Goal: Task Accomplishment & Management: Use online tool/utility

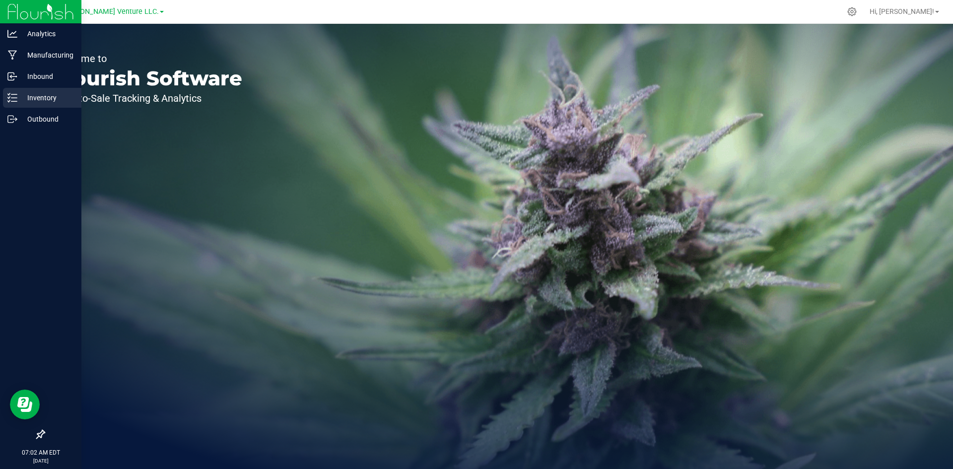
click at [40, 100] on p "Inventory" at bounding box center [47, 98] width 60 height 12
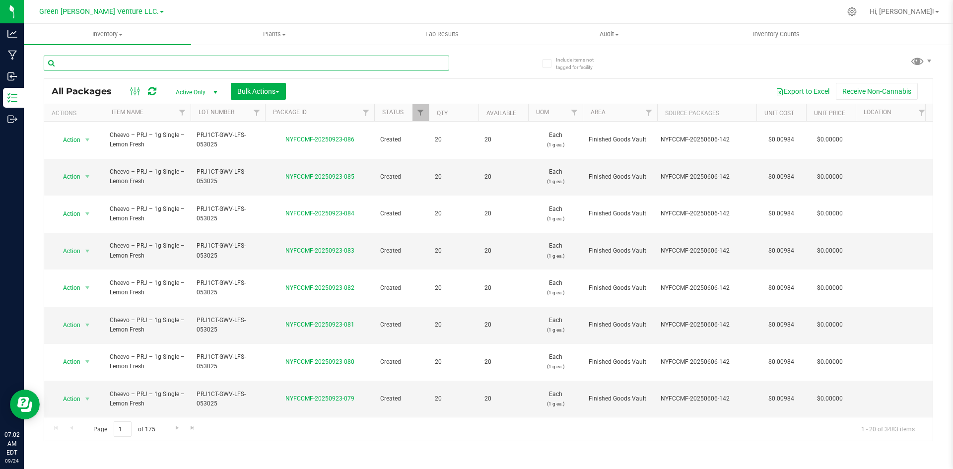
click at [261, 66] on input "text" at bounding box center [246, 63] width 405 height 15
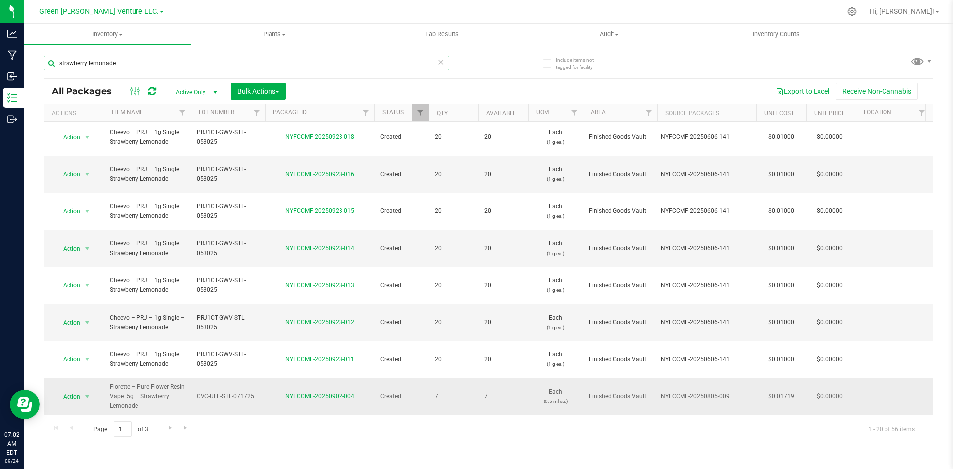
scroll to position [309, 0]
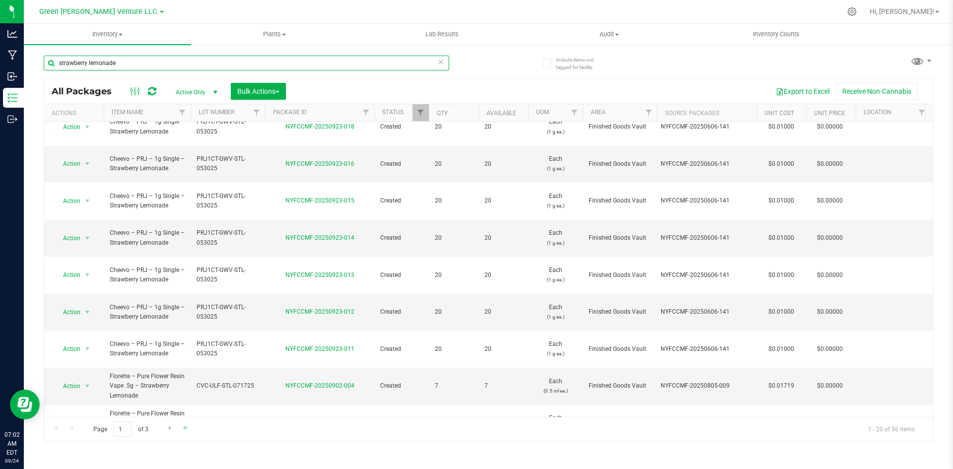
type input "strawberry lemonade"
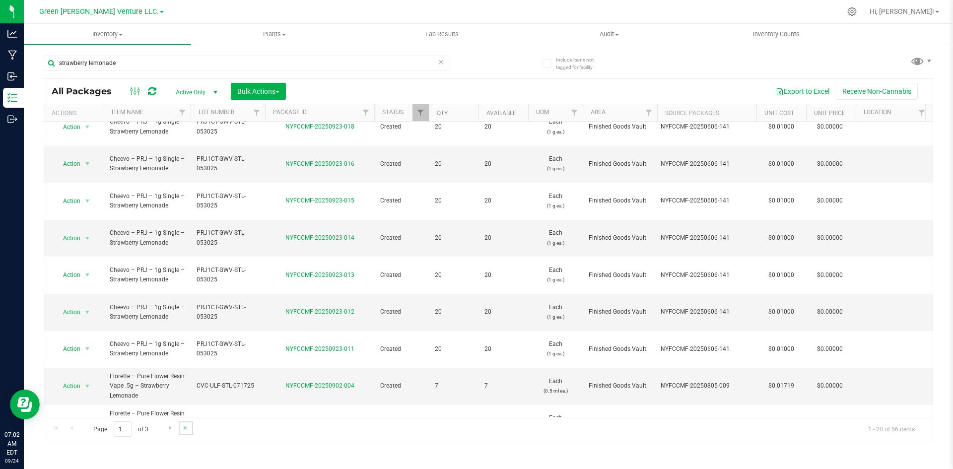
click at [191, 425] on link "Go to the last page" at bounding box center [186, 427] width 14 height 13
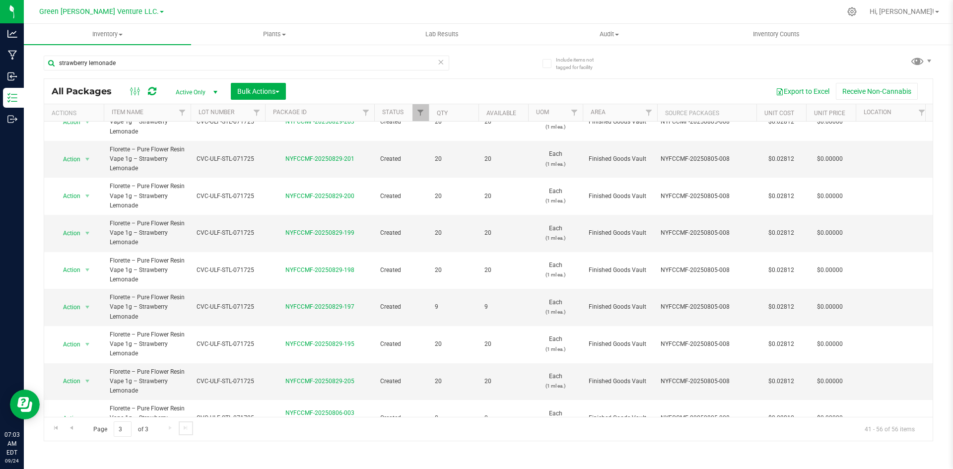
scroll to position [276, 0]
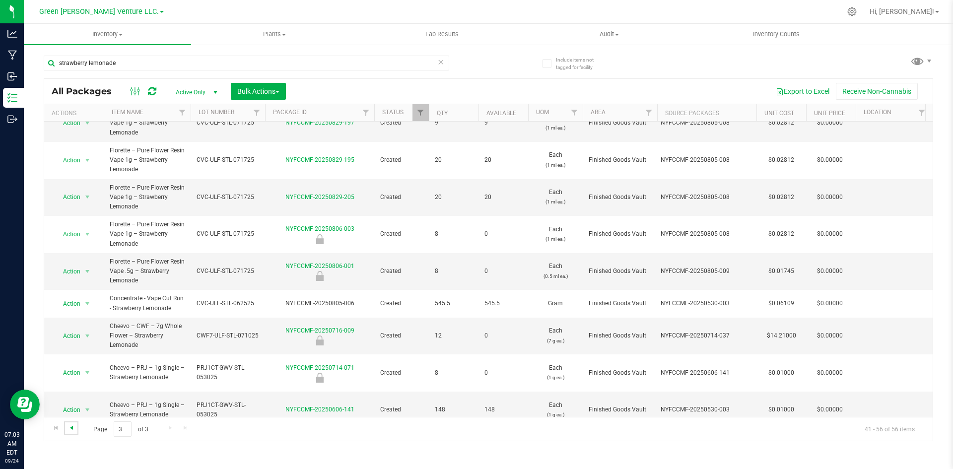
click at [69, 428] on span "Go to the previous page" at bounding box center [71, 428] width 8 height 8
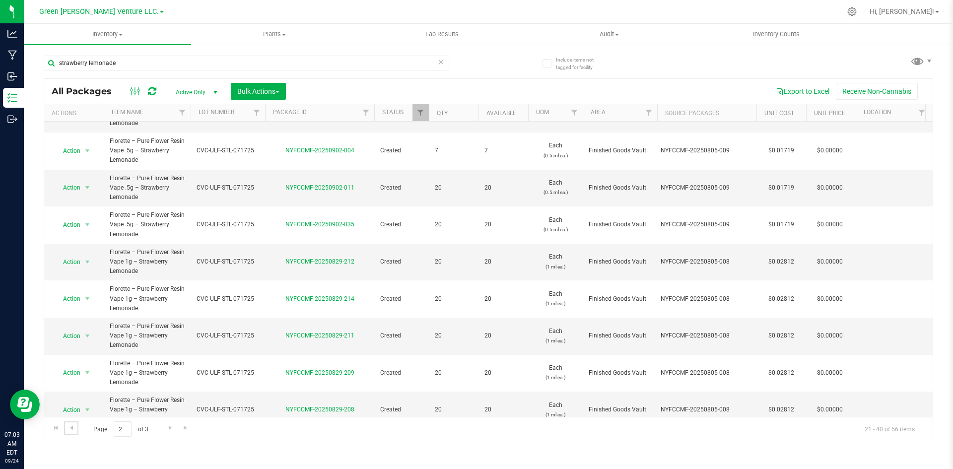
scroll to position [452, 0]
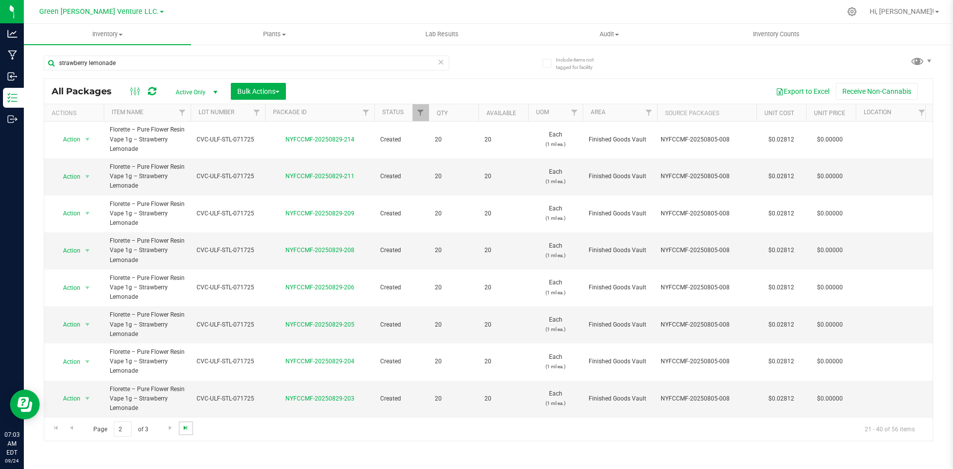
click at [189, 424] on span "Go to the last page" at bounding box center [186, 428] width 8 height 8
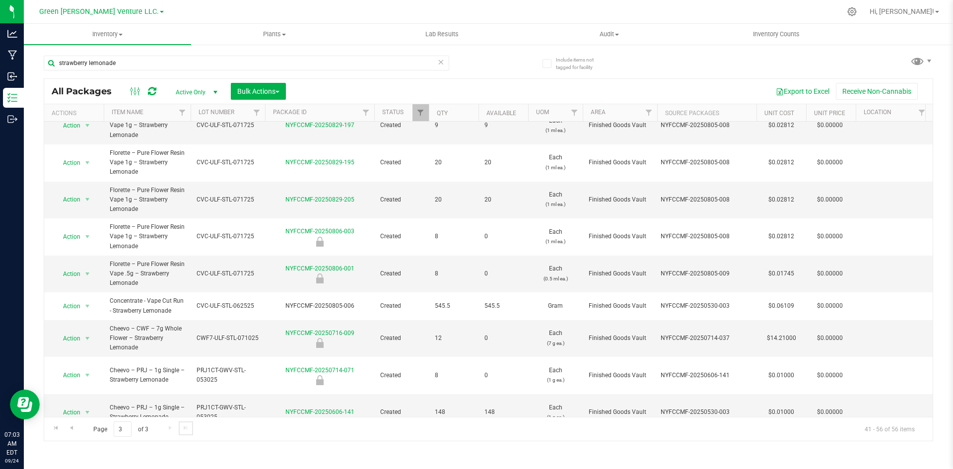
scroll to position [276, 0]
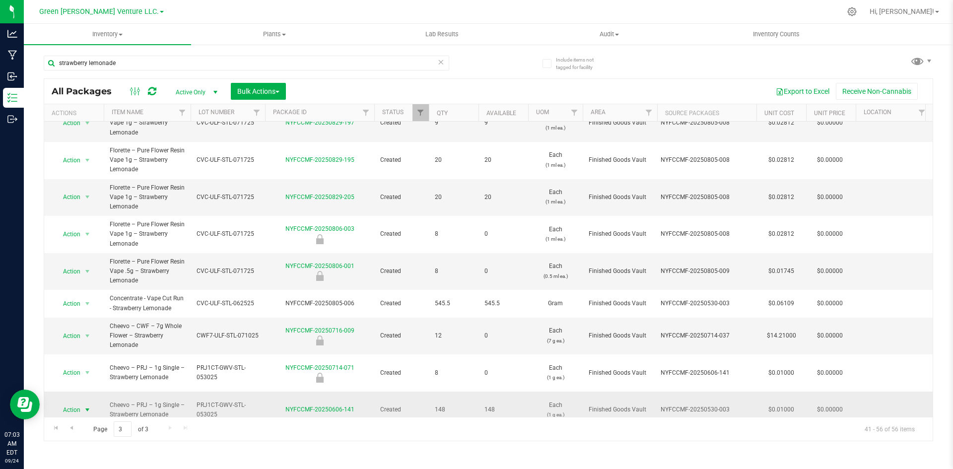
click at [83, 403] on span "select" at bounding box center [87, 410] width 12 height 14
click at [96, 231] on li "Create package" at bounding box center [87, 232] width 64 height 15
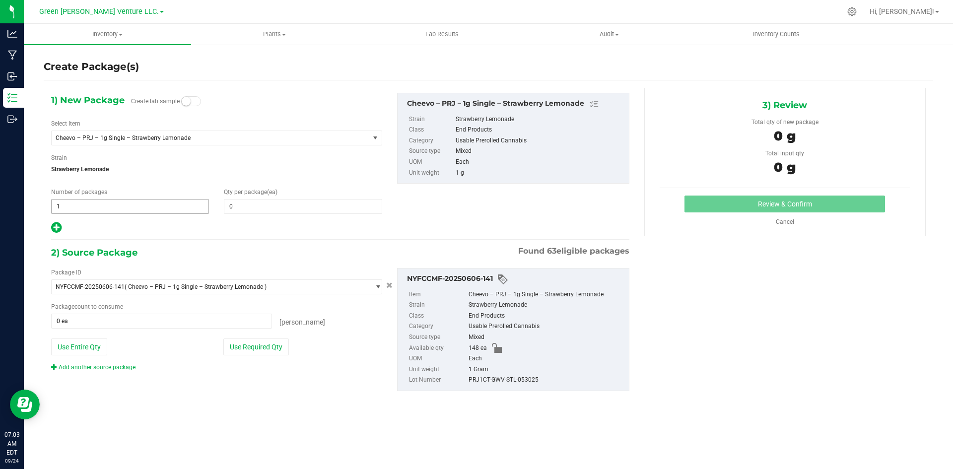
drag, startPoint x: 113, startPoint y: 224, endPoint x: 114, endPoint y: 212, distance: 11.5
click at [113, 218] on div "1) New Package Create lab sample Select Item Cheevo – PRJ – 1g Single – Strawbe…" at bounding box center [217, 163] width 346 height 141
click at [291, 199] on div "Qty per package (ea) 0 0" at bounding box center [302, 201] width 173 height 26
click at [291, 205] on span at bounding box center [303, 206] width 158 height 15
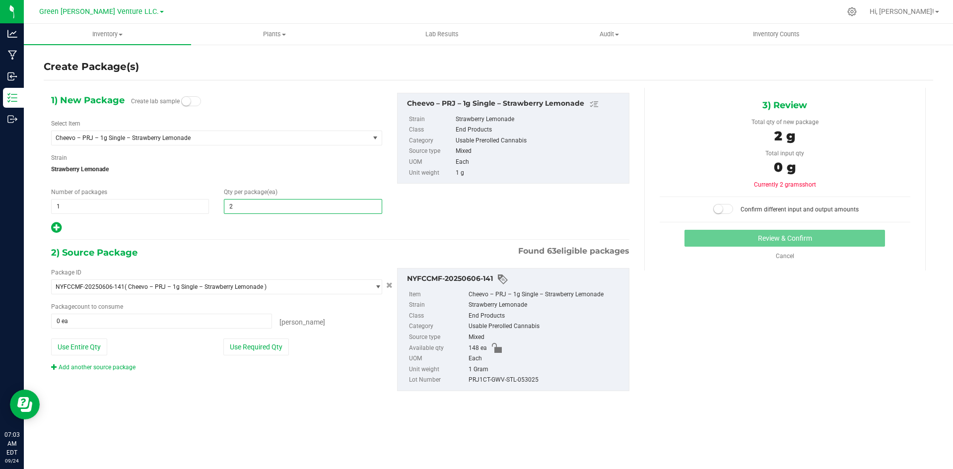
type input "20"
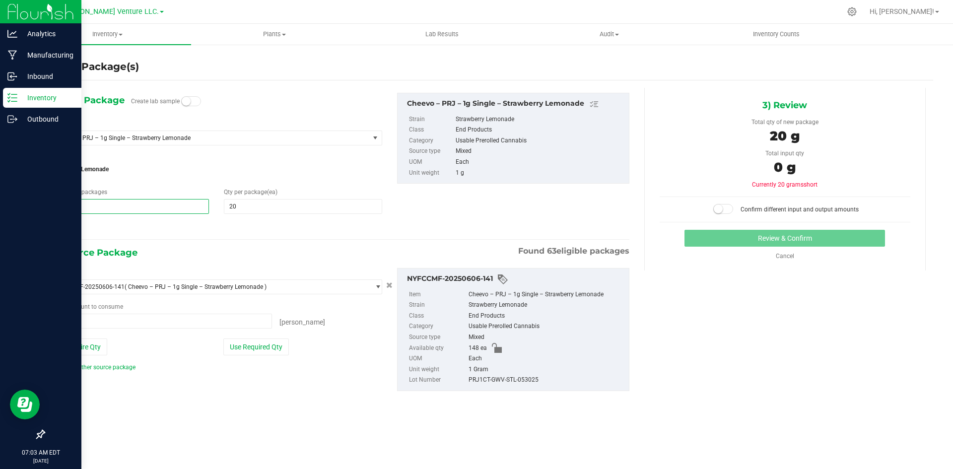
drag, startPoint x: 132, startPoint y: 205, endPoint x: 0, endPoint y: 217, distance: 132.0
click at [0, 217] on div "Analytics Manufacturing Inbound Inventory Outbound 07:03 AM EDT [DATE] 09/24 Gr…" at bounding box center [476, 234] width 953 height 469
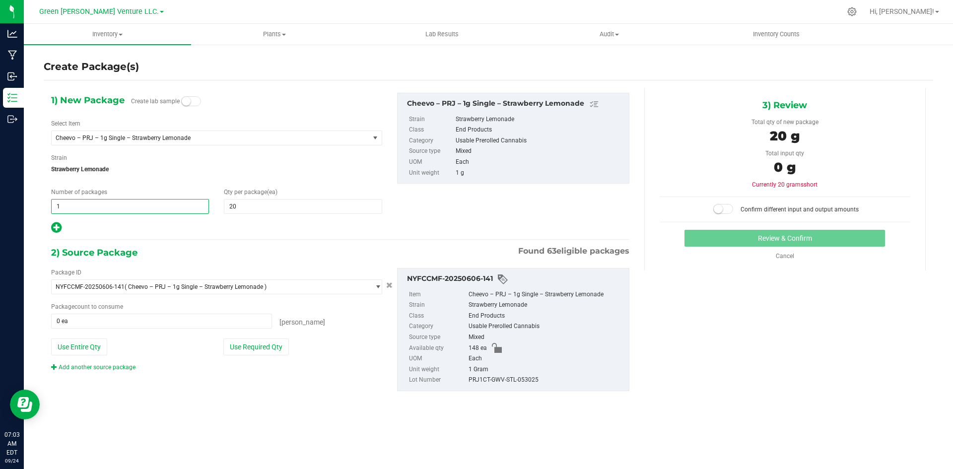
type input "8"
click at [58, 224] on icon at bounding box center [56, 227] width 10 height 12
type input "20"
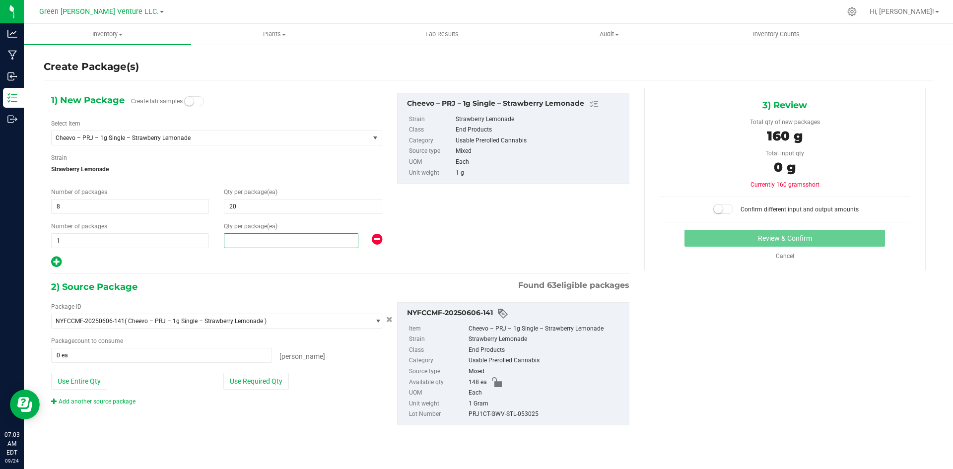
click at [345, 240] on span at bounding box center [291, 240] width 134 height 15
type input "1"
click at [220, 271] on div "1) New Package Create lab samples Select Item Cheevo – PRJ – 1g Single – Strawb…" at bounding box center [340, 267] width 593 height 358
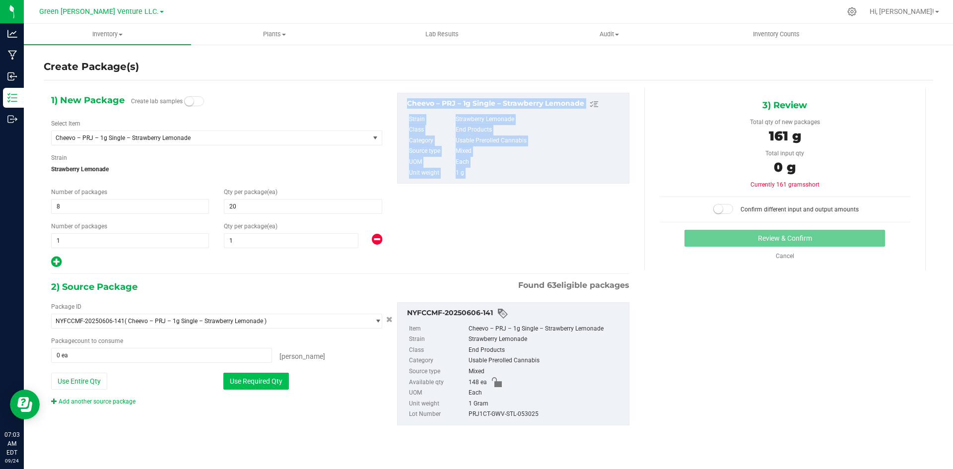
click at [270, 382] on button "Use Required Qty" at bounding box center [256, 381] width 66 height 17
type input "148 ea"
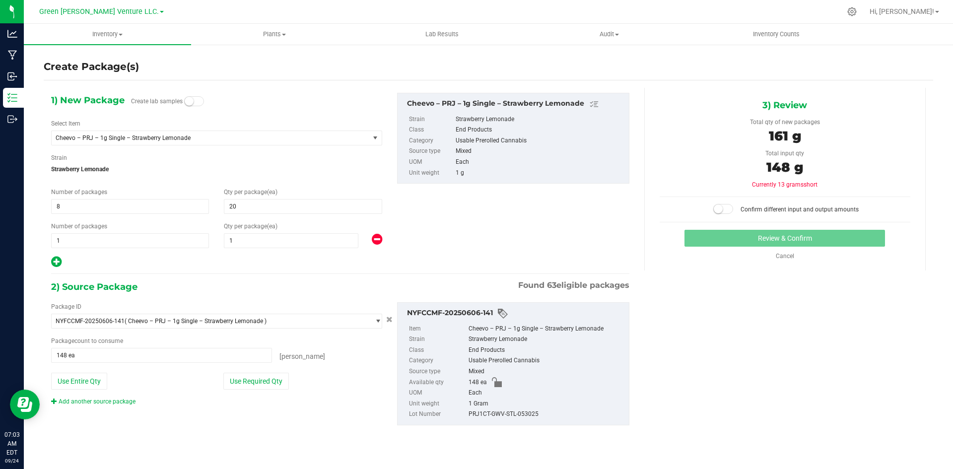
click at [313, 274] on div "1) New Package Create lab samples Select Item Cheevo – PRJ – 1g Single – Strawb…" at bounding box center [340, 267] width 593 height 358
click at [720, 208] on small at bounding box center [718, 208] width 9 height 9
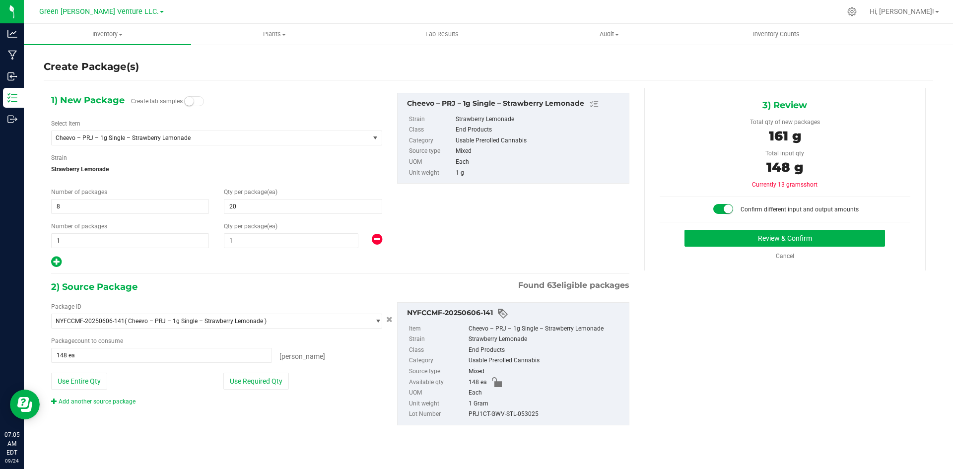
click at [720, 208] on span at bounding box center [723, 209] width 20 height 10
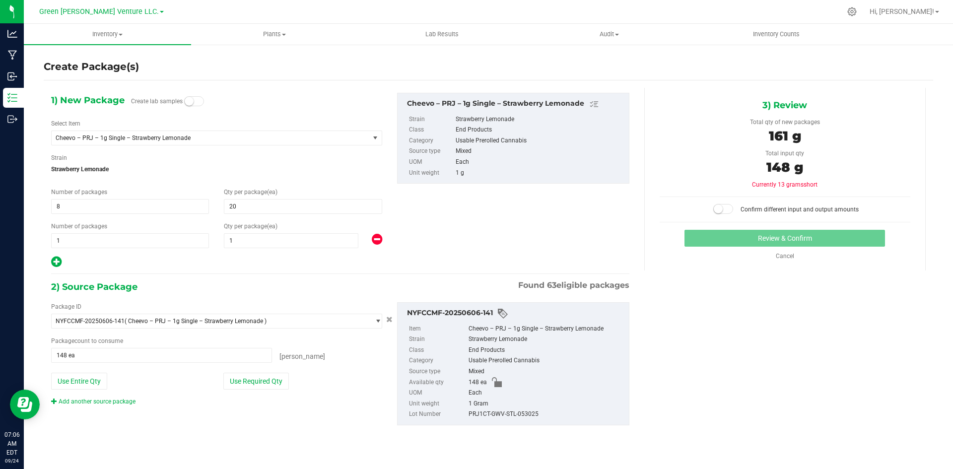
click at [726, 210] on span at bounding box center [723, 209] width 20 height 10
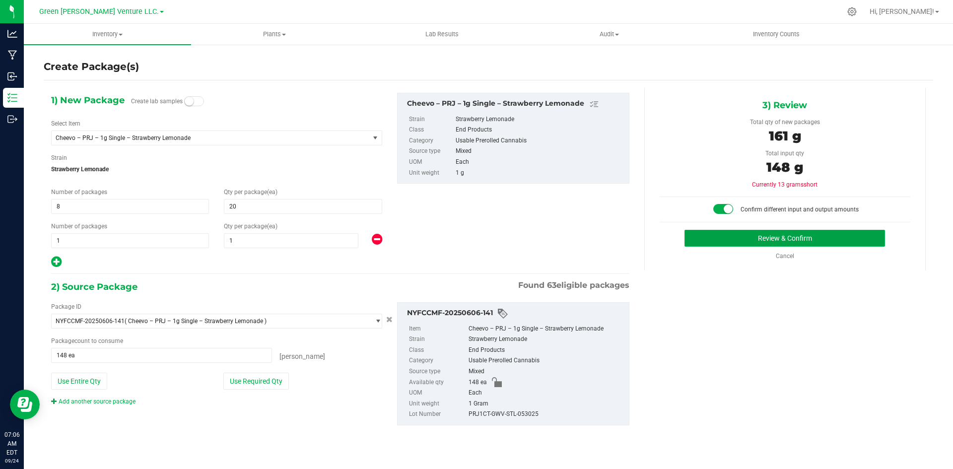
click at [749, 235] on button "Review & Confirm" at bounding box center [784, 238] width 200 height 17
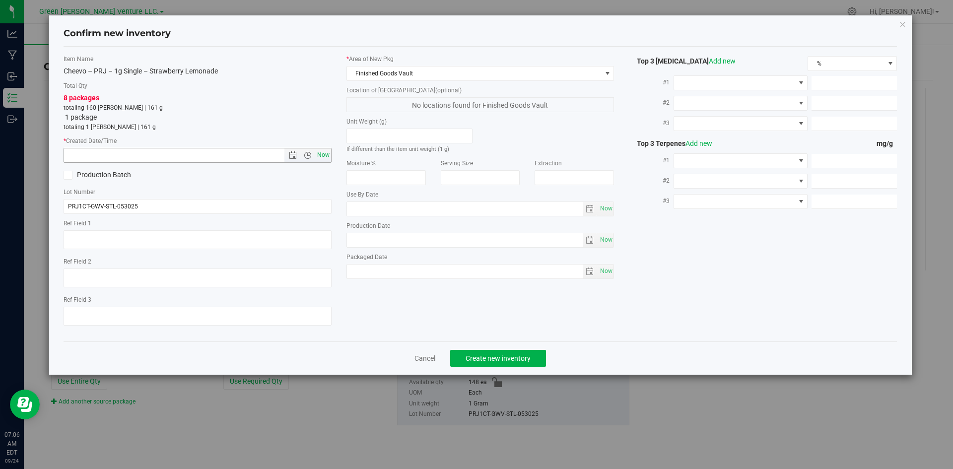
click at [319, 150] on span "Now" at bounding box center [323, 155] width 17 height 14
type input "[DATE] 7:06 AM"
click at [522, 360] on span "Create new inventory" at bounding box center [497, 358] width 65 height 8
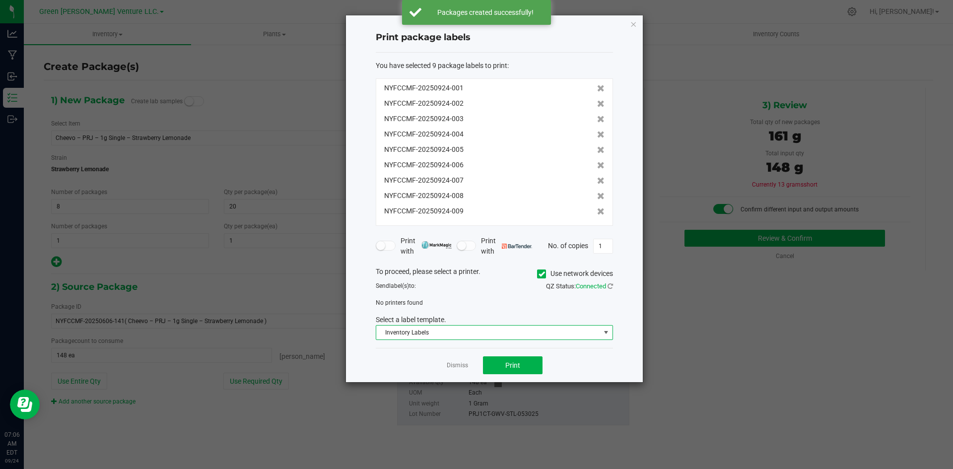
click at [440, 331] on span "Inventory Labels" at bounding box center [488, 333] width 224 height 14
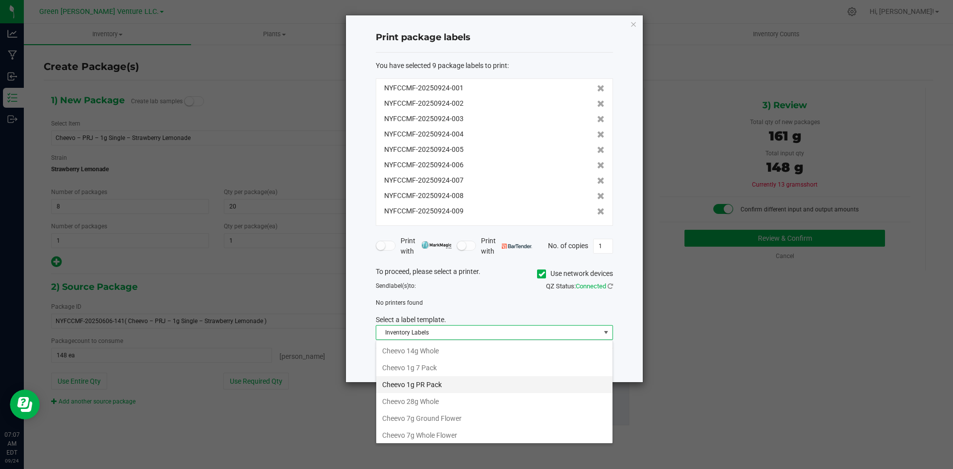
click at [439, 385] on li "Cheevo 1g PR Pack" at bounding box center [494, 384] width 236 height 17
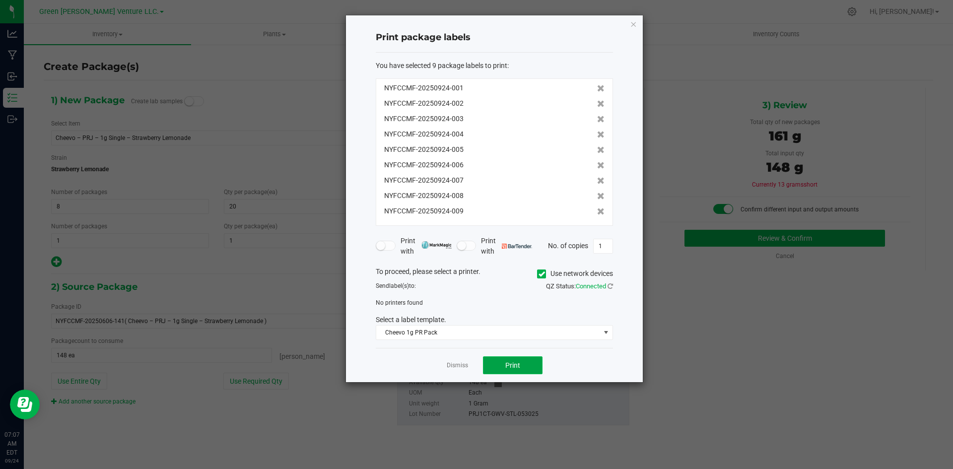
click at [504, 363] on button "Print" at bounding box center [513, 365] width 60 height 18
click at [412, 304] on span "No printers found" at bounding box center [399, 302] width 47 height 7
click at [540, 274] on icon at bounding box center [541, 274] width 6 height 0
click at [0, 0] on input "Use network devices" at bounding box center [0, 0] width 0 height 0
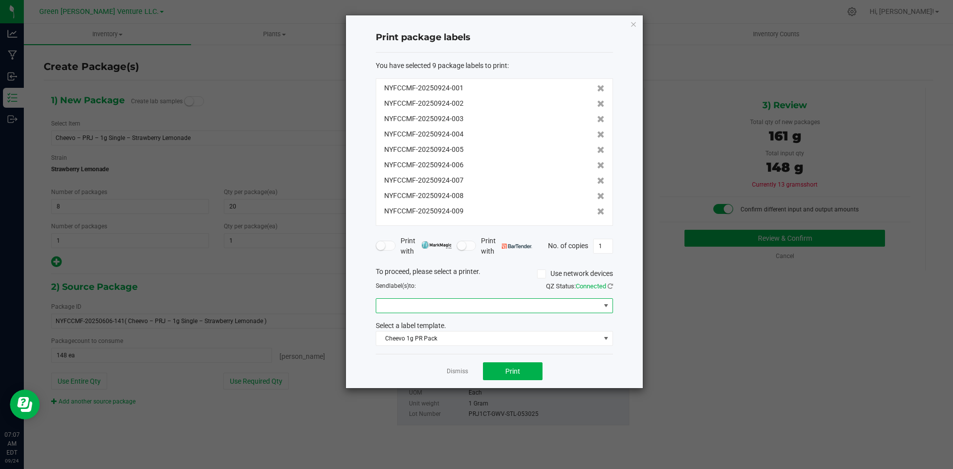
click at [491, 306] on span at bounding box center [488, 306] width 224 height 14
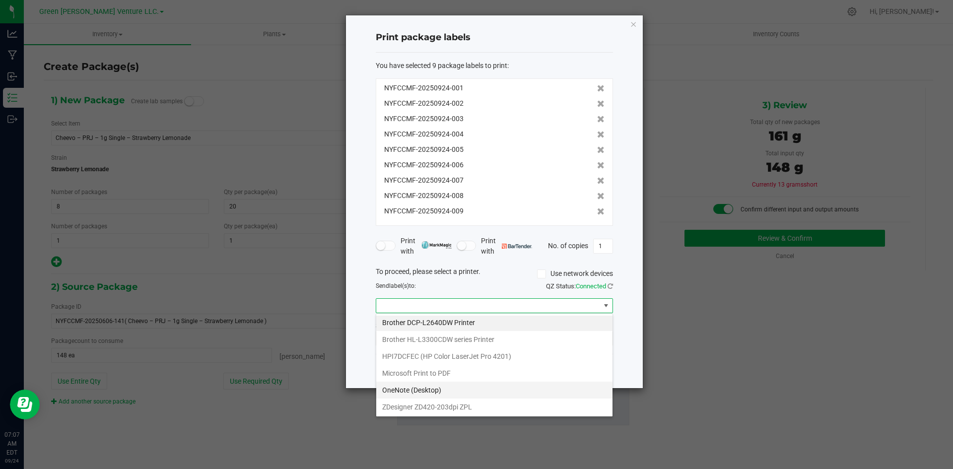
scroll to position [2, 0]
click at [444, 405] on ZPL "ZDesigner ZD420-203dpi ZPL" at bounding box center [494, 406] width 236 height 17
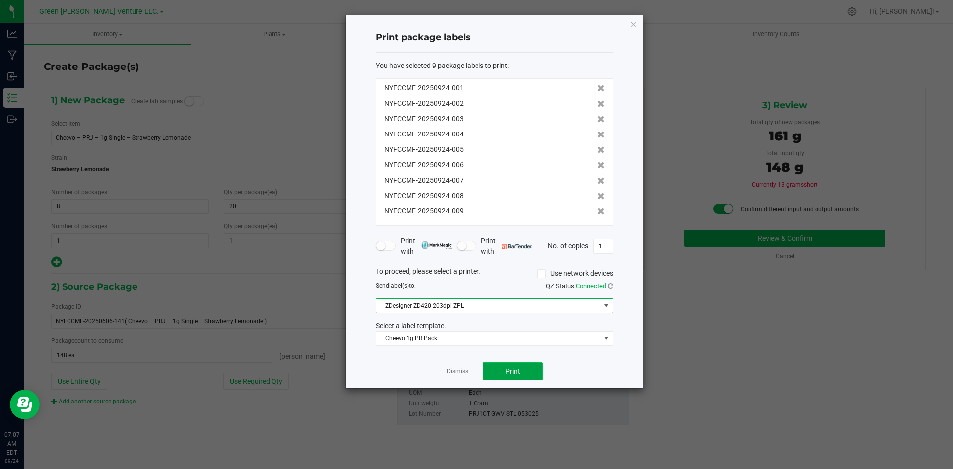
click at [505, 371] on span "Print" at bounding box center [512, 371] width 15 height 8
click at [455, 368] on link "Dismiss" at bounding box center [457, 371] width 21 height 8
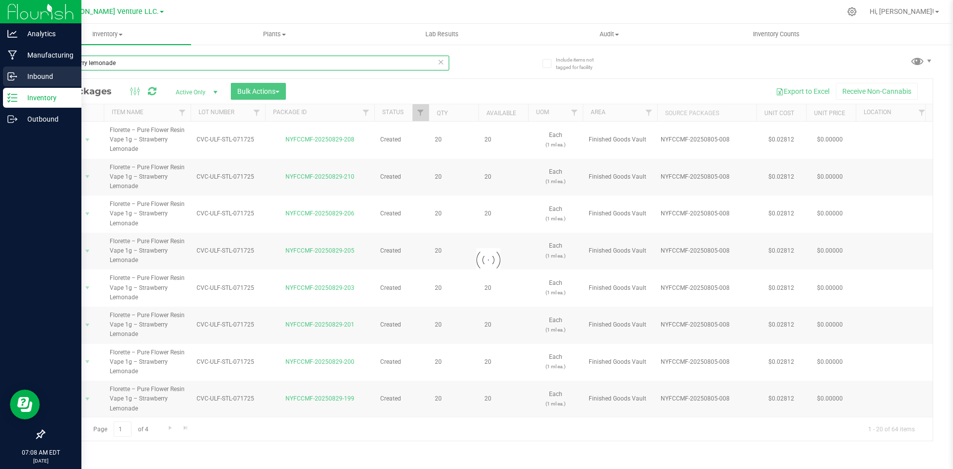
click at [0, 69] on div "Analytics Manufacturing Inbound Inventory Outbound 07:08 AM EDT [DATE] 09/24 Gr…" at bounding box center [476, 234] width 953 height 469
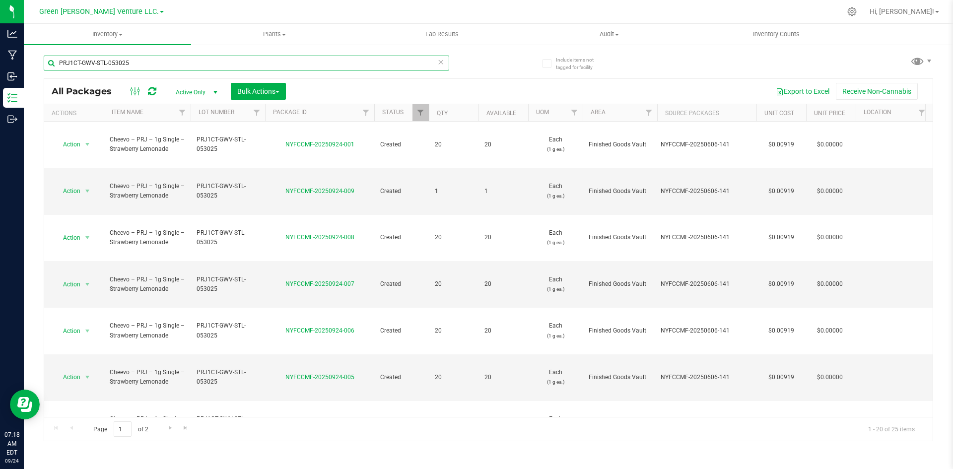
drag, startPoint x: 297, startPoint y: 55, endPoint x: 149, endPoint y: 68, distance: 148.5
click at [149, 68] on input "PRJ1CT-GWV-STL-053025" at bounding box center [246, 63] width 405 height 15
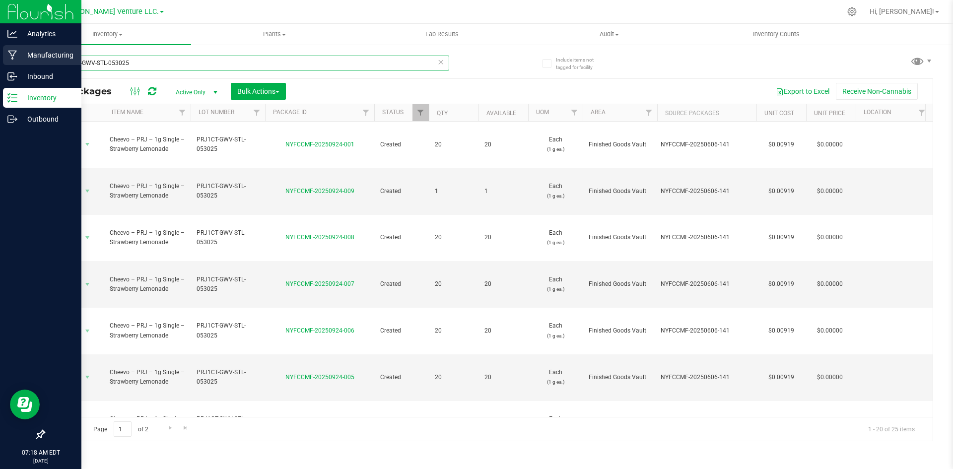
drag, startPoint x: 146, startPoint y: 67, endPoint x: 0, endPoint y: 61, distance: 146.1
click at [0, 61] on div "Analytics Manufacturing Inbound Inventory Outbound 07:18 AM EDT [DATE] 09/24 Gr…" at bounding box center [476, 234] width 953 height 469
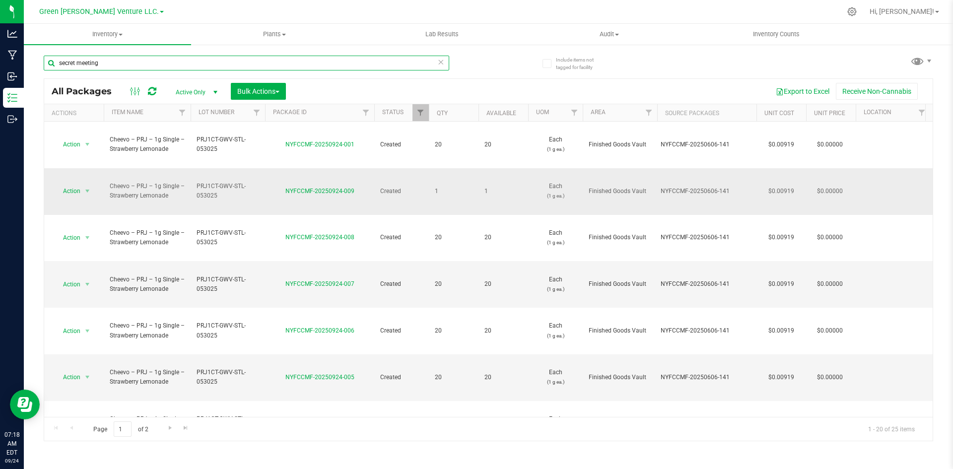
type input "secret meeting"
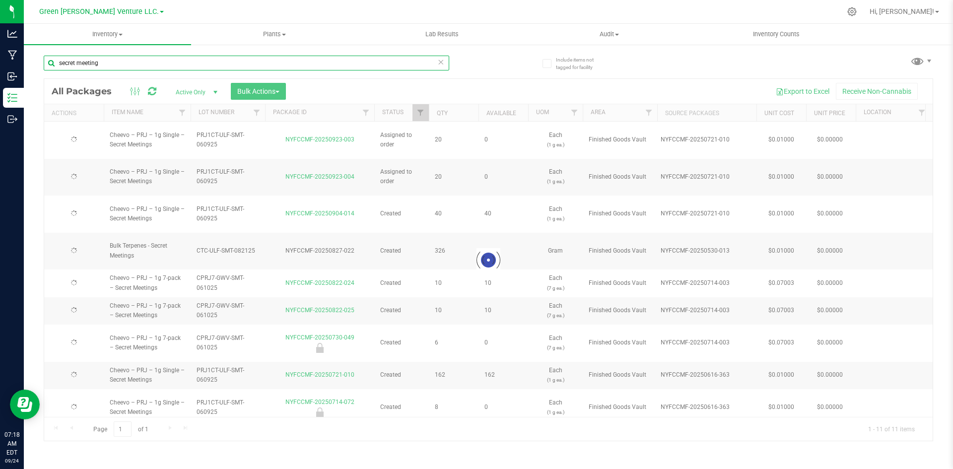
type input "[DATE]"
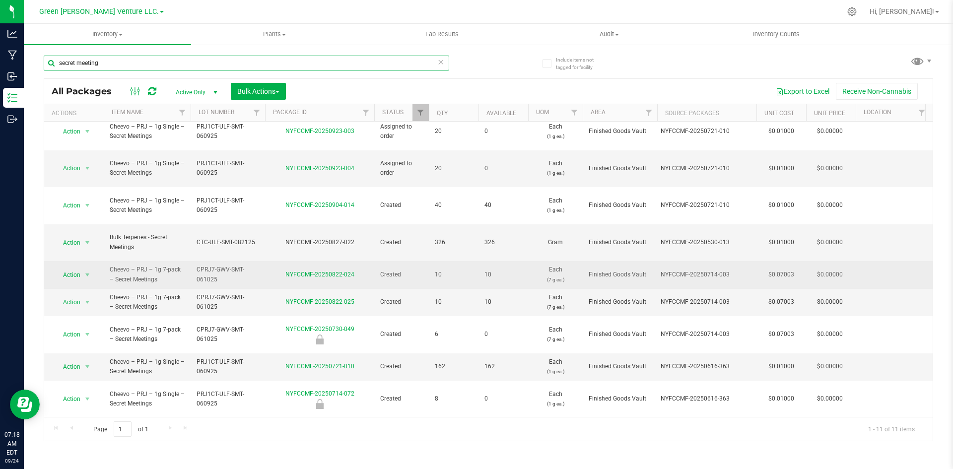
scroll to position [11, 0]
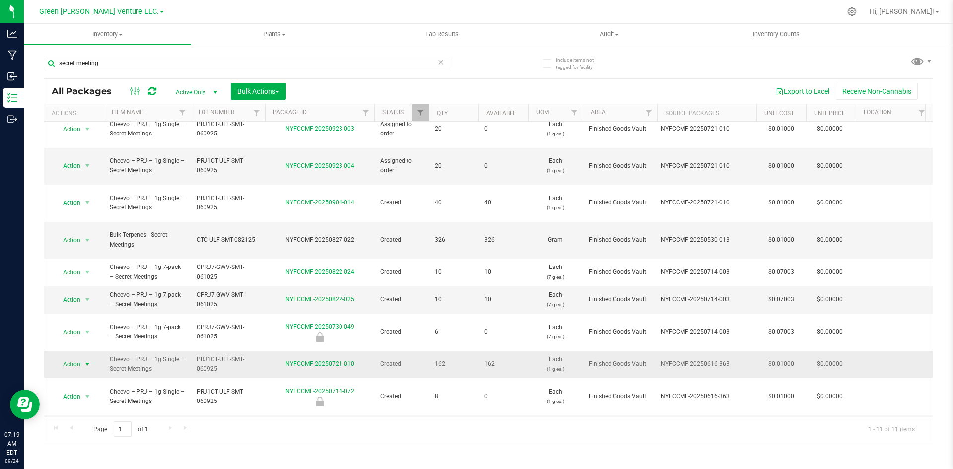
click at [88, 360] on span "select" at bounding box center [87, 364] width 8 height 8
click at [97, 154] on li "Create package" at bounding box center [87, 153] width 64 height 15
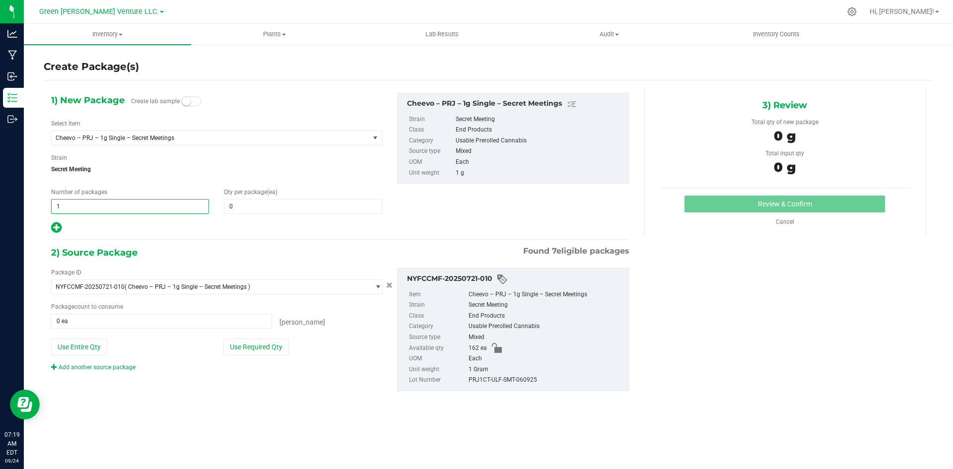
click at [175, 205] on span "1 1" at bounding box center [130, 206] width 158 height 15
drag, startPoint x: 193, startPoint y: 206, endPoint x: 64, endPoint y: 206, distance: 129.5
click at [66, 209] on input "1" at bounding box center [130, 206] width 157 height 14
type input "7"
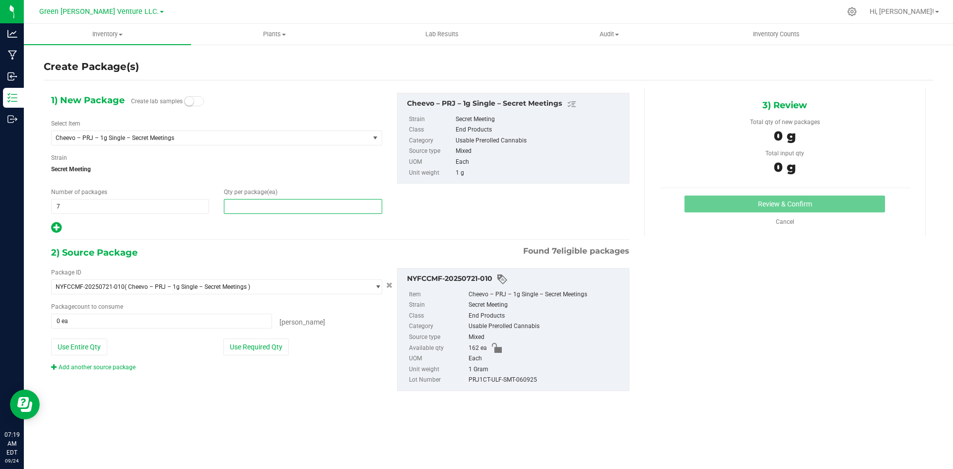
drag, startPoint x: 264, startPoint y: 202, endPoint x: 228, endPoint y: 199, distance: 35.9
click at [228, 202] on span at bounding box center [303, 206] width 158 height 15
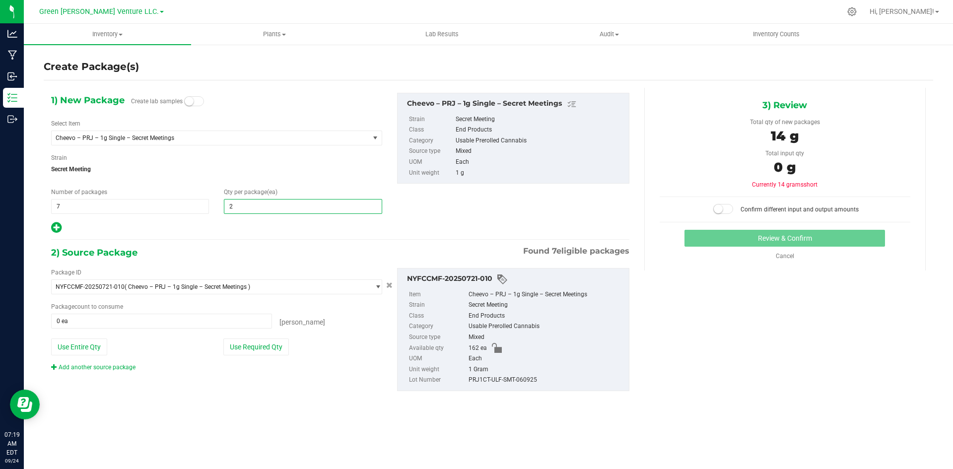
type input "20"
drag, startPoint x: 248, startPoint y: 228, endPoint x: 243, endPoint y: 232, distance: 6.7
click at [245, 231] on div at bounding box center [216, 227] width 331 height 13
click at [55, 232] on icon at bounding box center [56, 227] width 10 height 12
type input "20"
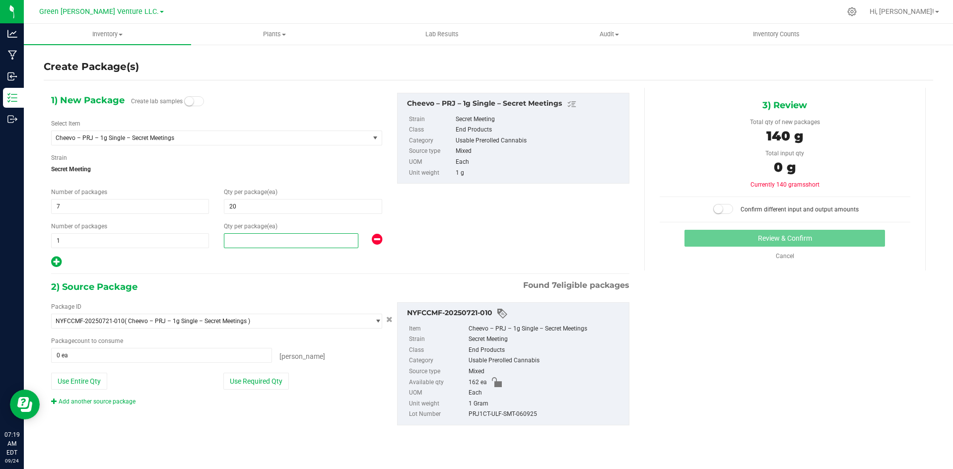
drag, startPoint x: 267, startPoint y: 235, endPoint x: 224, endPoint y: 240, distance: 43.0
click at [224, 241] on span at bounding box center [291, 240] width 134 height 15
type input "5"
drag, startPoint x: 208, startPoint y: 260, endPoint x: 172, endPoint y: 280, distance: 41.3
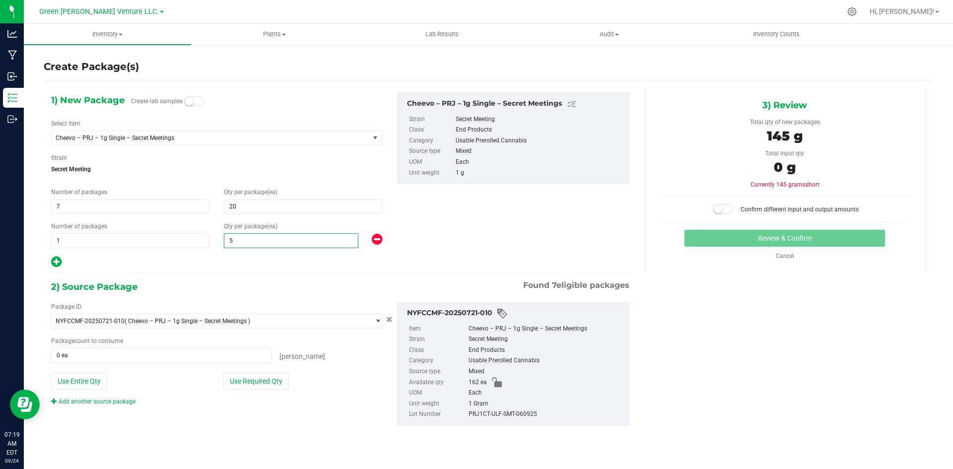
click at [203, 264] on div at bounding box center [216, 262] width 331 height 13
click at [96, 382] on button "Use Entire Qty" at bounding box center [79, 381] width 56 height 17
type input "162 ea"
click at [723, 205] on span at bounding box center [723, 209] width 20 height 10
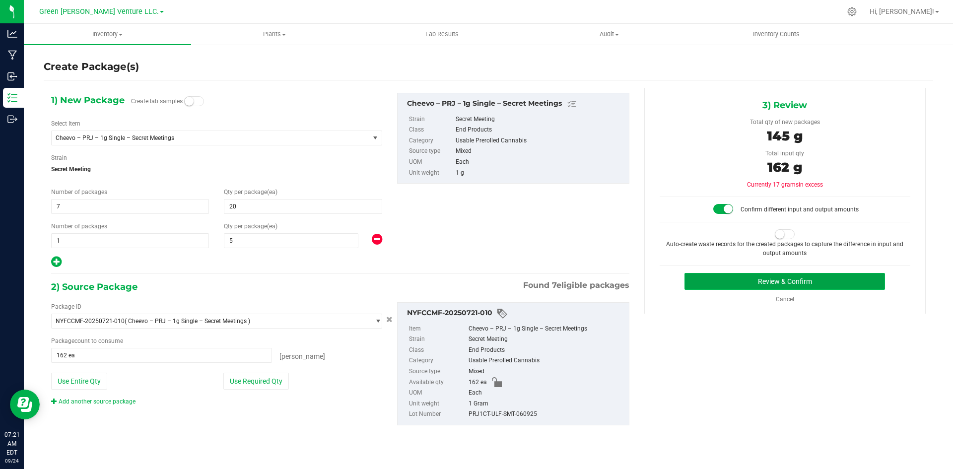
click at [827, 279] on button "Review & Confirm" at bounding box center [784, 281] width 200 height 17
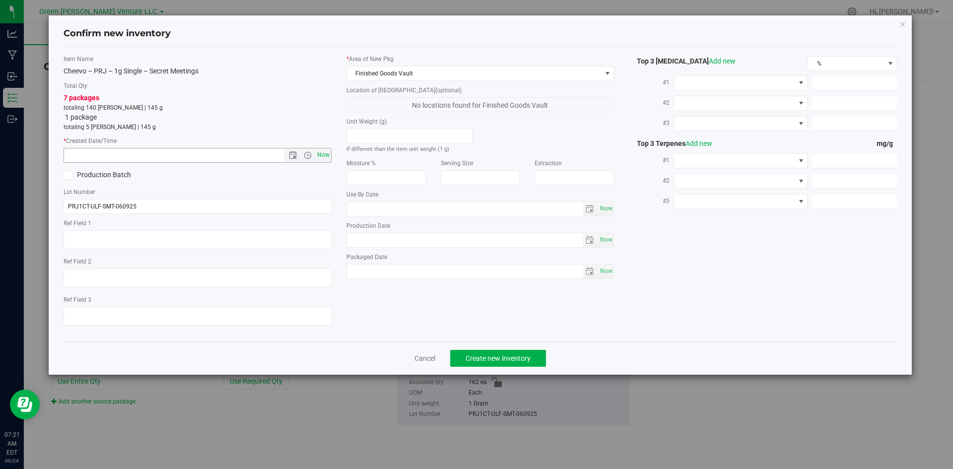
click at [319, 158] on span "Now" at bounding box center [323, 155] width 17 height 14
type input "[DATE] 7:21 AM"
click at [496, 355] on span "Create new inventory" at bounding box center [497, 358] width 65 height 8
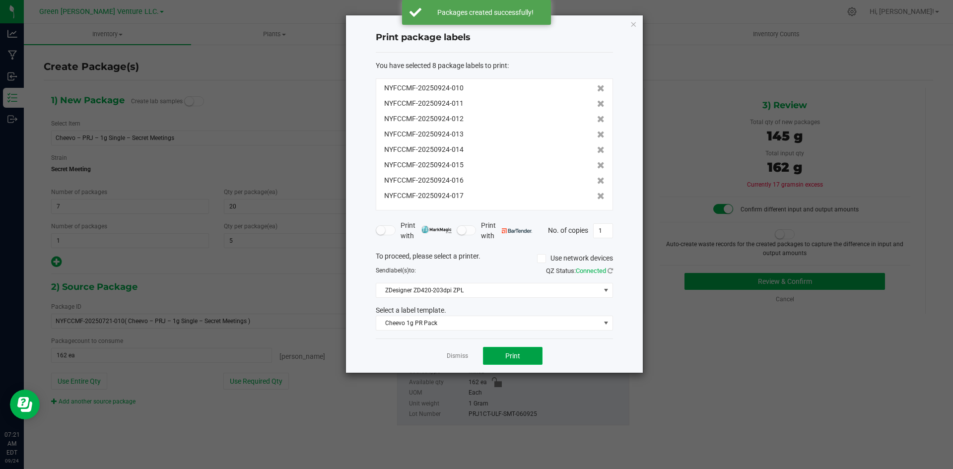
click at [513, 355] on span "Print" at bounding box center [512, 356] width 15 height 8
click at [587, 324] on span "Cheevo 1g PR Pack" at bounding box center [488, 323] width 224 height 14
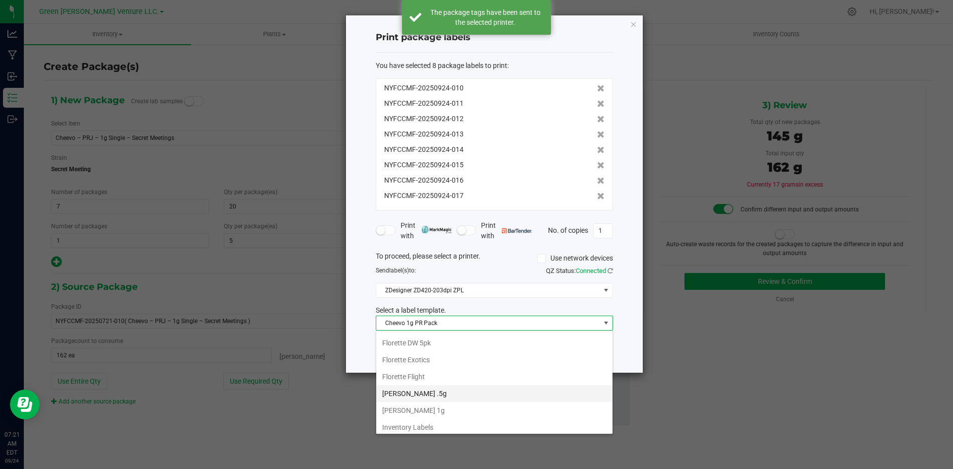
scroll to position [171, 0]
click at [474, 425] on li "Inventory Labels" at bounding box center [494, 423] width 236 height 17
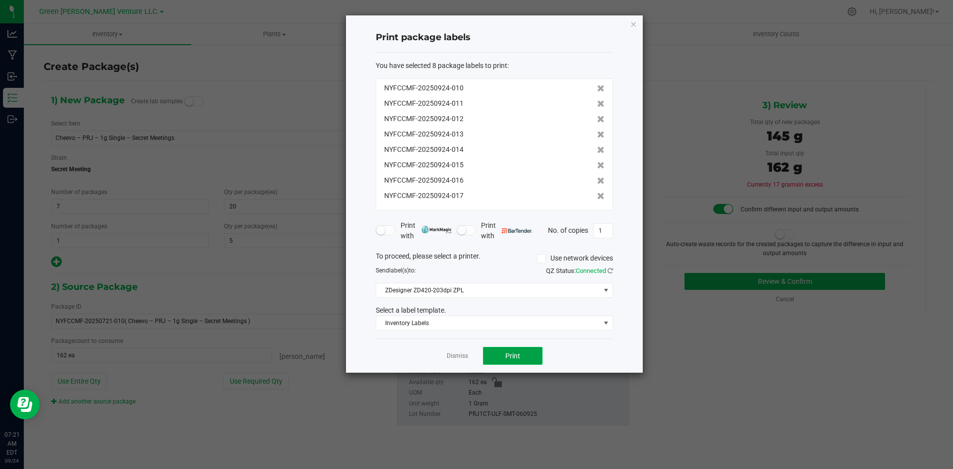
click at [512, 357] on span "Print" at bounding box center [512, 356] width 15 height 8
click at [454, 354] on link "Dismiss" at bounding box center [457, 356] width 21 height 8
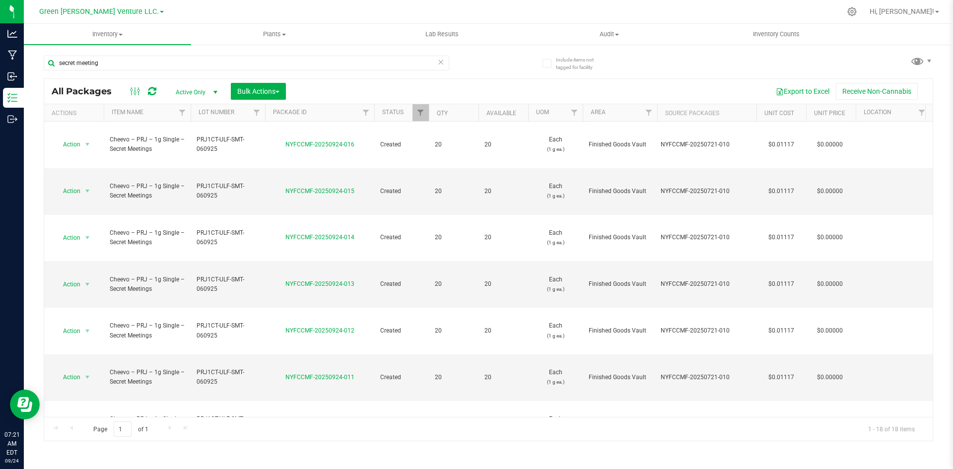
drag, startPoint x: 461, startPoint y: 374, endPoint x: 401, endPoint y: 88, distance: 291.9
click at [401, 88] on div "Export to Excel Receive Non-Cannabis" at bounding box center [609, 91] width 632 height 17
click at [442, 64] on icon at bounding box center [440, 62] width 7 height 12
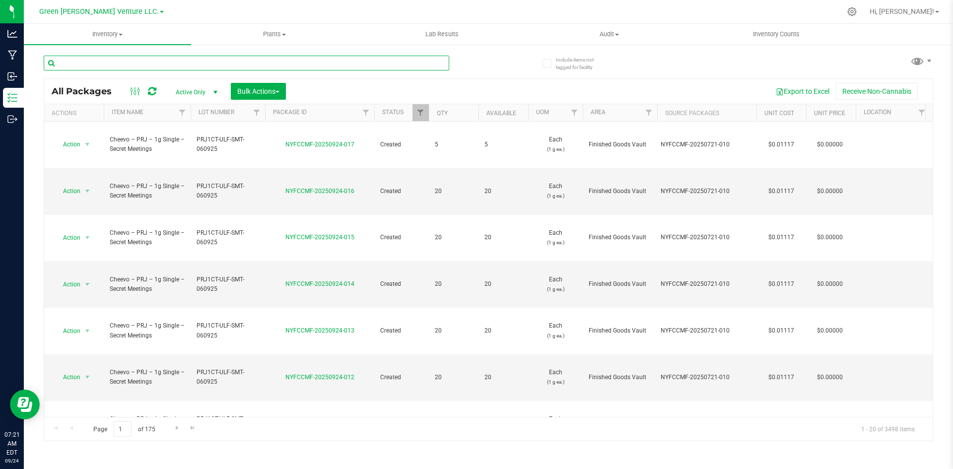
click at [125, 57] on input "text" at bounding box center [246, 63] width 405 height 15
type input "NYFCCMF-20250924-017"
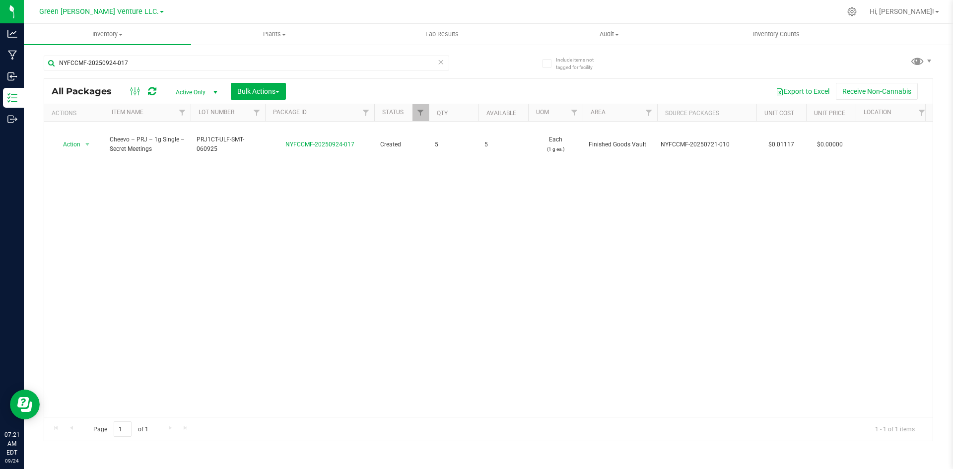
click at [438, 56] on icon at bounding box center [440, 62] width 7 height 12
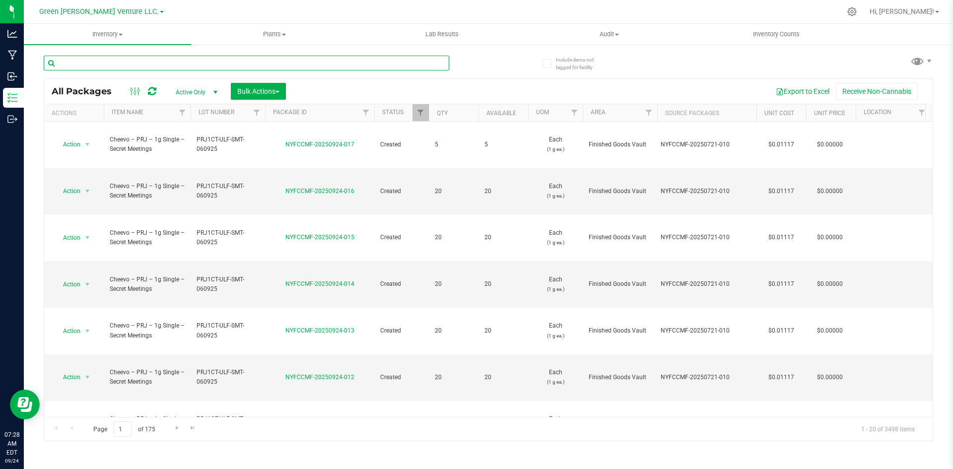
click at [219, 64] on input "text" at bounding box center [246, 63] width 405 height 15
type input "PRJ1CT-GWV-STL-053025"
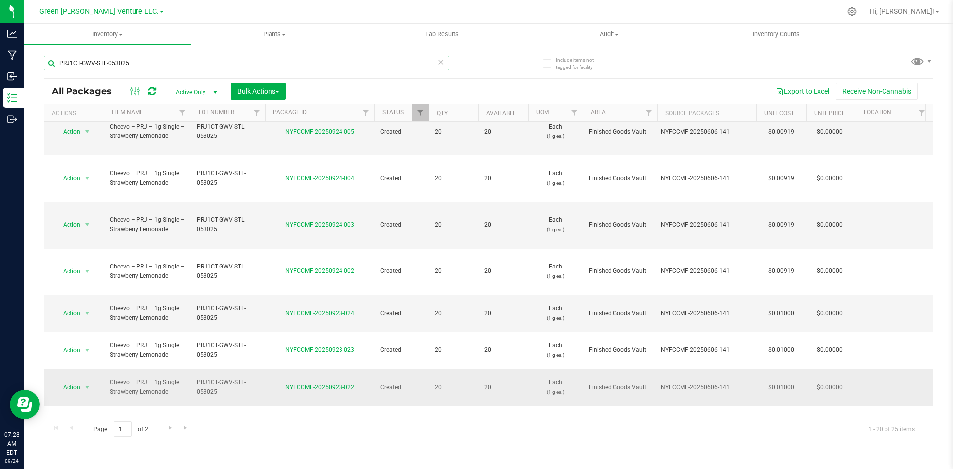
scroll to position [262, 0]
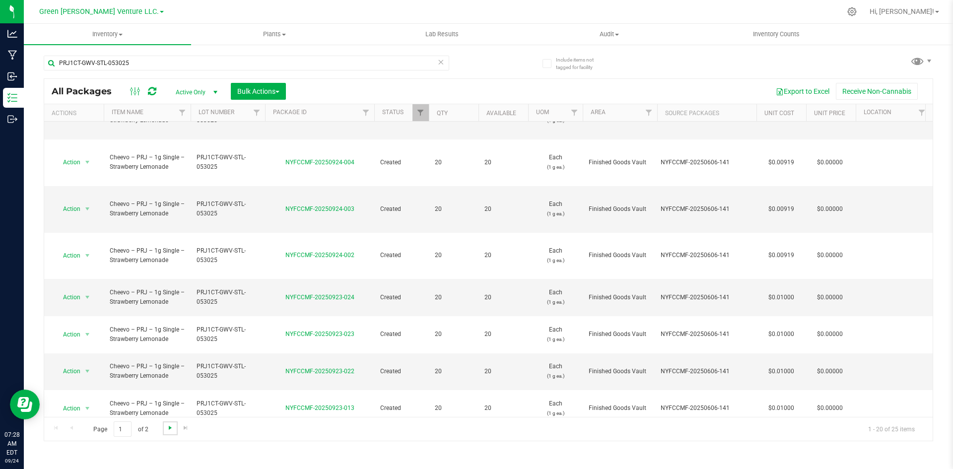
click at [169, 426] on span "Go to the next page" at bounding box center [170, 428] width 8 height 8
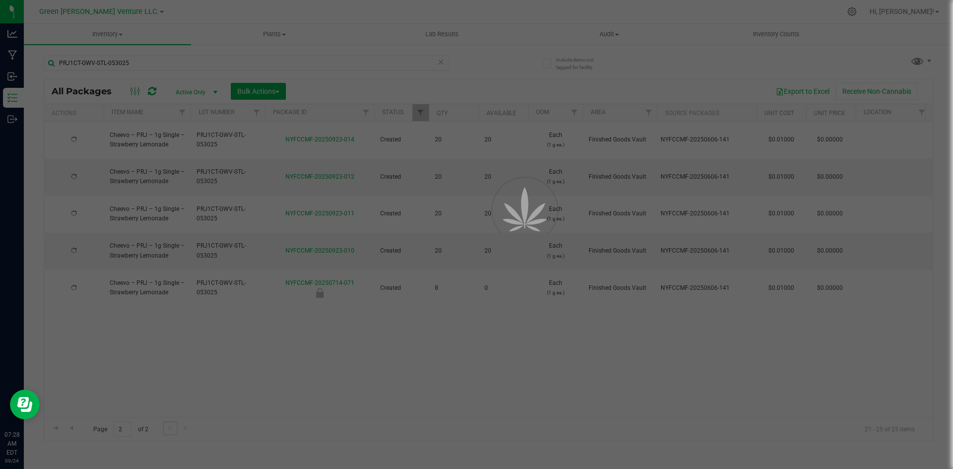
scroll to position [0, 0]
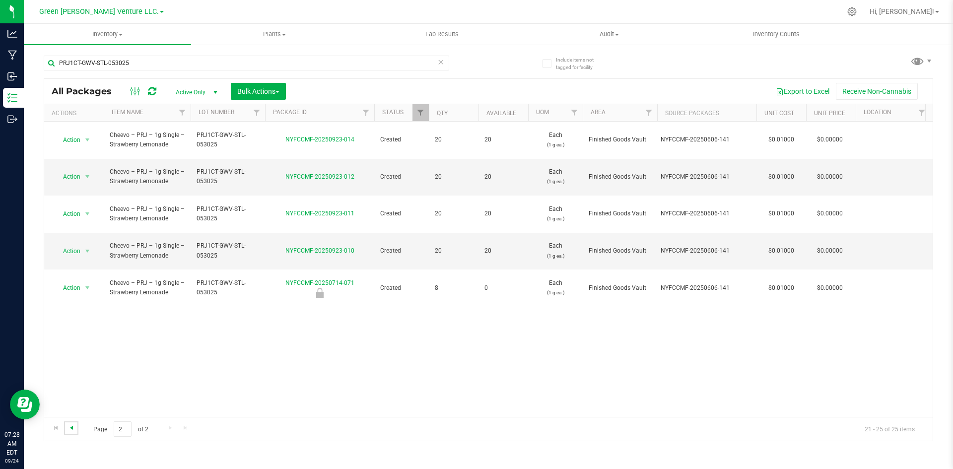
click at [70, 427] on span "Go to the previous page" at bounding box center [71, 428] width 8 height 8
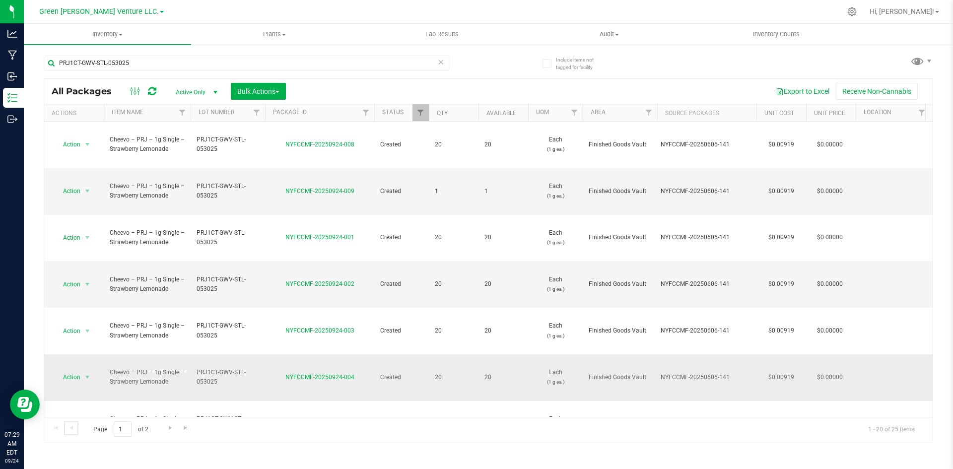
scroll to position [262, 0]
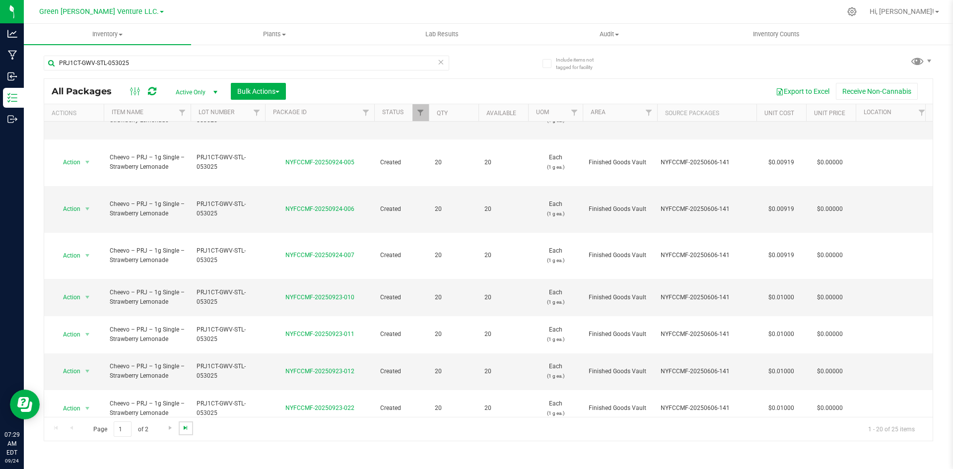
click at [188, 430] on span "Go to the last page" at bounding box center [186, 428] width 8 height 8
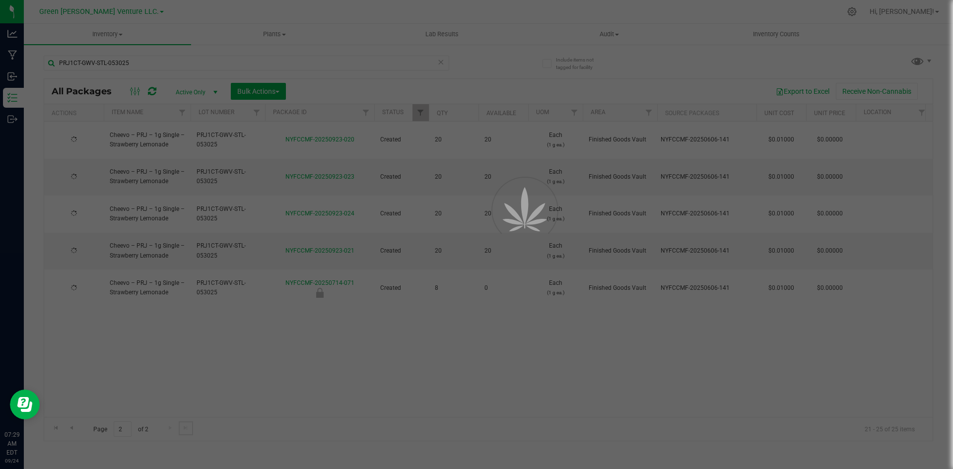
scroll to position [0, 0]
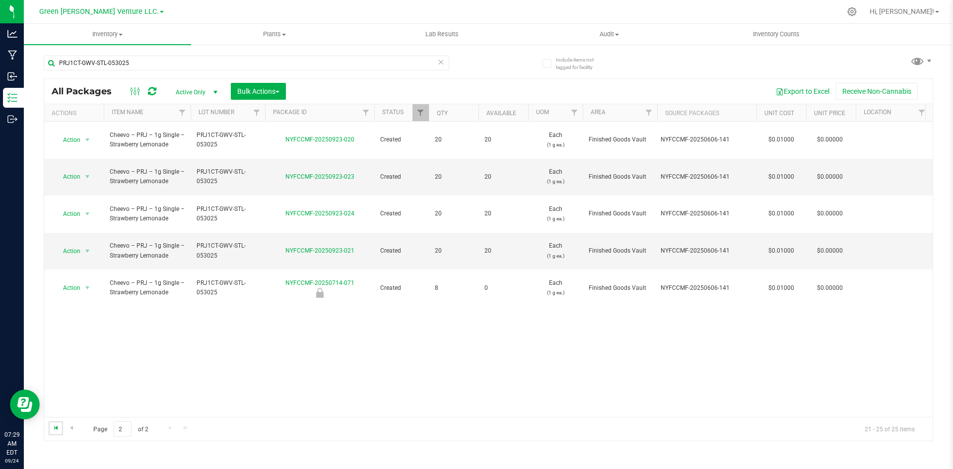
click at [54, 428] on span "Go to the first page" at bounding box center [56, 428] width 8 height 8
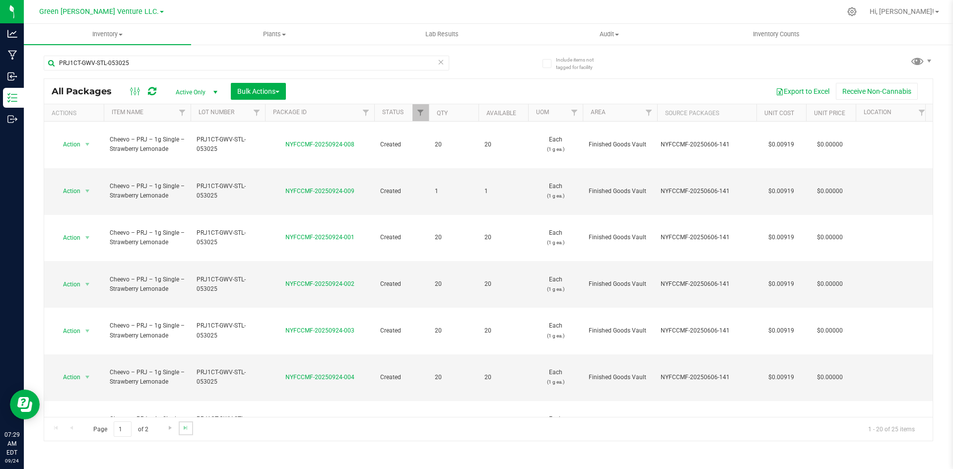
click at [184, 433] on link "Go to the last page" at bounding box center [186, 427] width 14 height 13
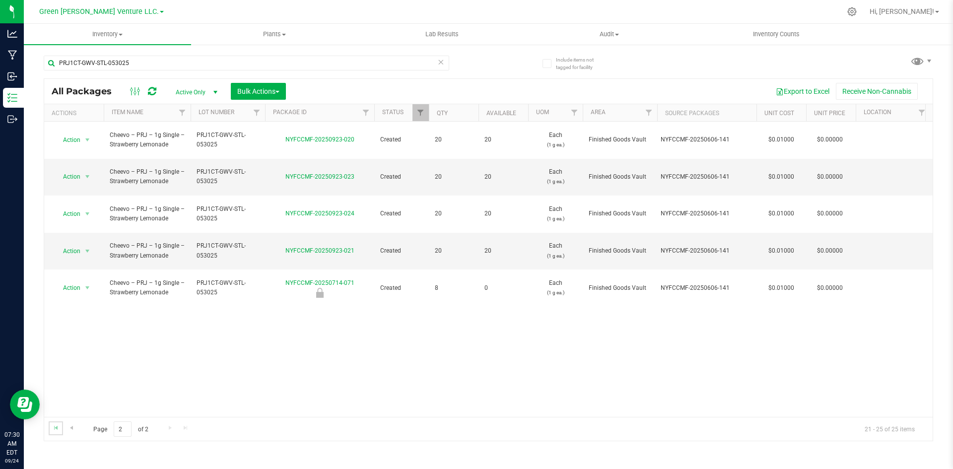
click at [49, 424] on link "Go to the first page" at bounding box center [56, 427] width 14 height 13
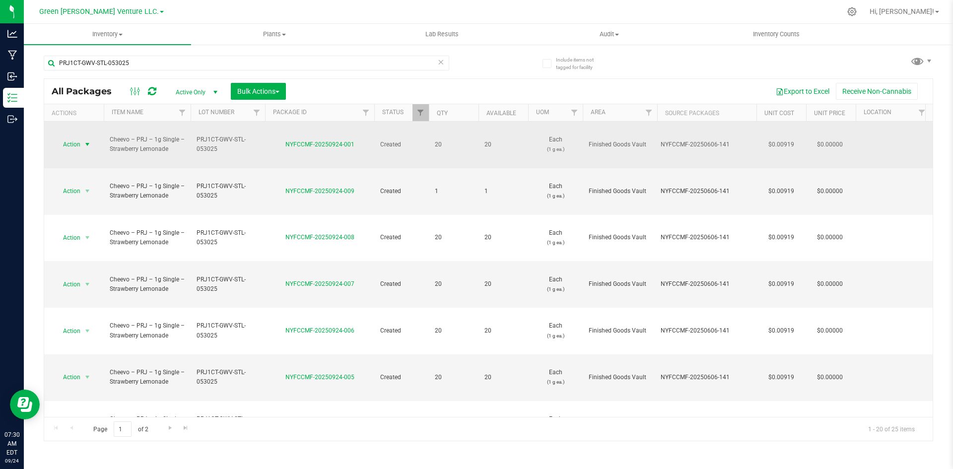
click at [86, 140] on span "select" at bounding box center [87, 144] width 8 height 8
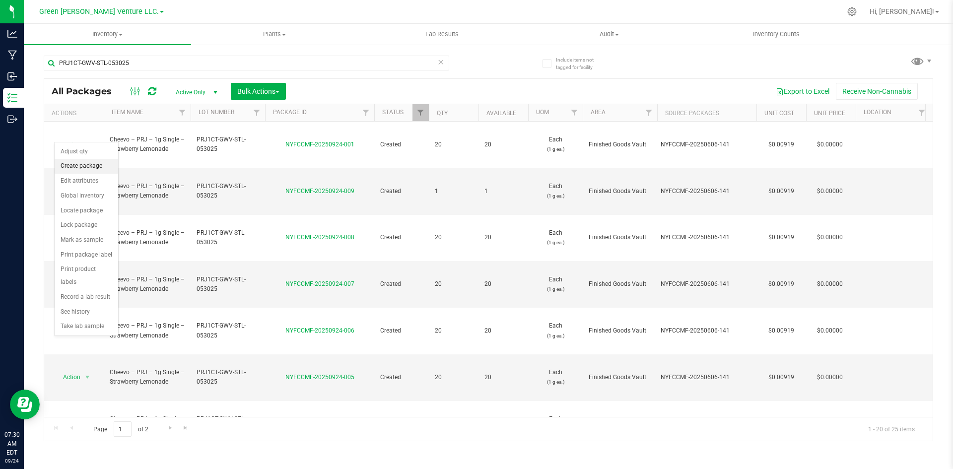
click at [102, 164] on li "Create package" at bounding box center [87, 166] width 64 height 15
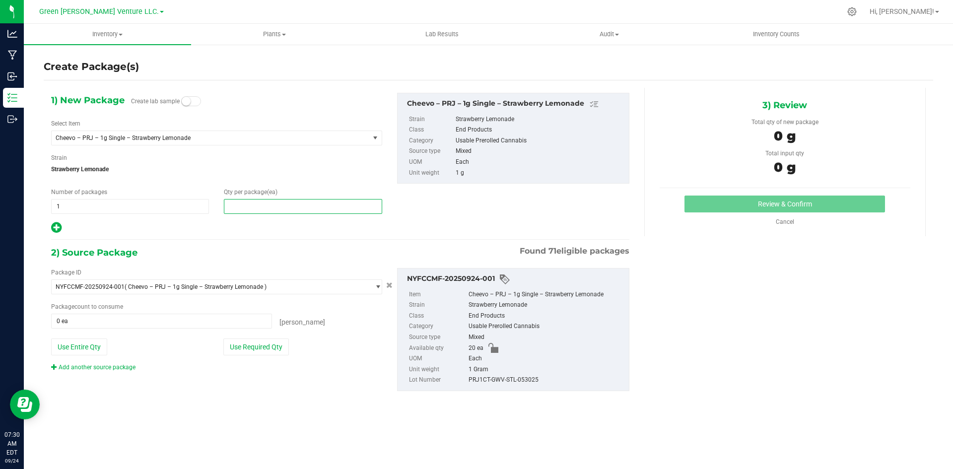
click at [275, 206] on span at bounding box center [303, 206] width 158 height 15
type input "1"
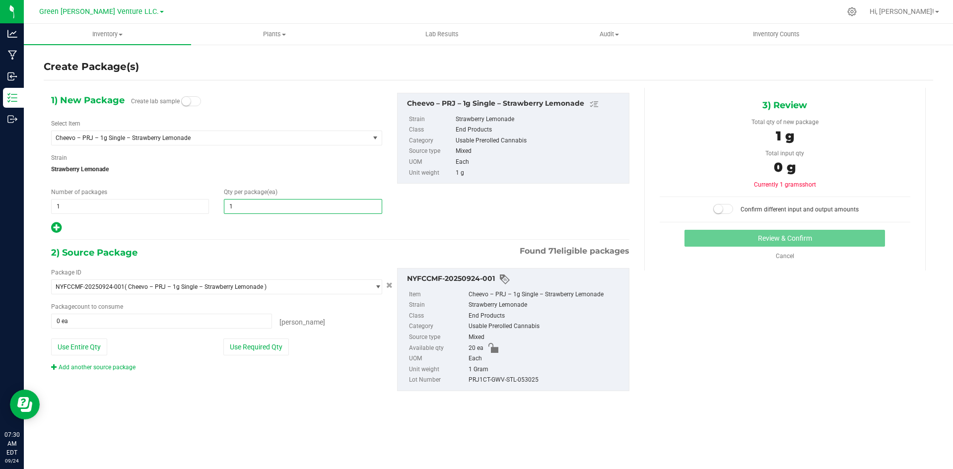
type input "1"
click at [425, 214] on div "1) New Package Create lab sample Select Item Cheevo – PRJ – 1g Single – Strawbe…" at bounding box center [340, 163] width 593 height 141
click at [269, 346] on button "Use Required Qty" at bounding box center [256, 346] width 66 height 17
type input "1 ea"
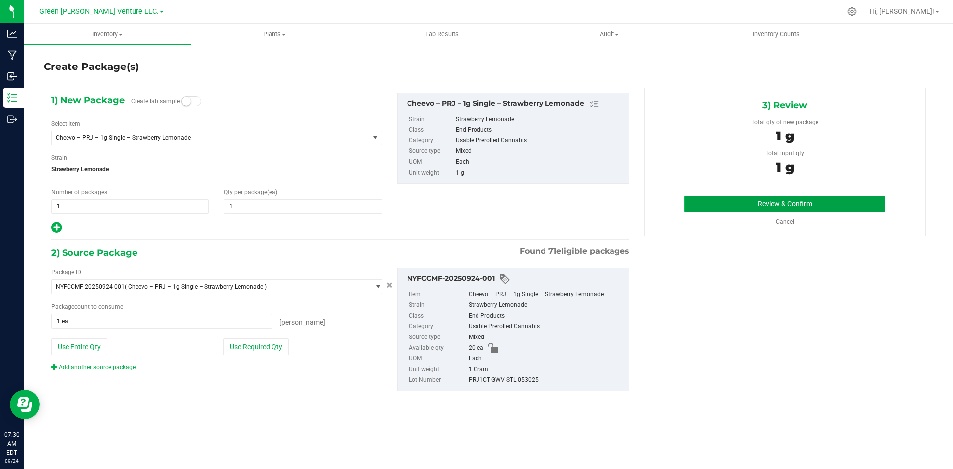
click at [733, 202] on button "Review & Confirm" at bounding box center [784, 204] width 200 height 17
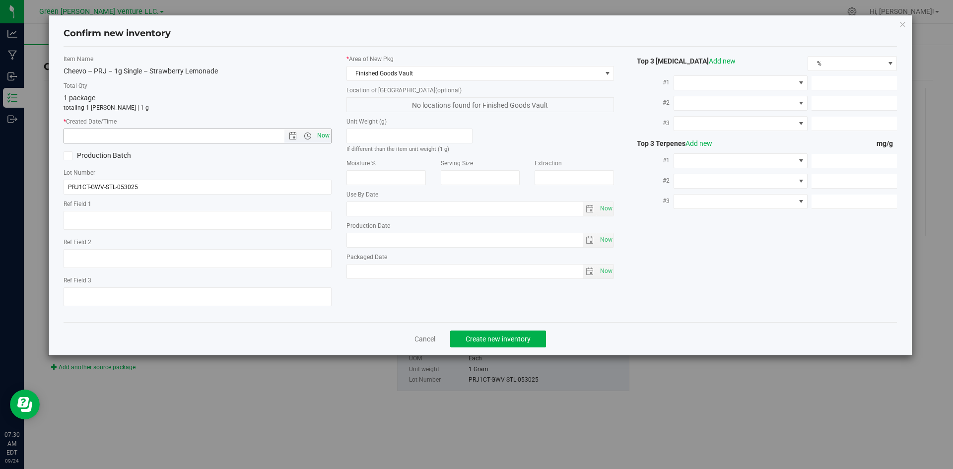
click at [329, 136] on span "Now" at bounding box center [323, 136] width 17 height 14
type input "[DATE] 7:30 AM"
click at [505, 345] on button "Create new inventory" at bounding box center [498, 339] width 96 height 17
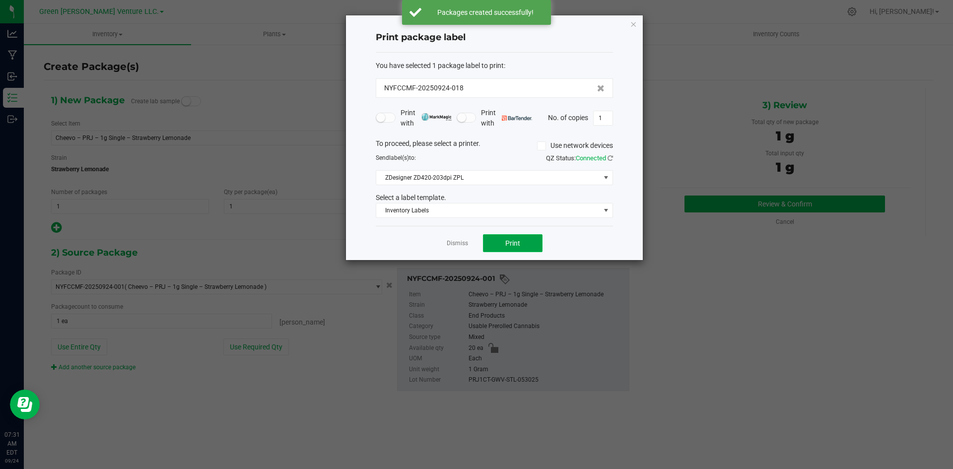
click at [523, 244] on button "Print" at bounding box center [513, 243] width 60 height 18
click at [455, 238] on app-cancel-button "Dismiss" at bounding box center [457, 243] width 21 height 10
click at [455, 241] on link "Dismiss" at bounding box center [457, 243] width 21 height 8
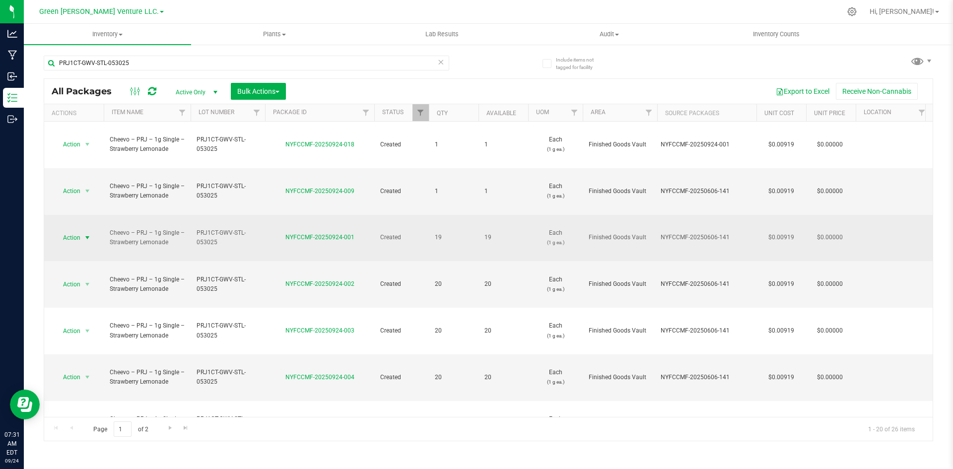
click at [82, 231] on span "select" at bounding box center [87, 238] width 12 height 14
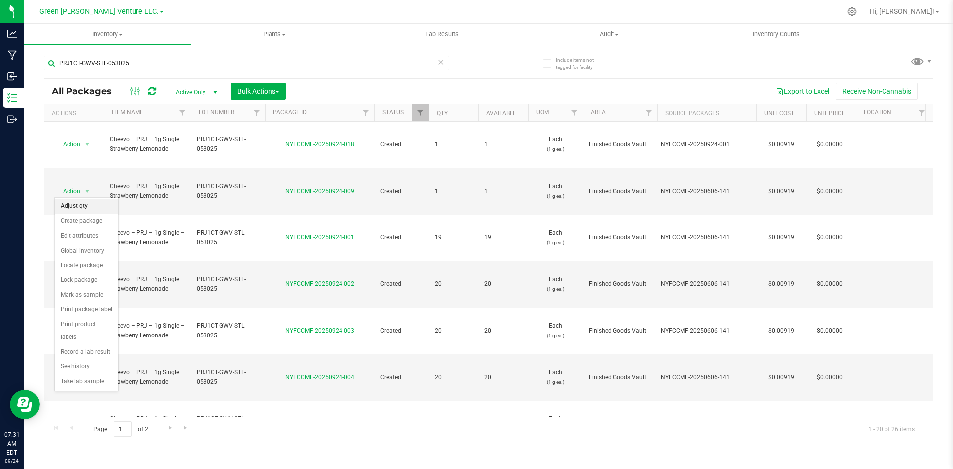
click at [92, 206] on li "Adjust qty" at bounding box center [87, 206] width 64 height 15
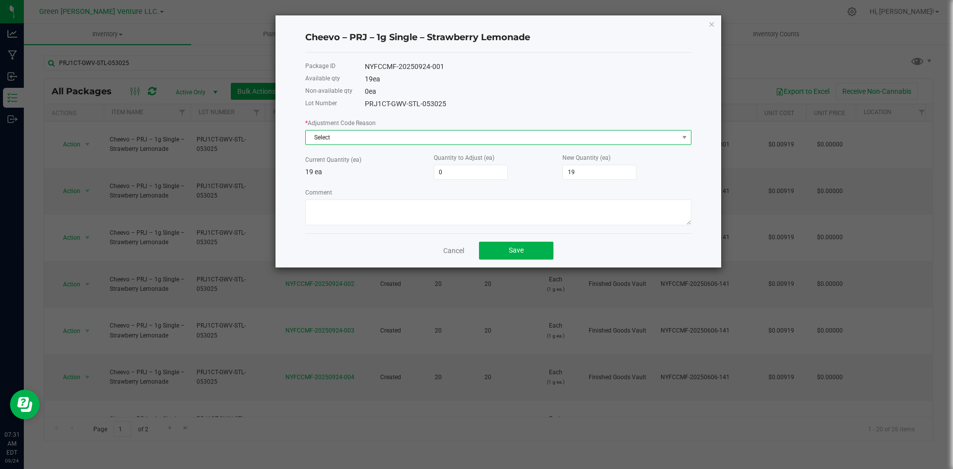
click at [373, 133] on span "Select" at bounding box center [492, 138] width 373 height 14
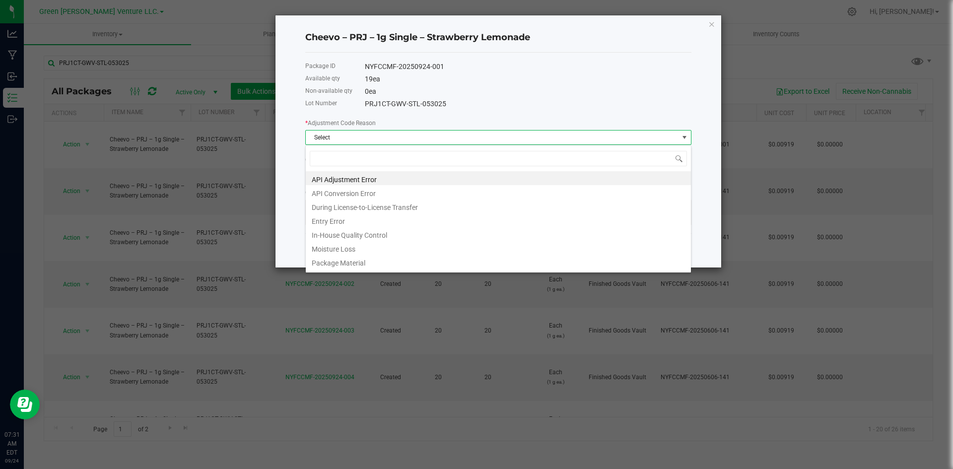
scroll to position [15, 386]
click at [371, 141] on span "Select" at bounding box center [492, 138] width 373 height 14
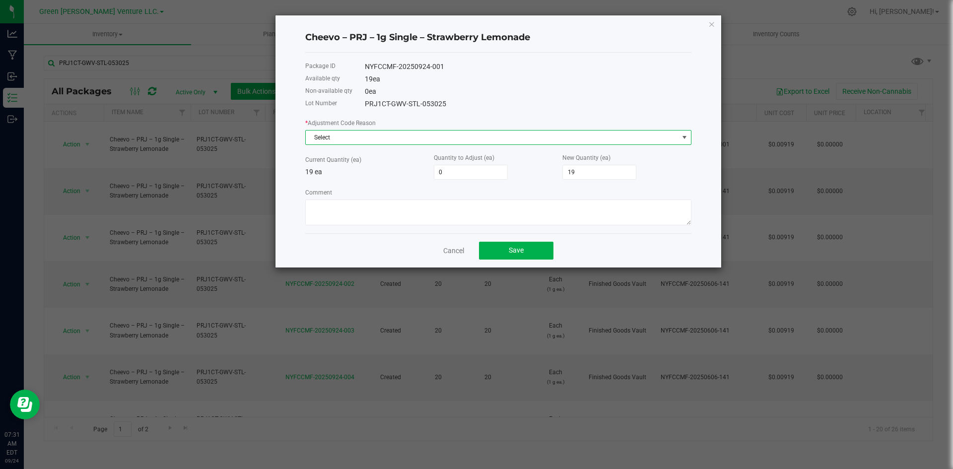
click at [575, 137] on span "Select" at bounding box center [492, 138] width 373 height 14
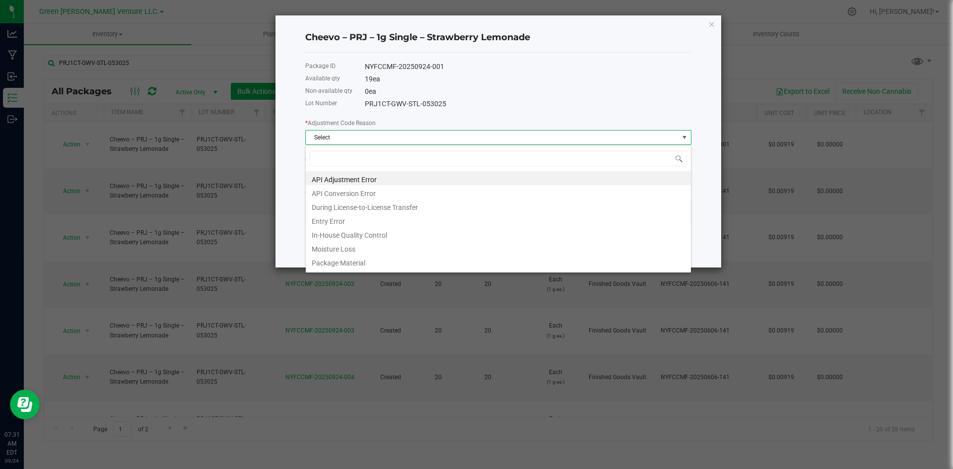
click at [575, 137] on span "Select" at bounding box center [492, 138] width 373 height 14
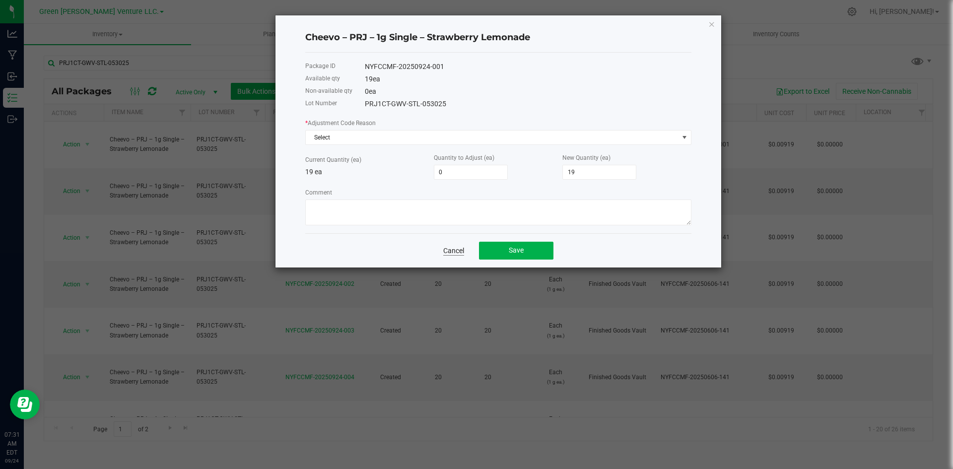
click at [462, 251] on link "Cancel" at bounding box center [453, 251] width 21 height 10
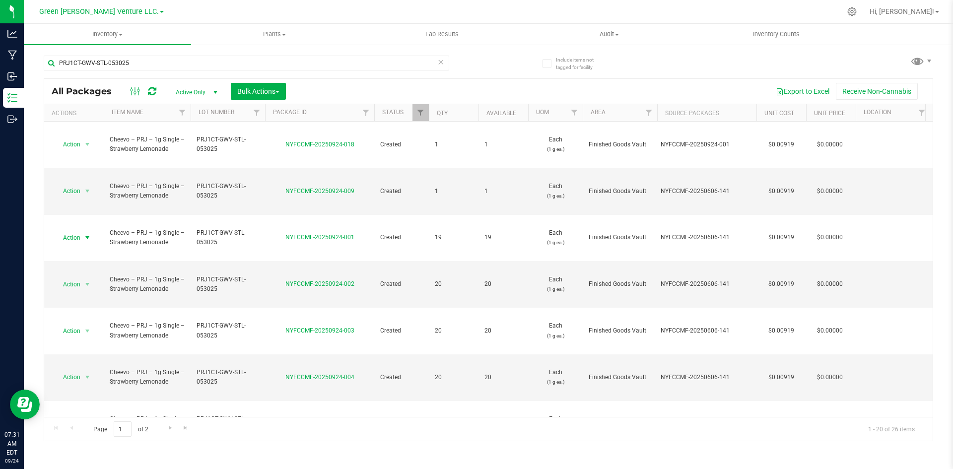
click at [518, 84] on div "Export to Excel Receive Non-Cannabis" at bounding box center [609, 91] width 632 height 17
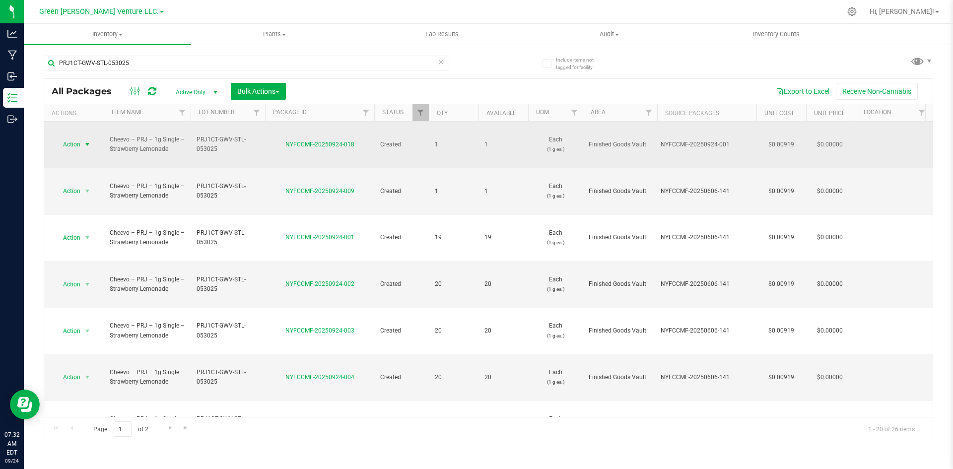
click at [66, 137] on span "Action" at bounding box center [67, 144] width 27 height 14
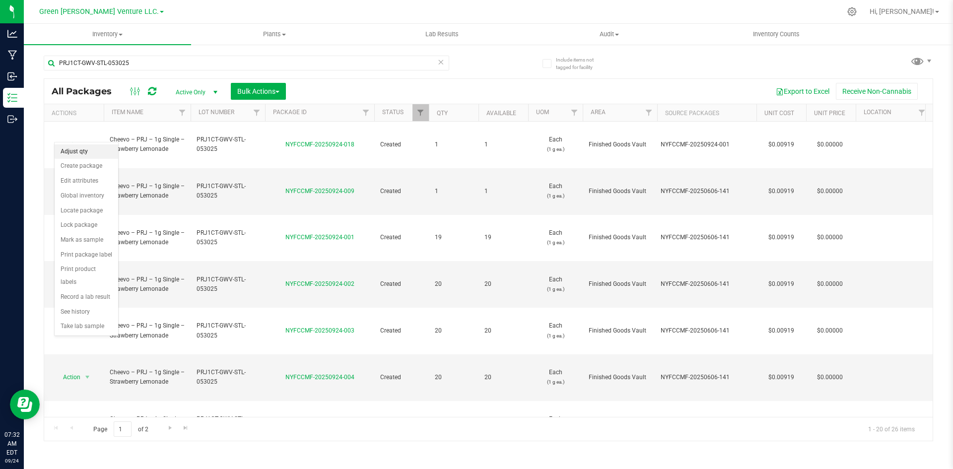
click at [90, 150] on li "Adjust qty" at bounding box center [87, 151] width 64 height 15
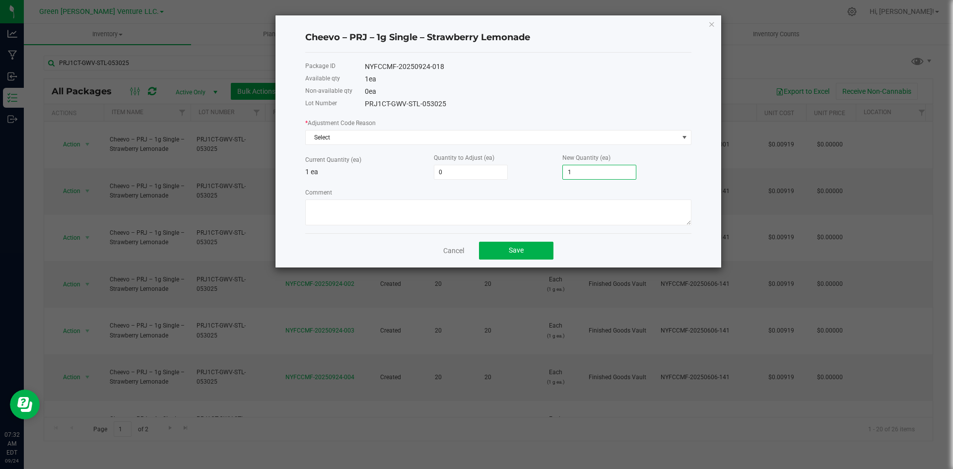
type input "-1"
type input "0"
click at [474, 135] on span "Select" at bounding box center [492, 138] width 373 height 14
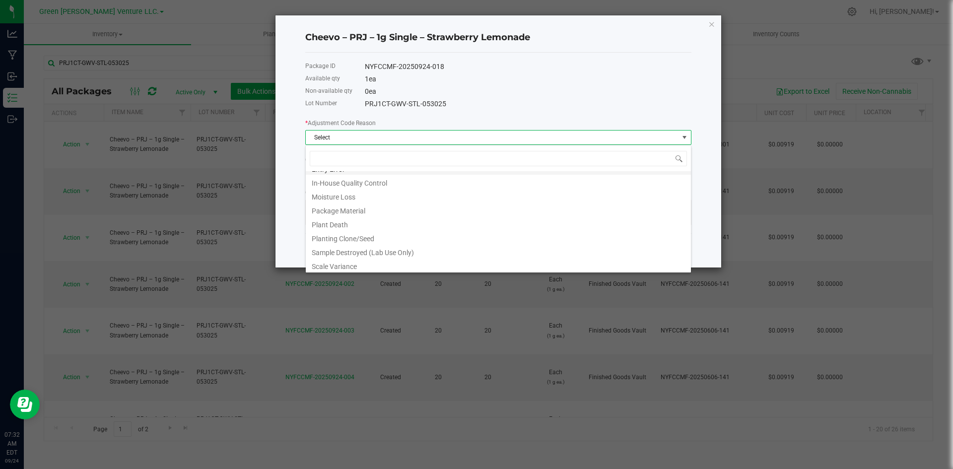
scroll to position [10, 0]
click at [363, 206] on li "Entry Error" at bounding box center [498, 210] width 385 height 14
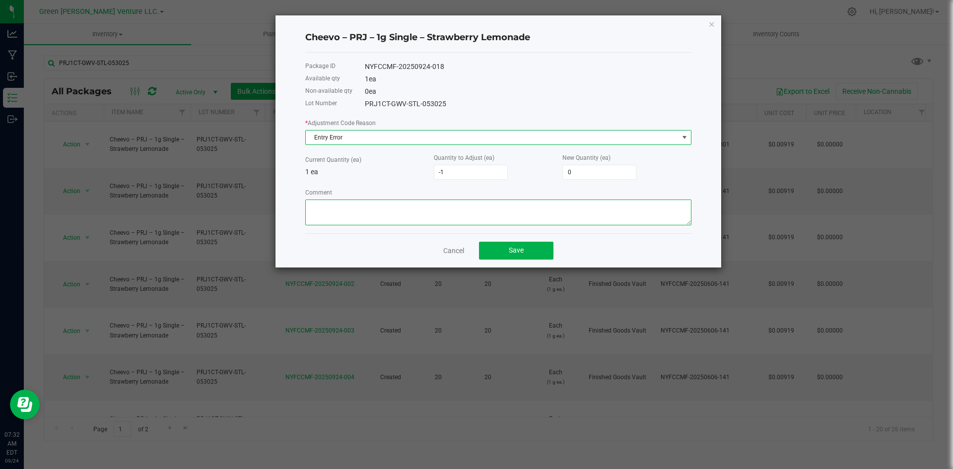
click at [457, 212] on textarea "Comment" at bounding box center [498, 212] width 386 height 26
type textarea "Entry Error. Adjusted"
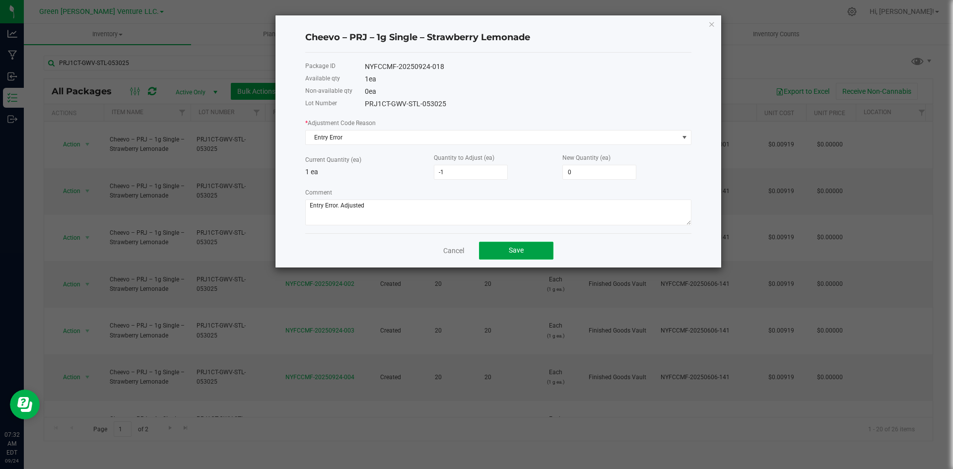
click at [531, 250] on button "Save" at bounding box center [516, 251] width 74 height 18
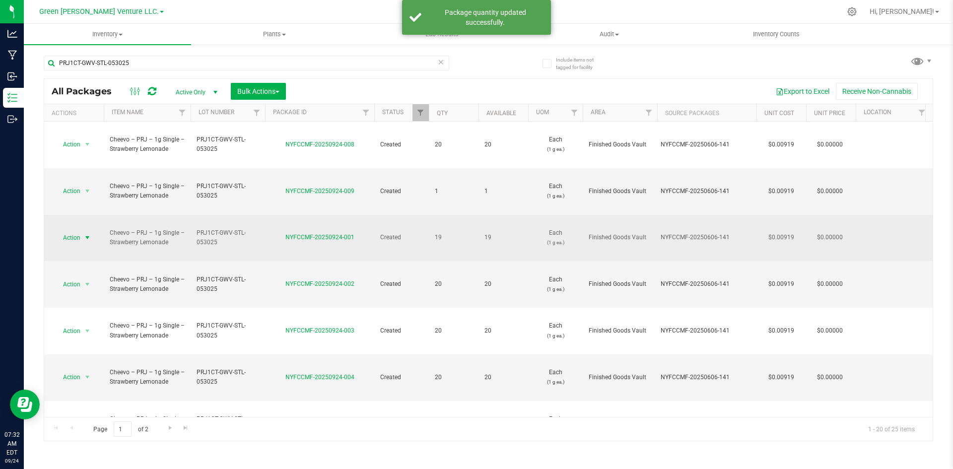
click at [73, 231] on span "Action" at bounding box center [67, 238] width 27 height 14
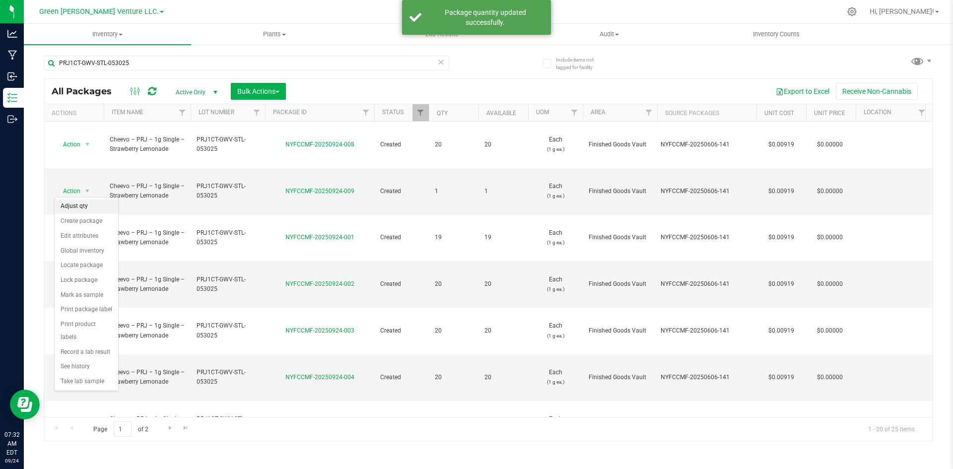
click at [92, 207] on li "Adjust qty" at bounding box center [87, 206] width 64 height 15
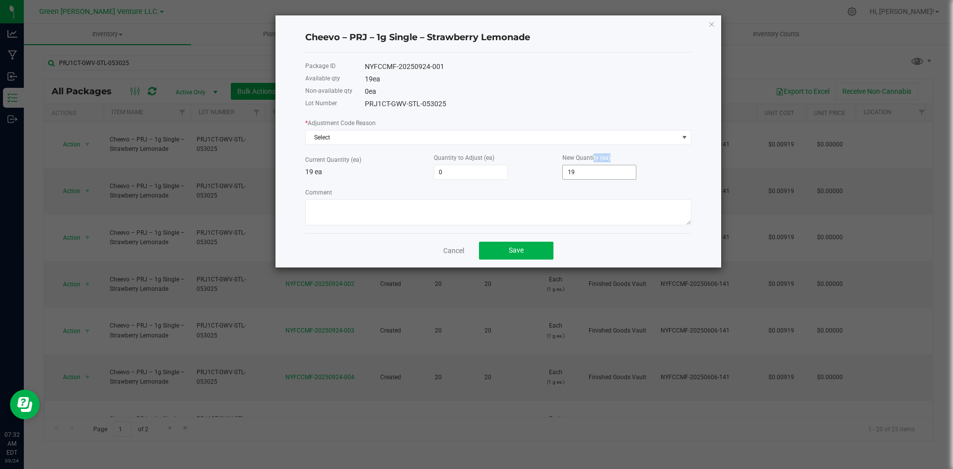
drag, startPoint x: 592, startPoint y: 162, endPoint x: 590, endPoint y: 167, distance: 5.8
click at [590, 167] on div "New Quantity (ea) 19" at bounding box center [626, 165] width 129 height 27
type input "-17"
type input "2"
type input "1"
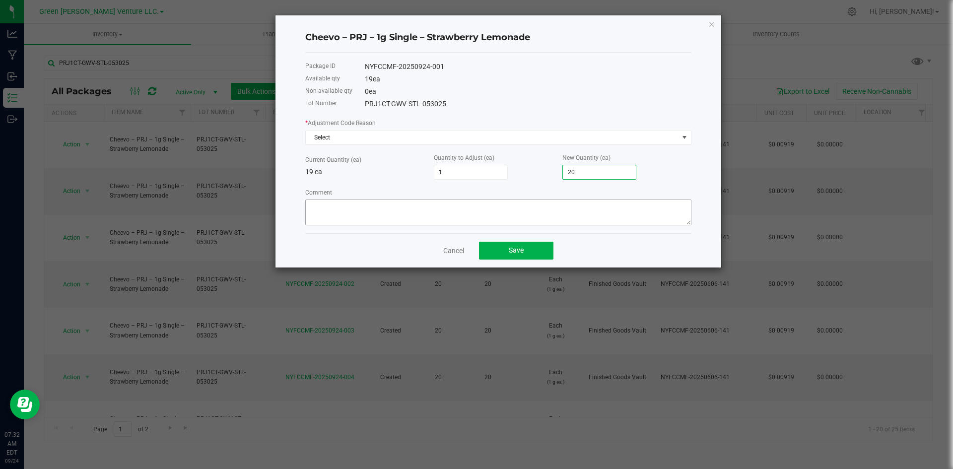
type input "20"
click at [419, 202] on textarea "Comment" at bounding box center [498, 212] width 386 height 26
type textarea "e"
click at [475, 138] on span "Select" at bounding box center [492, 138] width 373 height 14
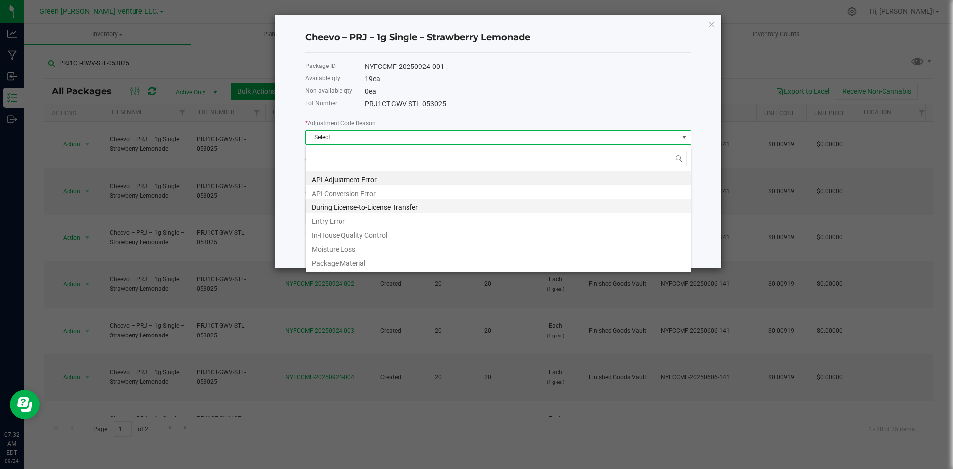
scroll to position [15, 386]
click at [382, 220] on li "Entry Error" at bounding box center [498, 220] width 385 height 14
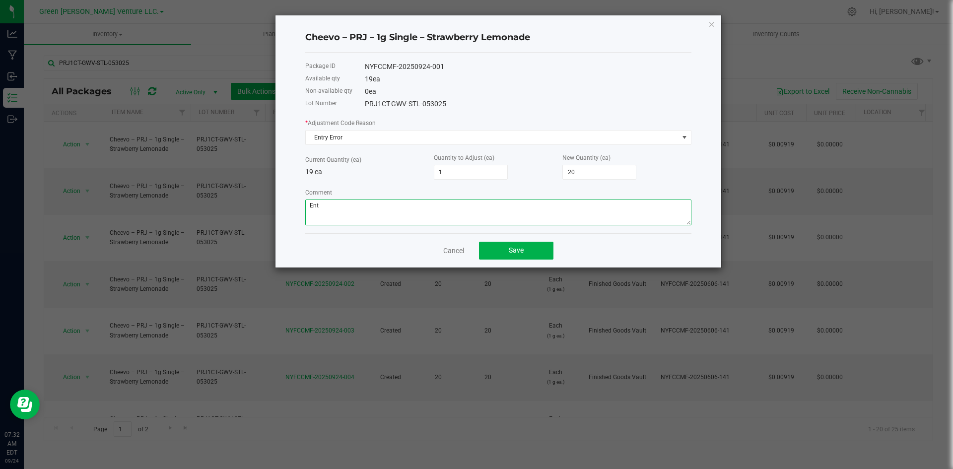
click at [343, 215] on textarea "Comment" at bounding box center [498, 212] width 386 height 26
type textarea "Entry Error. Adjusted."
click at [530, 249] on button "Save" at bounding box center [516, 251] width 74 height 18
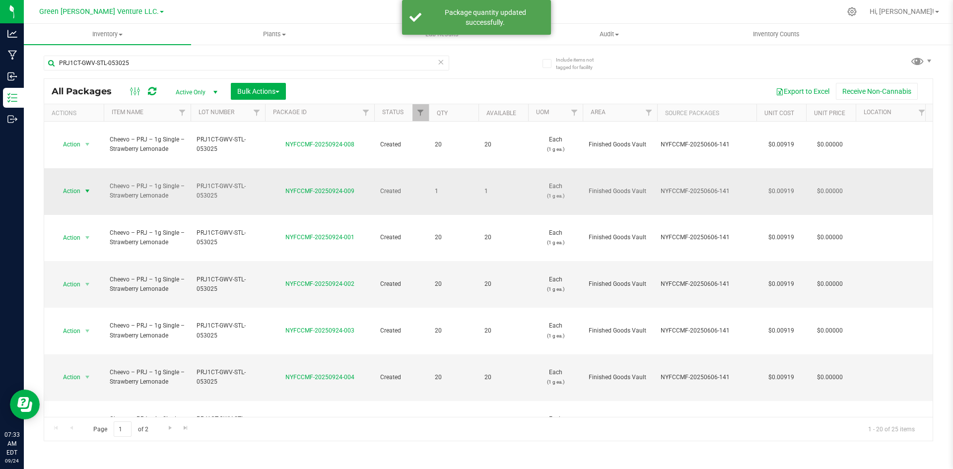
click at [82, 184] on span "select" at bounding box center [87, 191] width 12 height 14
click at [207, 182] on span "PRJ1CT-GWV-STL-053025" at bounding box center [228, 191] width 63 height 19
click at [258, 182] on span "PRJ1CT-GWV-STL-053025" at bounding box center [228, 191] width 63 height 19
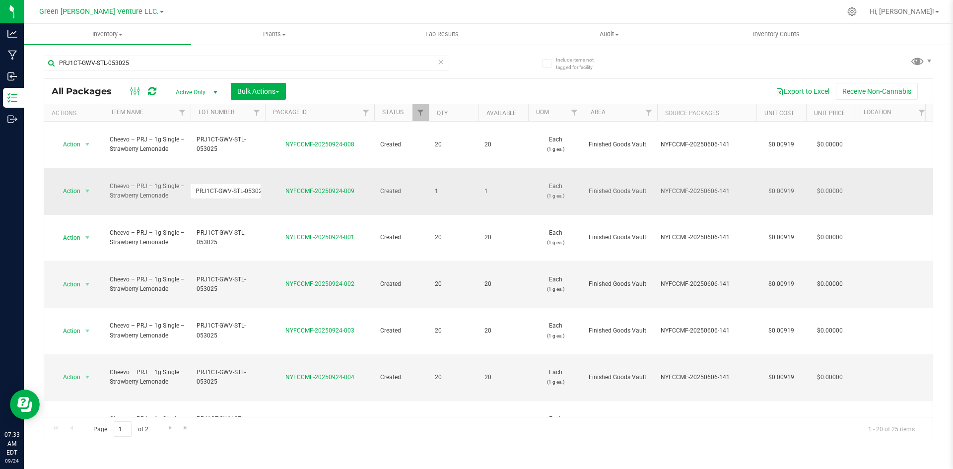
scroll to position [0, 4]
click at [90, 187] on span "select" at bounding box center [87, 191] width 8 height 8
click at [92, 180] on li "Adjust qty" at bounding box center [87, 179] width 64 height 15
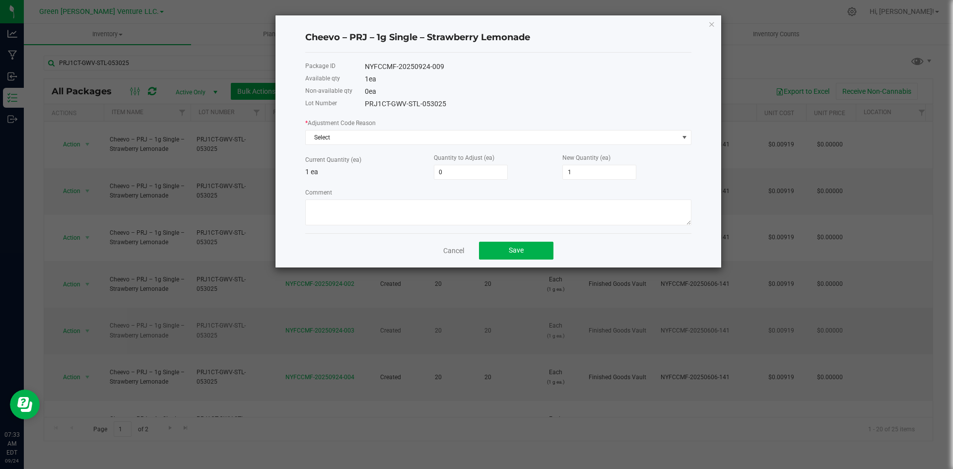
drag, startPoint x: 452, startPoint y: 253, endPoint x: 451, endPoint y: 248, distance: 5.2
click at [452, 253] on link "Cancel" at bounding box center [453, 251] width 21 height 10
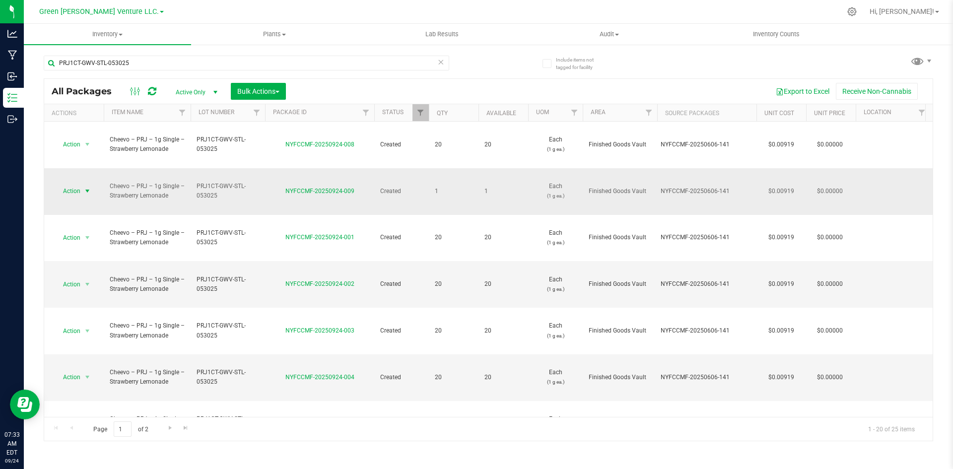
click at [82, 184] on span "select" at bounding box center [87, 191] width 12 height 14
click at [89, 168] on td "Action Action Adjust qty Create package Edit attributes Global inventory Locate…" at bounding box center [74, 191] width 60 height 47
click at [88, 187] on span "select" at bounding box center [87, 191] width 8 height 8
click at [89, 191] on li "Create package" at bounding box center [87, 194] width 64 height 15
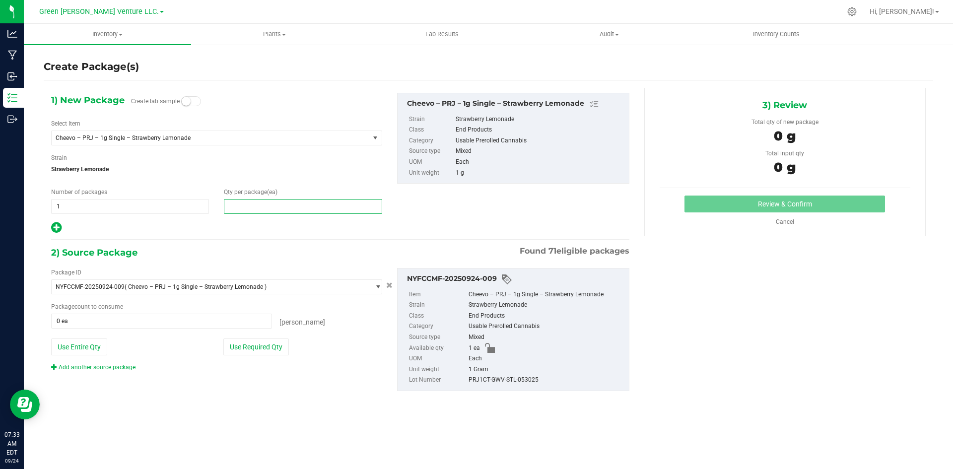
click at [284, 204] on span at bounding box center [303, 206] width 158 height 15
type input "1"
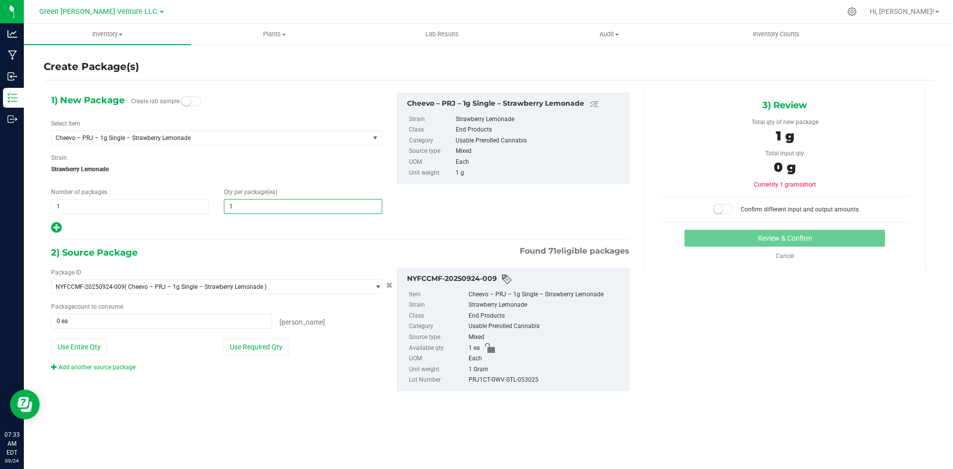
type input "1"
click at [131, 381] on div "Package ID NYFCCMF-20250924-009 ( Cheevo – PRJ – 1g Single – Strawberry Lemonad…" at bounding box center [340, 329] width 593 height 139
click at [268, 348] on button "Use Required Qty" at bounding box center [256, 346] width 66 height 17
type input "1 ea"
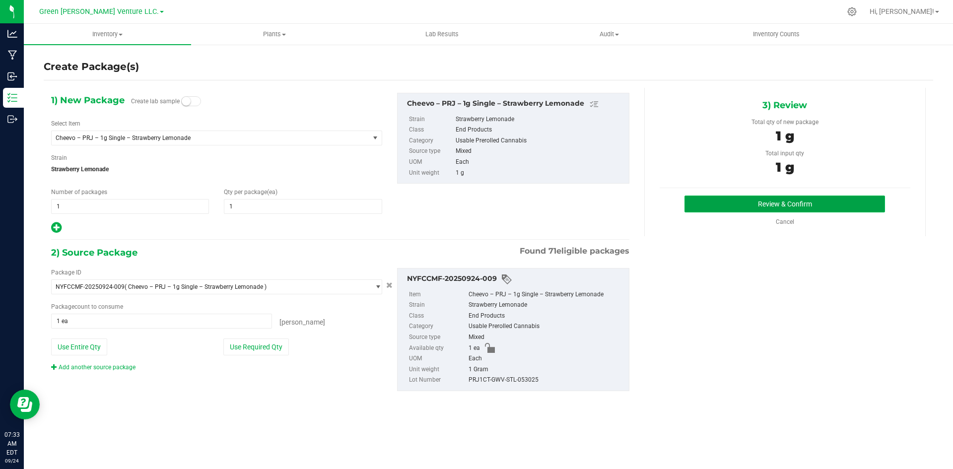
click at [787, 199] on button "Review & Confirm" at bounding box center [784, 204] width 200 height 17
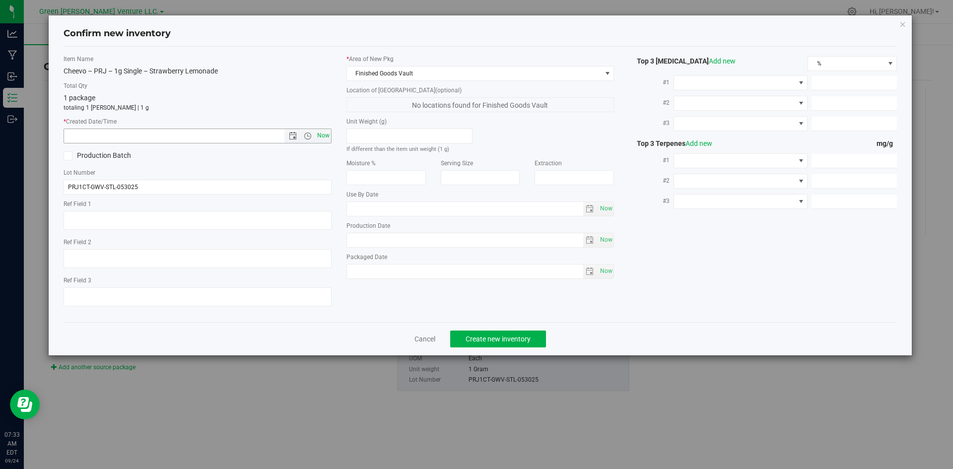
click at [324, 141] on span "Now" at bounding box center [323, 136] width 17 height 14
type input "[DATE] 7:33 AM"
click at [489, 337] on span "Create new inventory" at bounding box center [497, 339] width 65 height 8
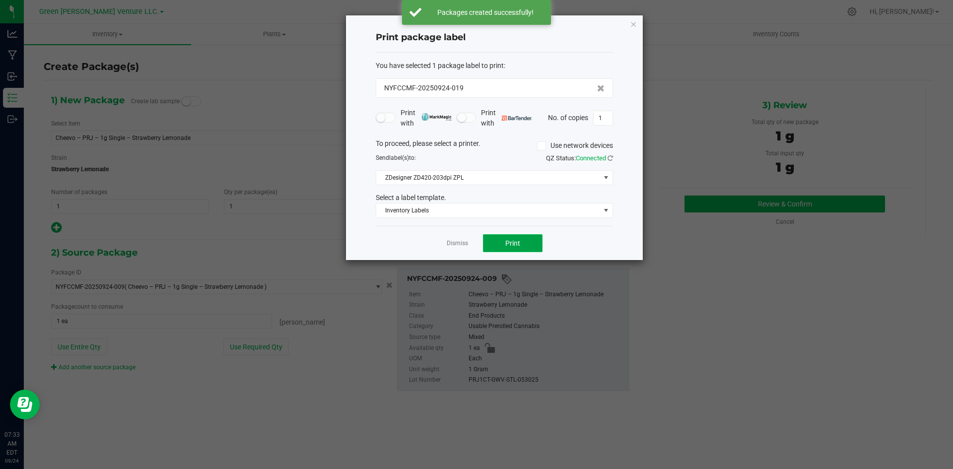
click at [526, 242] on button "Print" at bounding box center [513, 243] width 60 height 18
click at [464, 245] on link "Dismiss" at bounding box center [457, 243] width 21 height 8
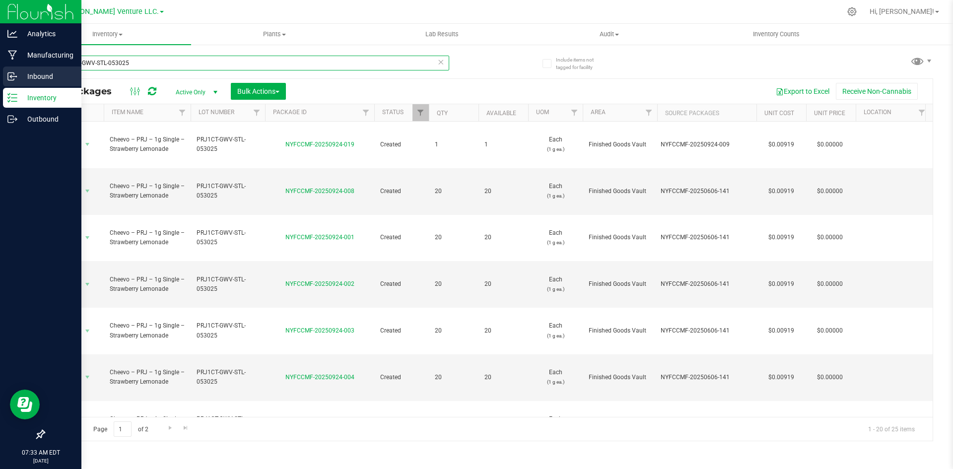
drag, startPoint x: 145, startPoint y: 66, endPoint x: 0, endPoint y: 68, distance: 145.4
click at [0, 68] on div "Analytics Manufacturing Inbound Inventory Outbound 07:33 AM EDT [DATE] 09/24 Gr…" at bounding box center [476, 234] width 953 height 469
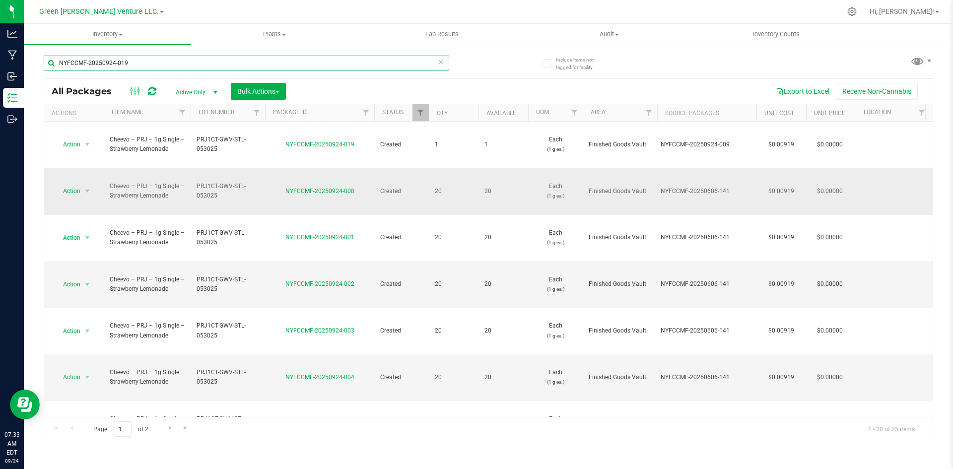
type input "NYFCCMF-20250924-019"
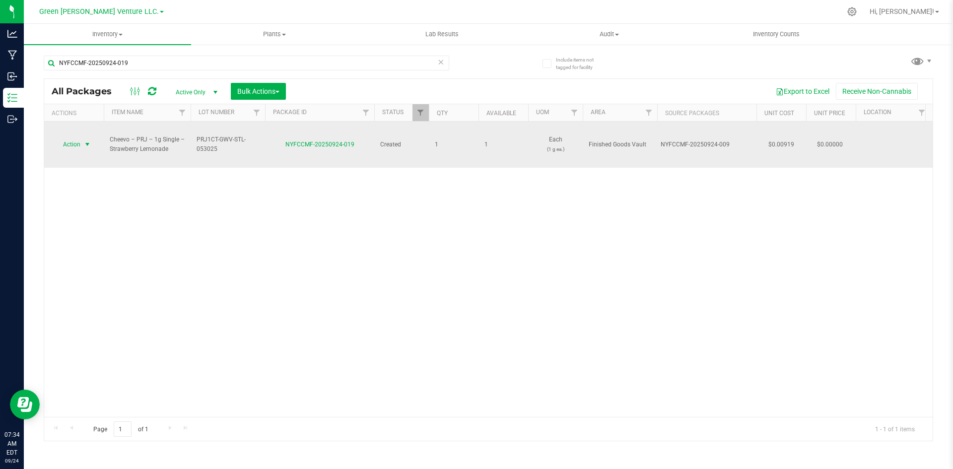
click at [75, 137] on span "Action" at bounding box center [67, 144] width 27 height 14
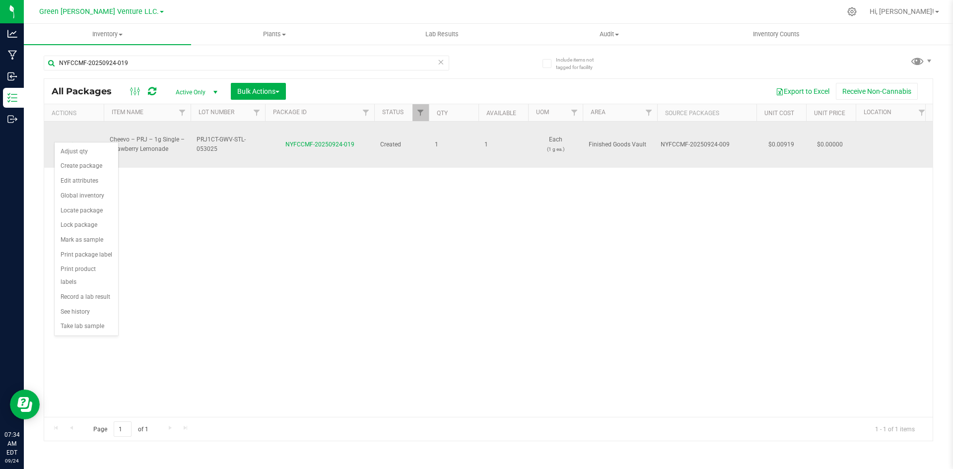
click at [81, 138] on span "select" at bounding box center [87, 145] width 12 height 14
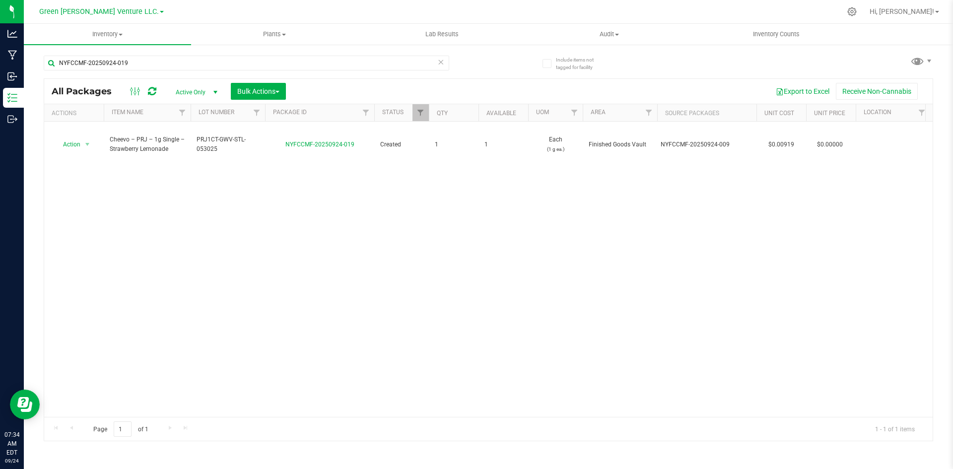
click at [438, 62] on icon at bounding box center [440, 62] width 7 height 12
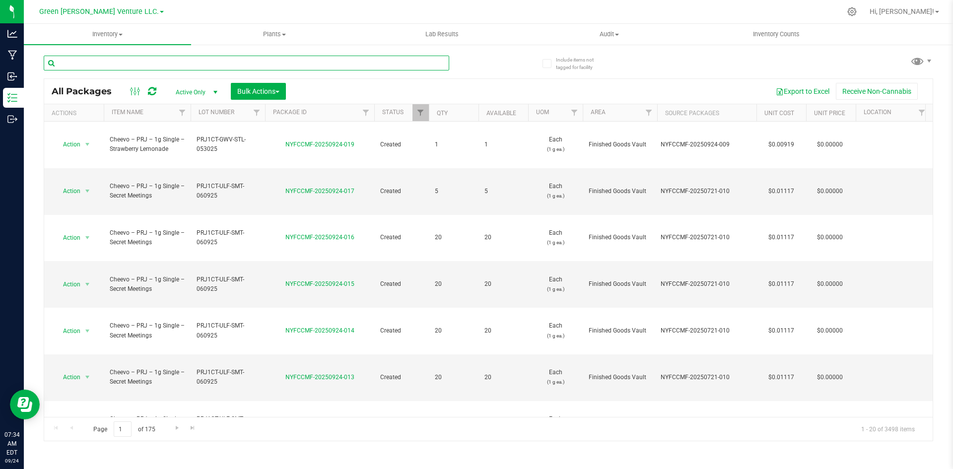
click at [231, 61] on input "text" at bounding box center [246, 63] width 405 height 15
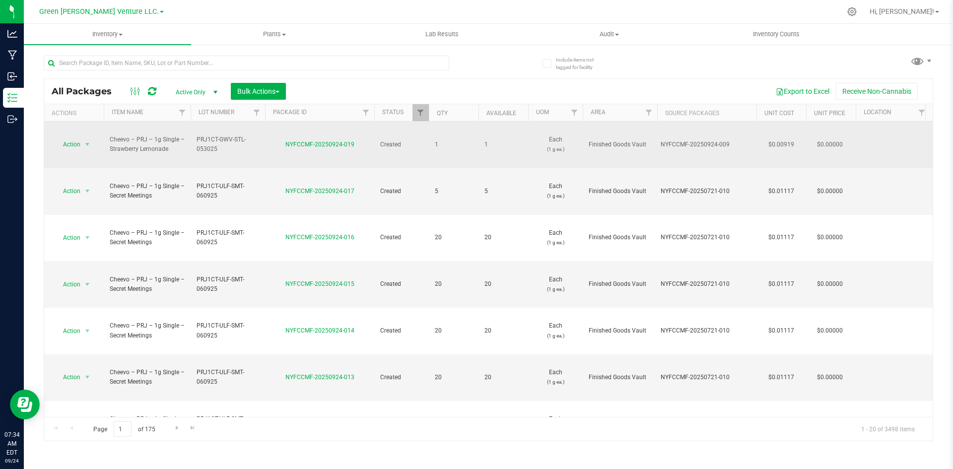
drag, startPoint x: 113, startPoint y: 129, endPoint x: 228, endPoint y: 137, distance: 115.5
copy tr "Cheevo – PRJ – 1g Single – Strawberry Lemonade PRJ1CT-GWV-STL-053025"
click at [229, 138] on span "PRJ1CT-GWV-STL-053025" at bounding box center [228, 144] width 63 height 19
drag, startPoint x: 228, startPoint y: 140, endPoint x: 176, endPoint y: 132, distance: 53.4
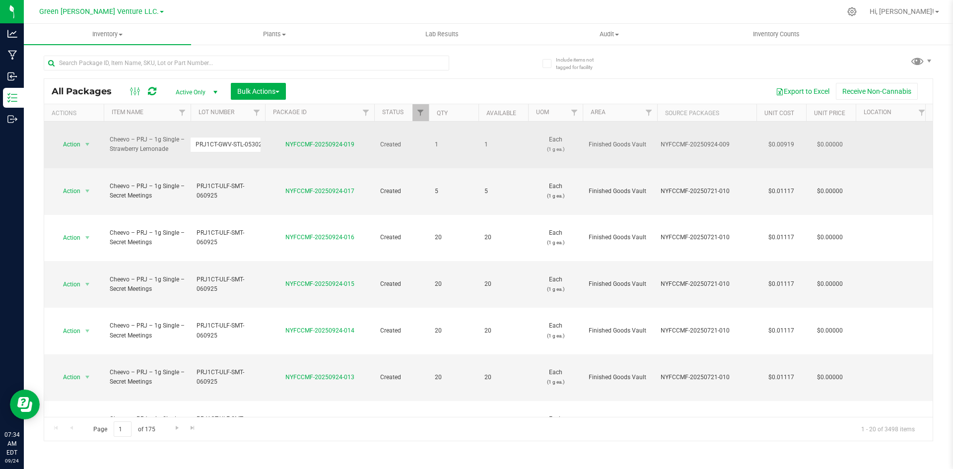
click at [274, 139] on td "NYFCCMF-20250924-019" at bounding box center [319, 145] width 109 height 47
click at [208, 138] on span "PRJ1CT-GWV-STL-053025" at bounding box center [228, 144] width 63 height 19
drag, startPoint x: 192, startPoint y: 133, endPoint x: 287, endPoint y: 137, distance: 95.9
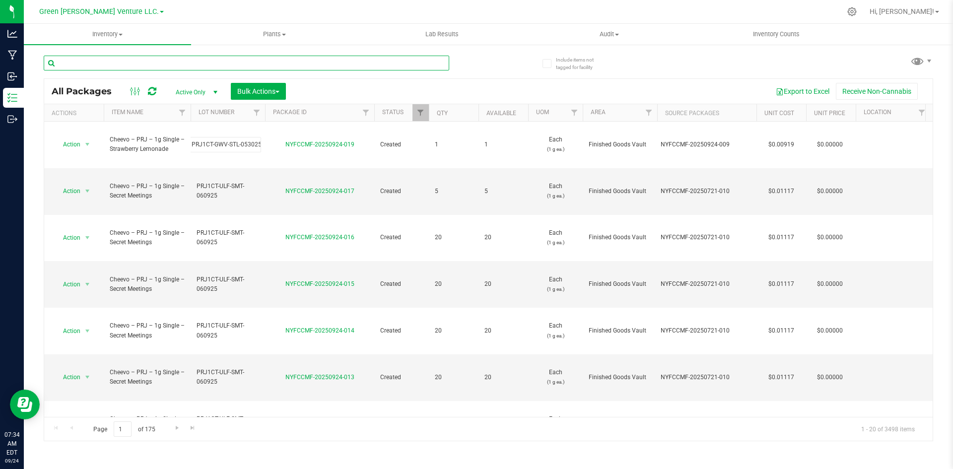
scroll to position [0, 0]
drag, startPoint x: 225, startPoint y: 59, endPoint x: 243, endPoint y: 44, distance: 23.2
click at [225, 60] on input "text" at bounding box center [246, 63] width 405 height 15
paste input "PRJ1CT-GWV-STL-053025"
type input "PRJ1CT-GWV-STL-053025"
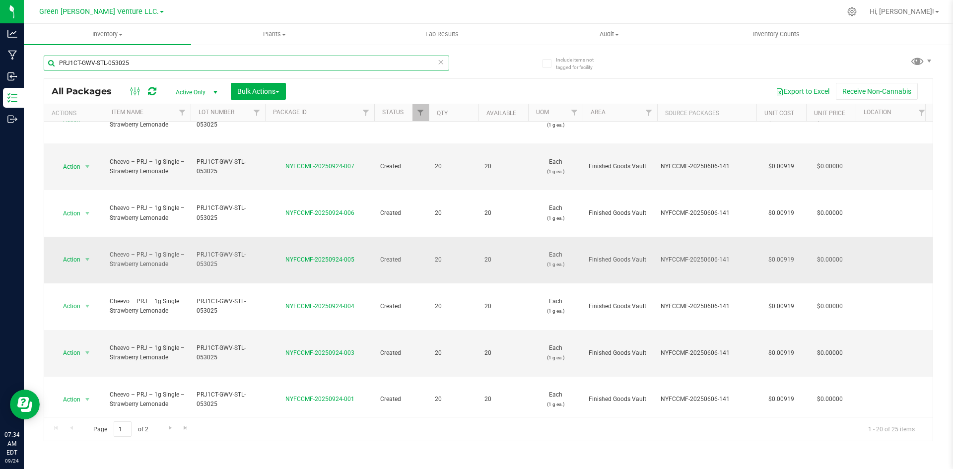
scroll to position [262, 0]
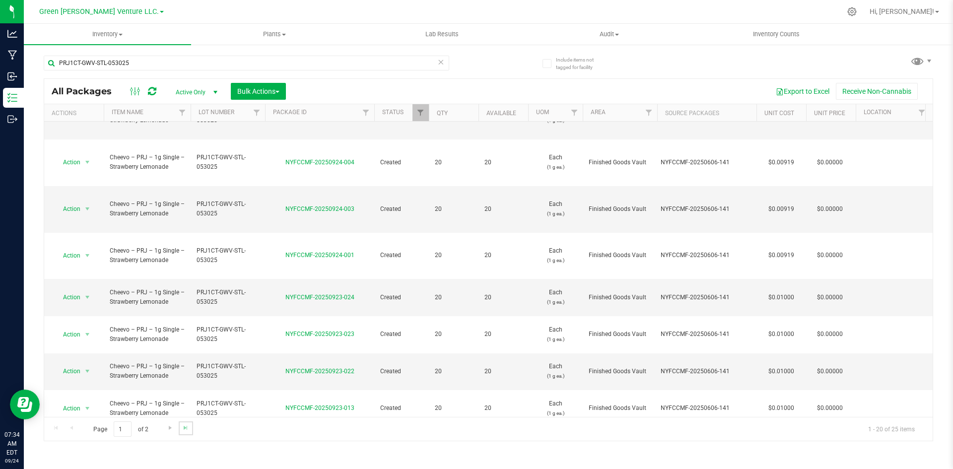
click at [183, 433] on link "Go to the last page" at bounding box center [186, 427] width 14 height 13
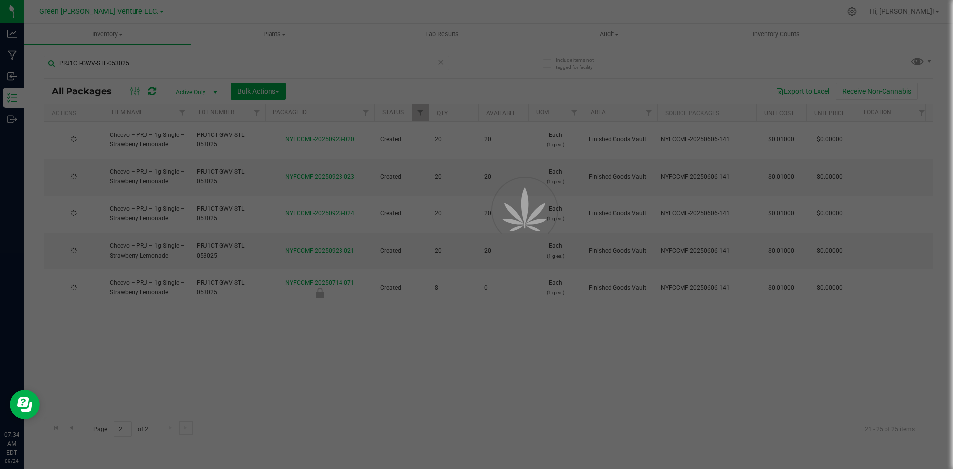
scroll to position [0, 0]
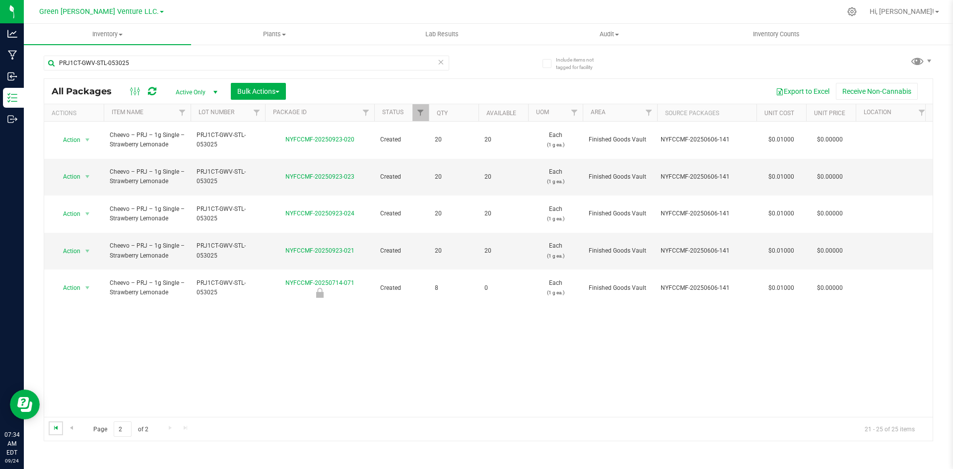
click at [56, 428] on span "Go to the first page" at bounding box center [56, 428] width 8 height 8
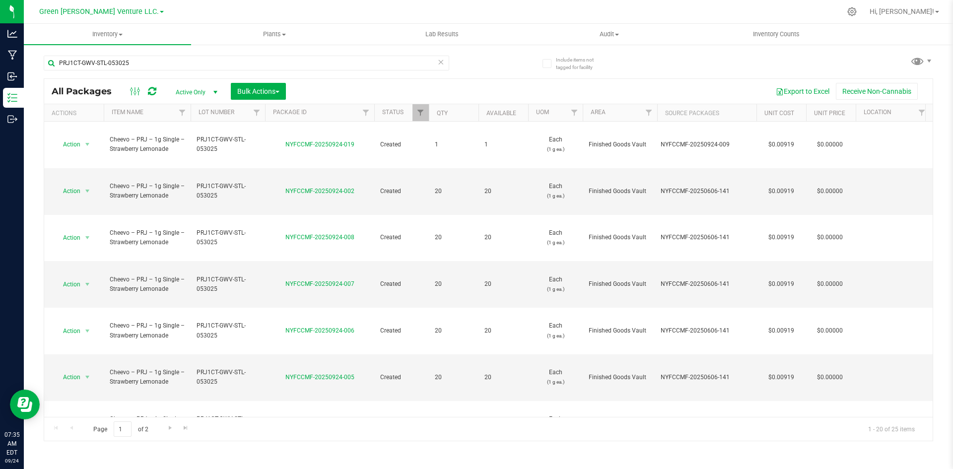
click at [74, 295] on li "Print product labels" at bounding box center [87, 300] width 64 height 27
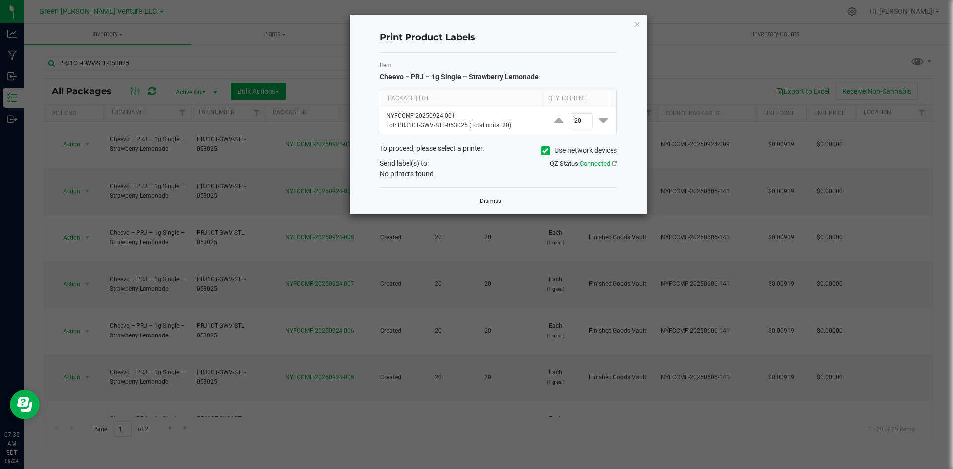
click at [490, 202] on link "Dismiss" at bounding box center [490, 201] width 21 height 8
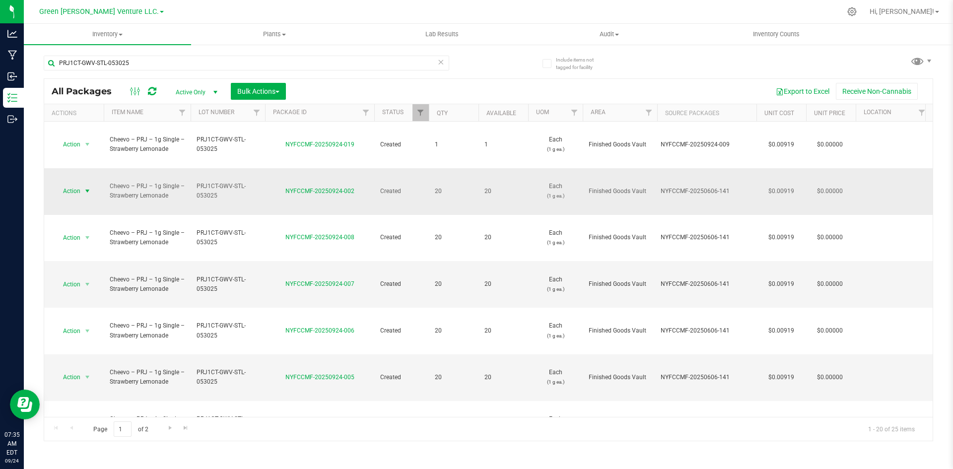
click at [84, 187] on span "select" at bounding box center [87, 191] width 8 height 8
click at [369, 187] on div "NYFCCMF-20250924-002" at bounding box center [320, 191] width 112 height 9
click at [85, 187] on span "select" at bounding box center [87, 191] width 8 height 8
click at [87, 191] on li "Create package" at bounding box center [87, 194] width 64 height 15
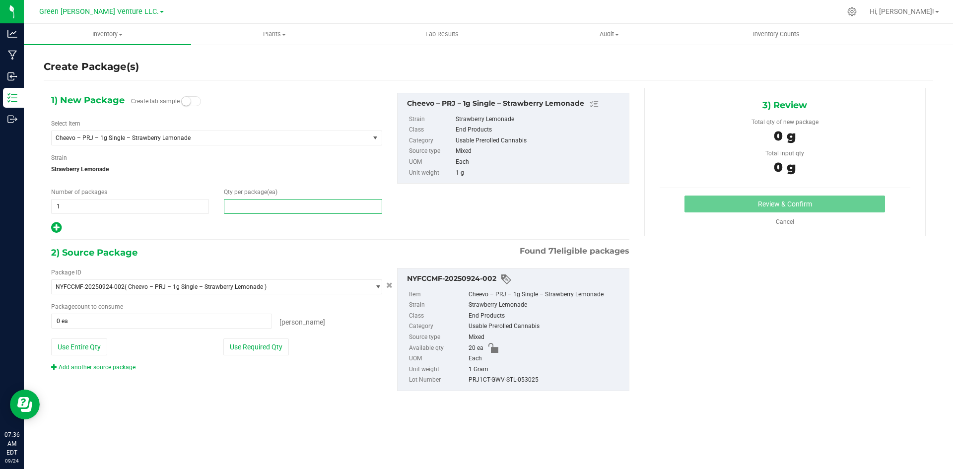
click at [242, 206] on span at bounding box center [303, 206] width 158 height 15
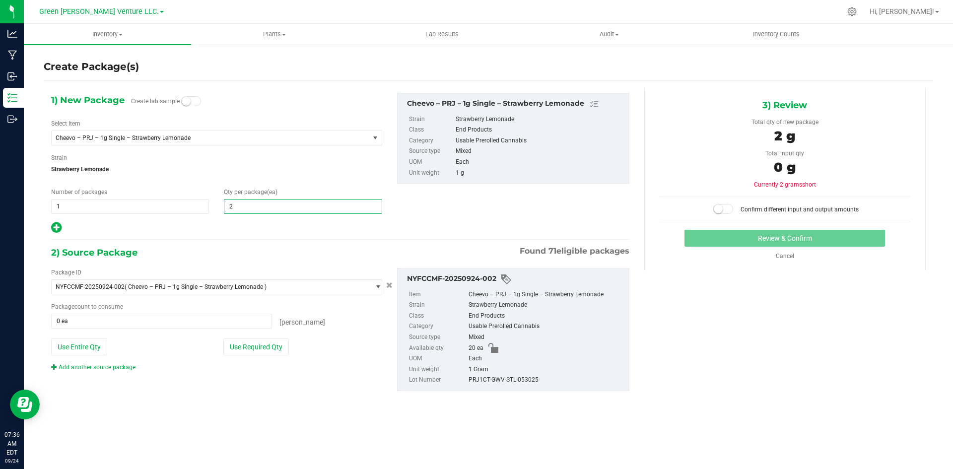
type input "20"
click at [269, 346] on button "Use Required Qty" at bounding box center [256, 346] width 66 height 17
type input "20 ea"
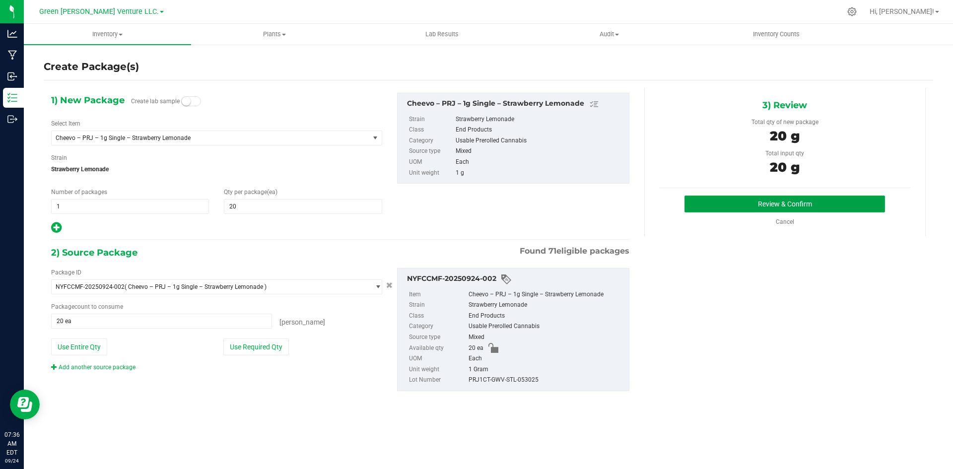
click at [743, 199] on button "Review & Confirm" at bounding box center [784, 204] width 200 height 17
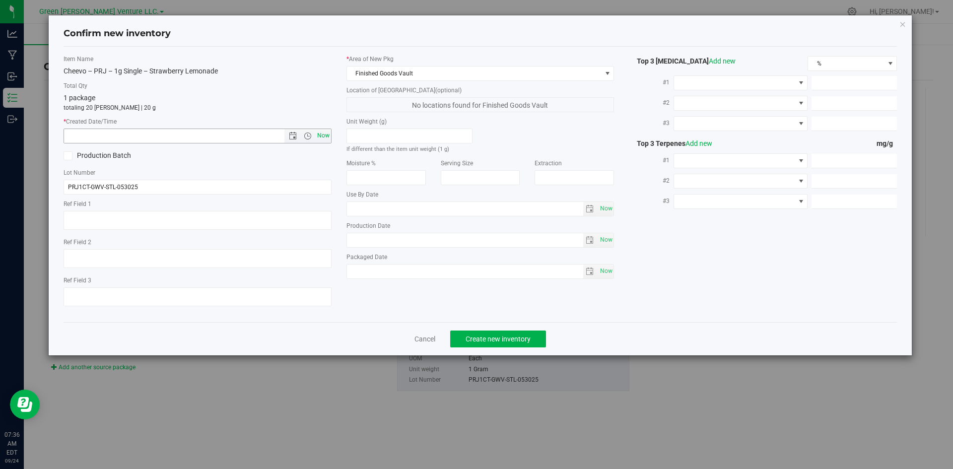
click at [328, 135] on span "Now" at bounding box center [323, 136] width 17 height 14
type input "[DATE] 7:36 AM"
click at [496, 340] on span "Create new inventory" at bounding box center [497, 339] width 65 height 8
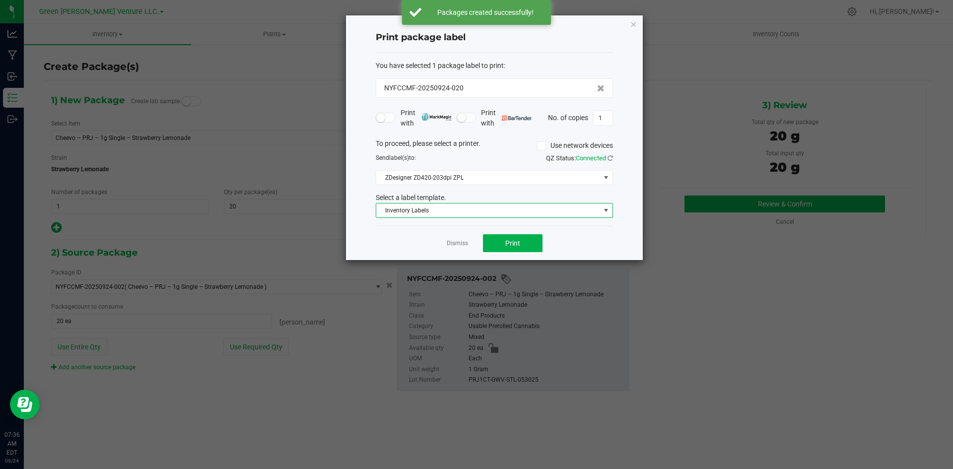
click at [518, 207] on span "Inventory Labels" at bounding box center [488, 210] width 224 height 14
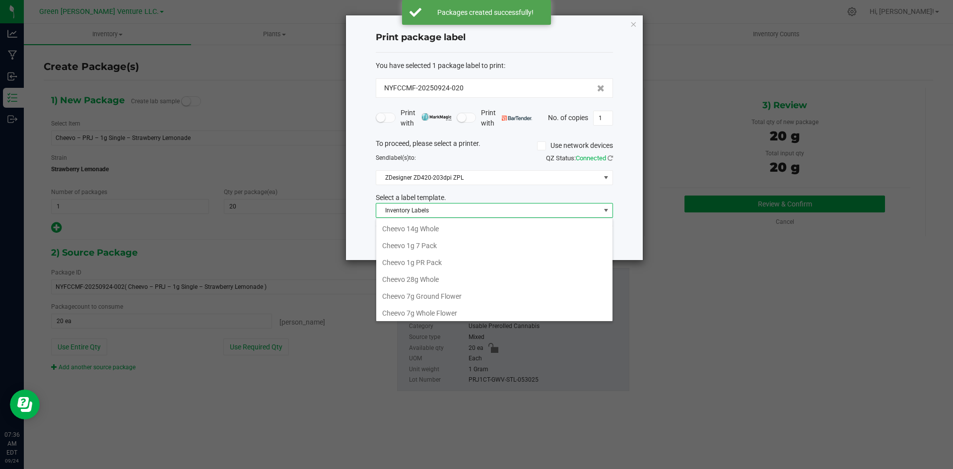
scroll to position [15, 237]
click at [516, 209] on span "Inventory Labels" at bounding box center [488, 210] width 224 height 14
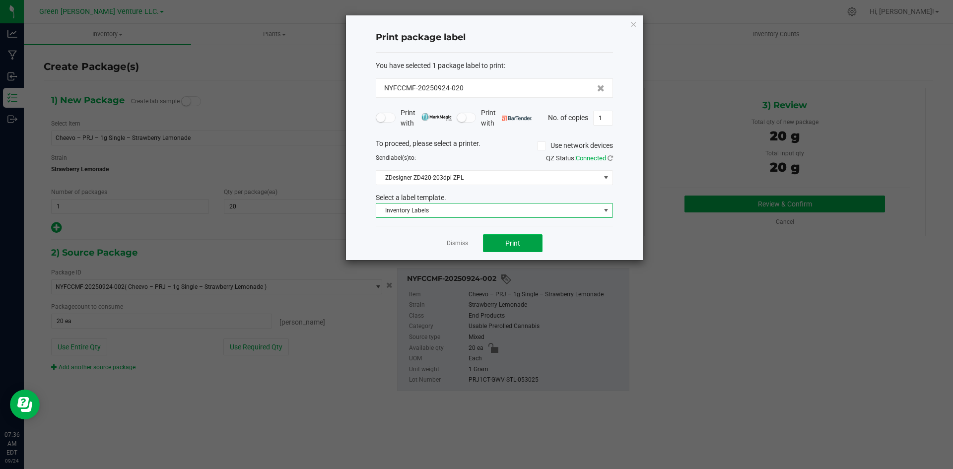
click at [522, 241] on button "Print" at bounding box center [513, 243] width 60 height 18
click at [462, 238] on app-cancel-button "Dismiss" at bounding box center [457, 243] width 21 height 10
click at [465, 241] on link "Dismiss" at bounding box center [457, 243] width 21 height 8
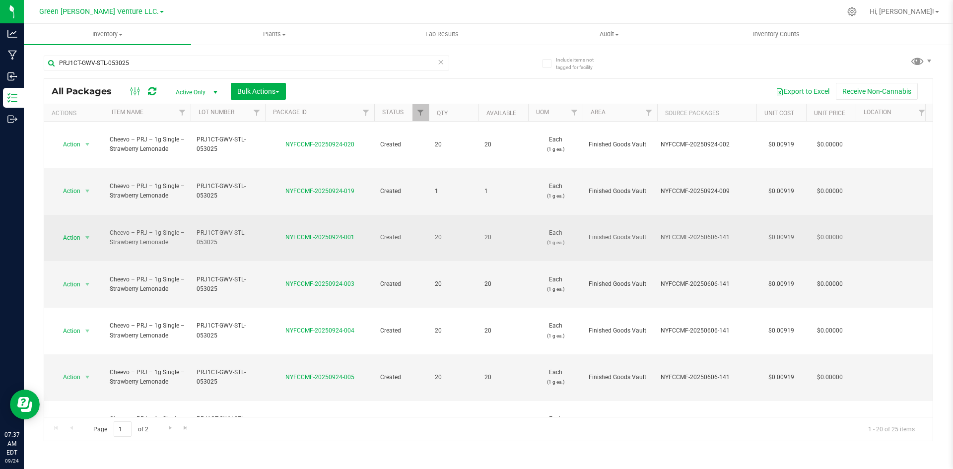
drag, startPoint x: 83, startPoint y: 190, endPoint x: 253, endPoint y: 192, distance: 170.2
click at [253, 228] on span "PRJ1CT-GWV-STL-053025" at bounding box center [228, 237] width 63 height 19
click at [271, 233] on div "NYFCCMF-20250924-001" at bounding box center [320, 237] width 112 height 9
click at [79, 231] on span "Action" at bounding box center [67, 238] width 27 height 14
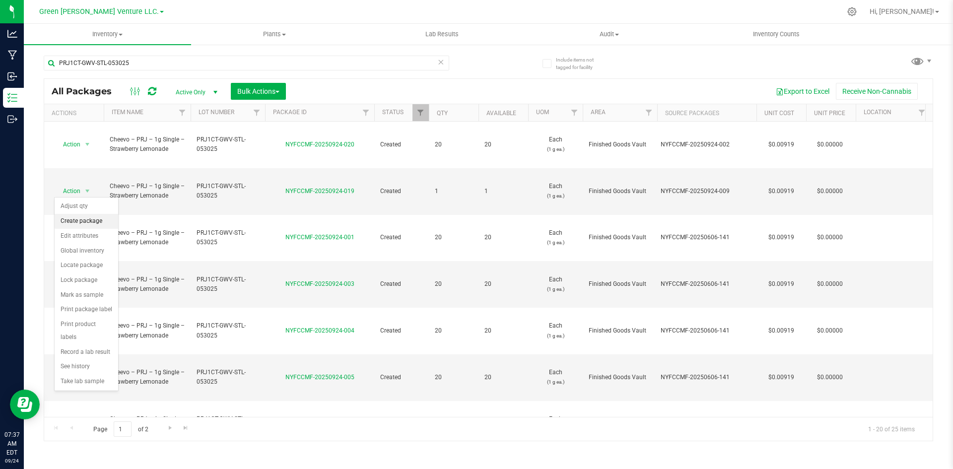
click at [93, 220] on li "Create package" at bounding box center [87, 221] width 64 height 15
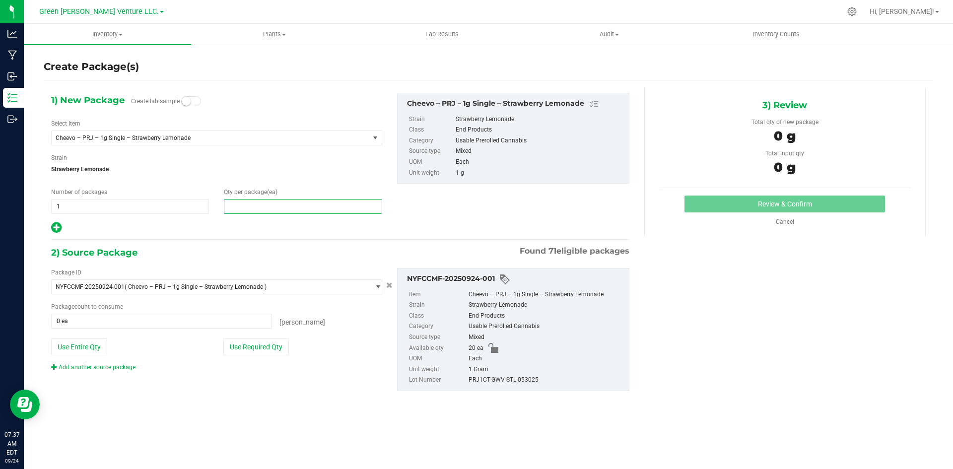
click at [247, 210] on span at bounding box center [303, 206] width 158 height 15
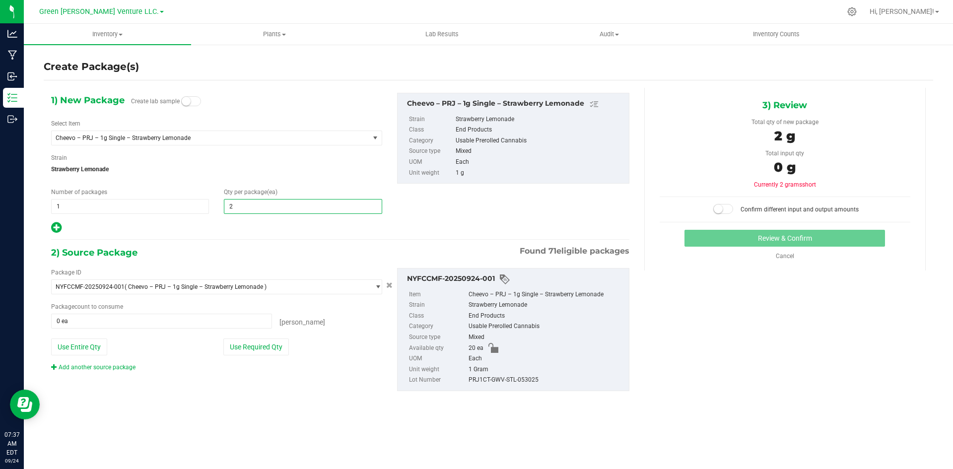
type input "20"
click at [281, 350] on button "Use Required Qty" at bounding box center [256, 346] width 66 height 17
type input "20 ea"
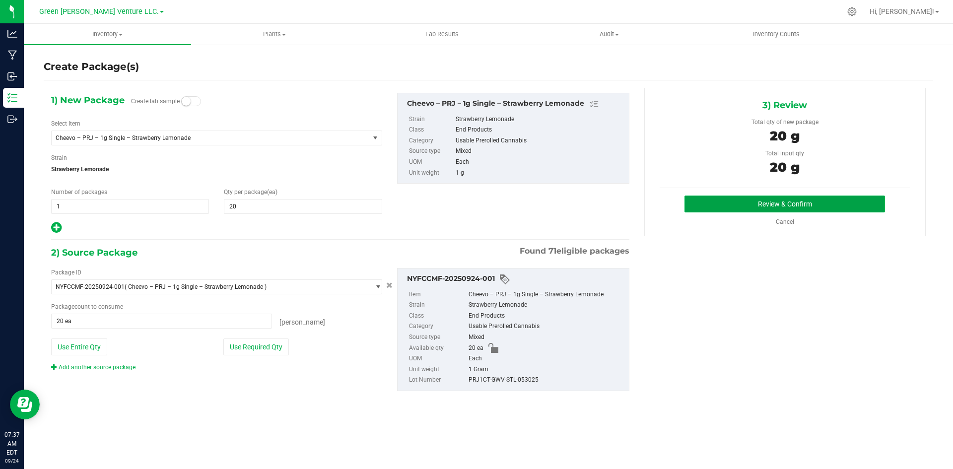
click at [820, 202] on button "Review & Confirm" at bounding box center [784, 204] width 200 height 17
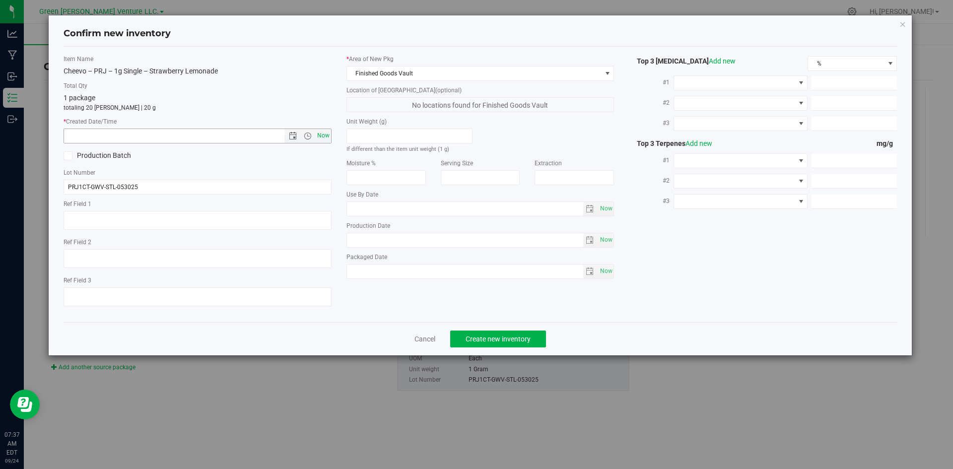
click at [327, 136] on span "Now" at bounding box center [323, 136] width 17 height 14
type input "[DATE] 7:37 AM"
click at [523, 338] on span "Create new inventory" at bounding box center [497, 339] width 65 height 8
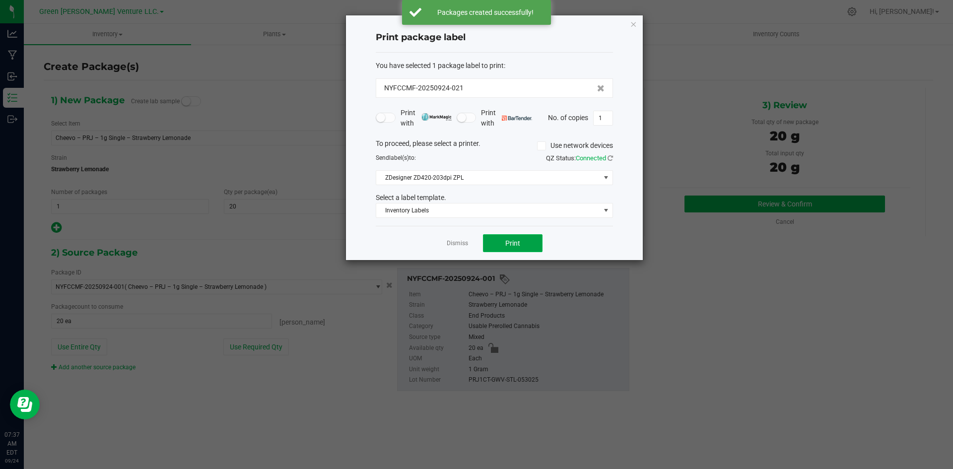
click at [521, 245] on button "Print" at bounding box center [513, 243] width 60 height 18
click at [466, 242] on app-cancel-button "Dismiss" at bounding box center [457, 243] width 21 height 10
click at [464, 244] on link "Dismiss" at bounding box center [457, 243] width 21 height 8
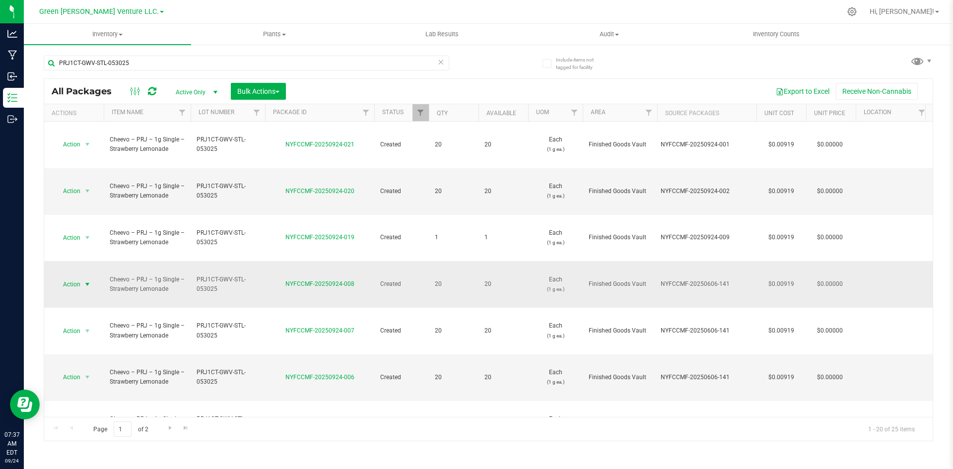
click at [85, 280] on span "select" at bounding box center [87, 284] width 8 height 8
click at [91, 247] on li "Create package" at bounding box center [87, 249] width 64 height 15
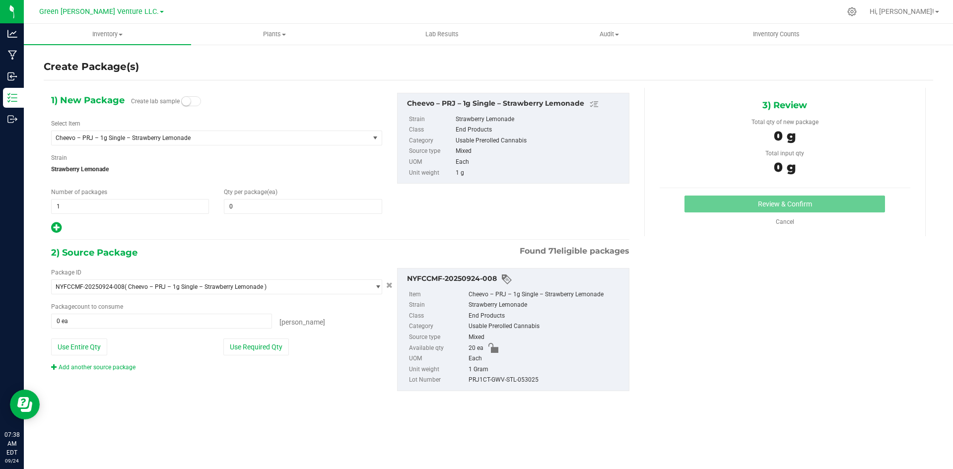
click at [294, 197] on div "Qty per package (ea) 0 0" at bounding box center [302, 201] width 173 height 26
drag, startPoint x: 284, startPoint y: 203, endPoint x: 214, endPoint y: 203, distance: 70.0
click at [217, 206] on div "Qty per package (ea)" at bounding box center [302, 201] width 173 height 26
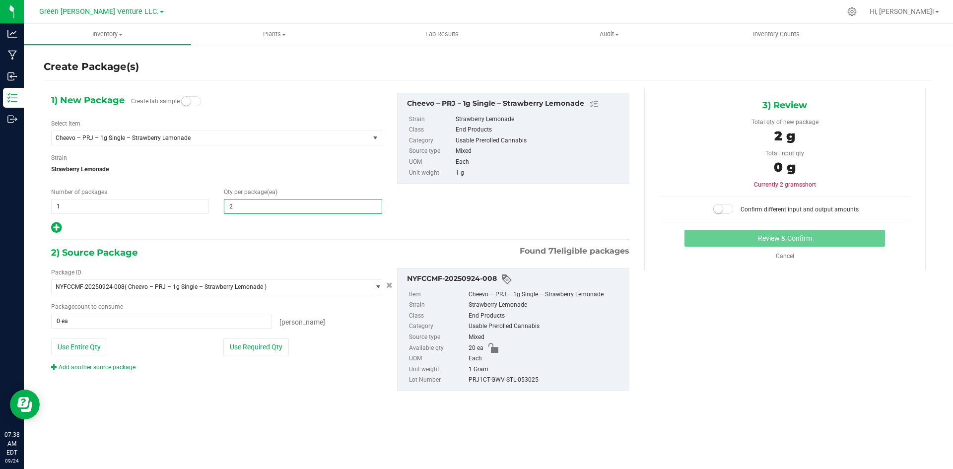
type input "20"
click at [282, 353] on button "Use Required Qty" at bounding box center [256, 346] width 66 height 17
type input "20 ea"
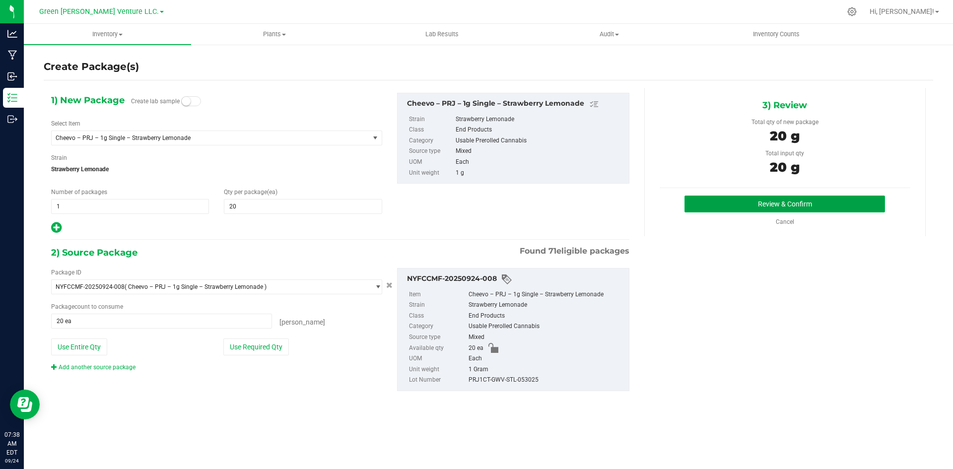
click at [828, 201] on button "Review & Confirm" at bounding box center [784, 204] width 200 height 17
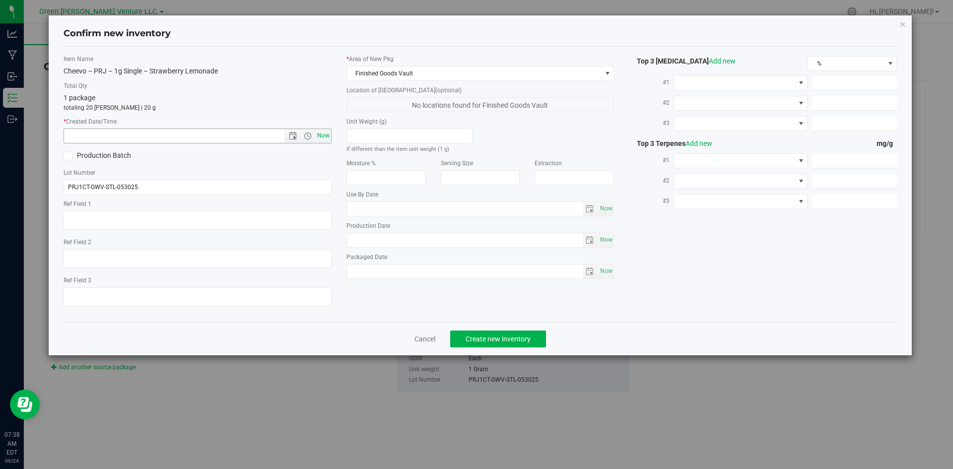
click at [320, 134] on span "Now" at bounding box center [323, 136] width 17 height 14
type input "[DATE] 7:38 AM"
click at [496, 341] on span "Create new inventory" at bounding box center [497, 339] width 65 height 8
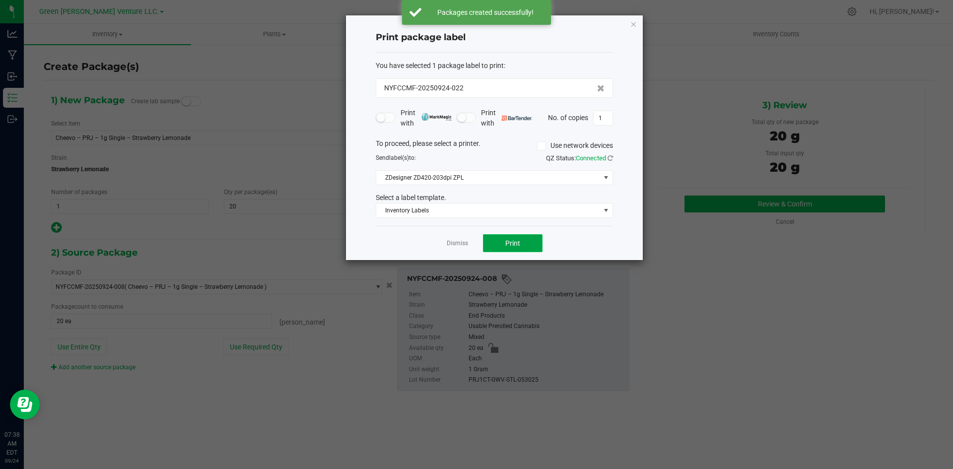
click at [522, 243] on button "Print" at bounding box center [513, 243] width 60 height 18
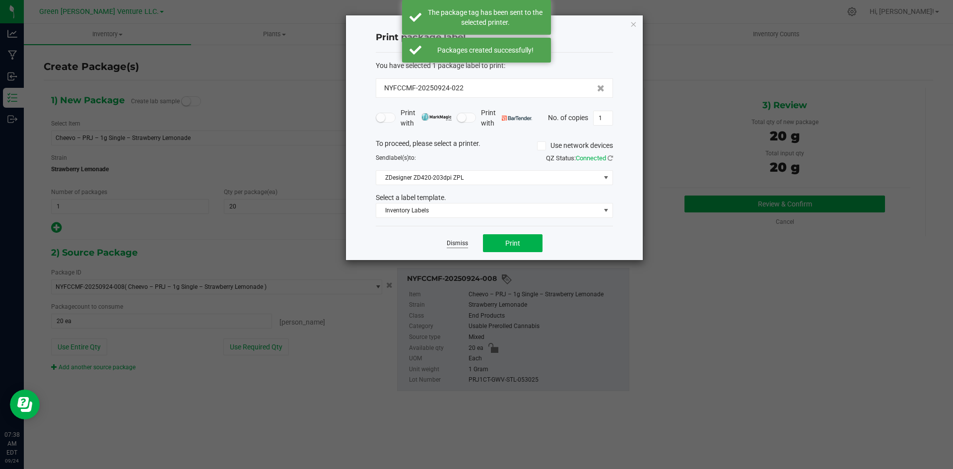
click at [459, 244] on link "Dismiss" at bounding box center [457, 243] width 21 height 8
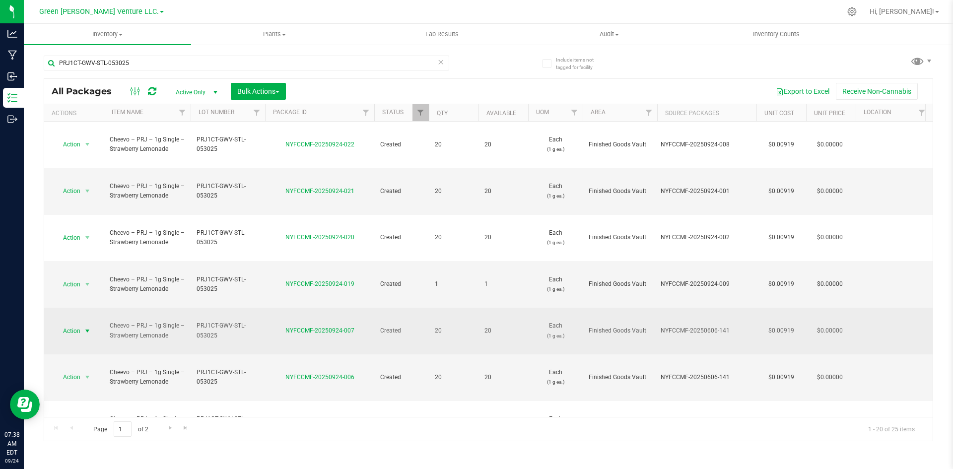
click at [85, 327] on span "select" at bounding box center [87, 331] width 8 height 8
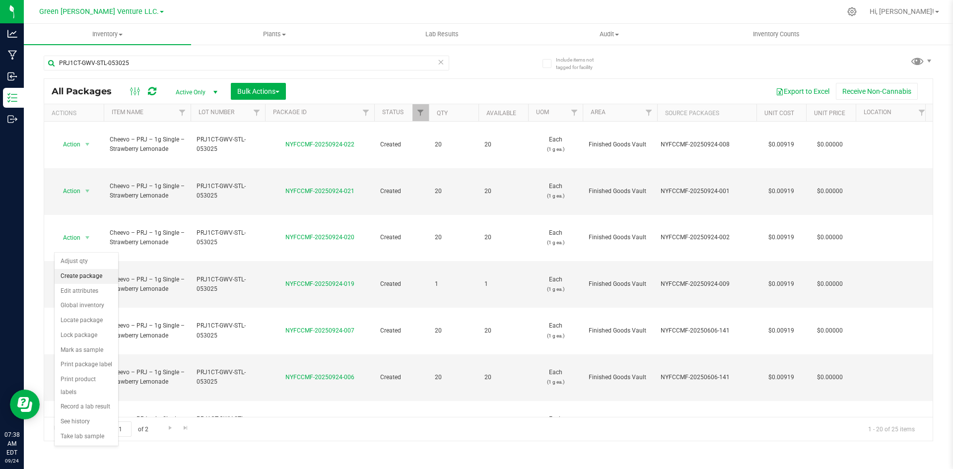
click at [97, 276] on li "Create package" at bounding box center [87, 276] width 64 height 15
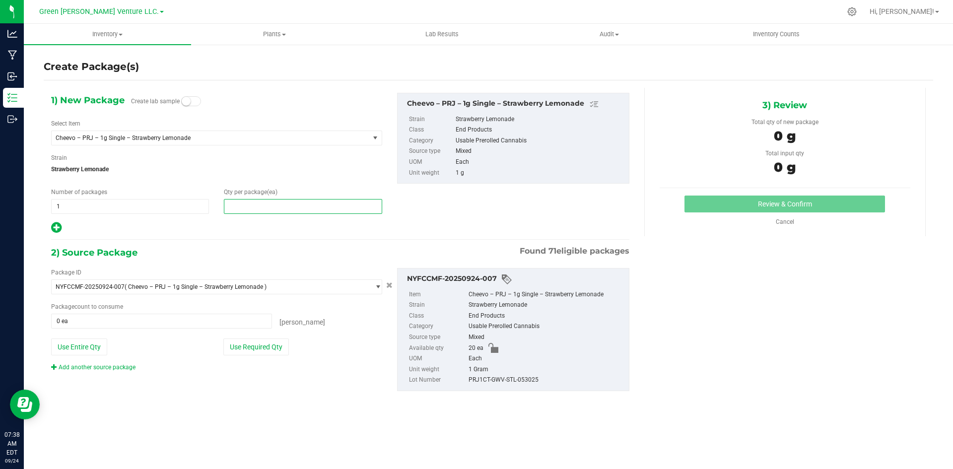
click at [279, 206] on span at bounding box center [303, 206] width 158 height 15
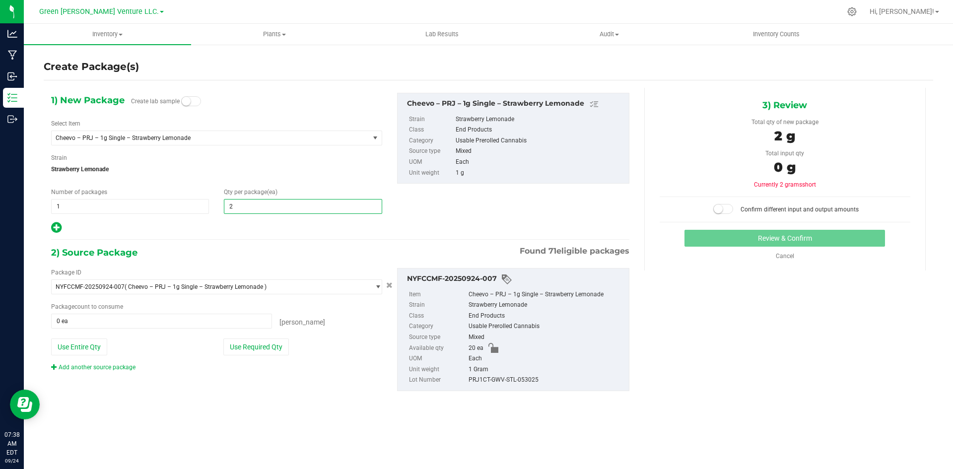
type input "20"
click at [294, 232] on div at bounding box center [216, 227] width 331 height 13
click at [254, 344] on button "Use Required Qty" at bounding box center [256, 346] width 66 height 17
type input "20 ea"
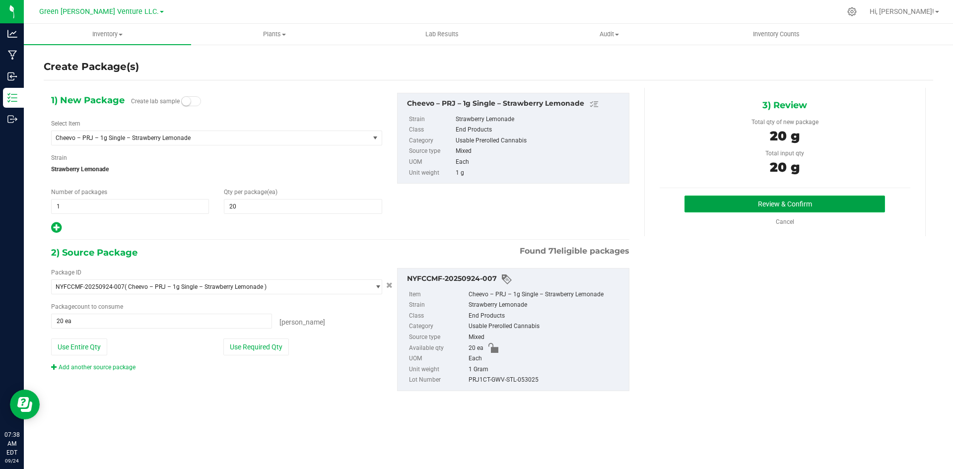
click at [745, 201] on button "Review & Confirm" at bounding box center [784, 204] width 200 height 17
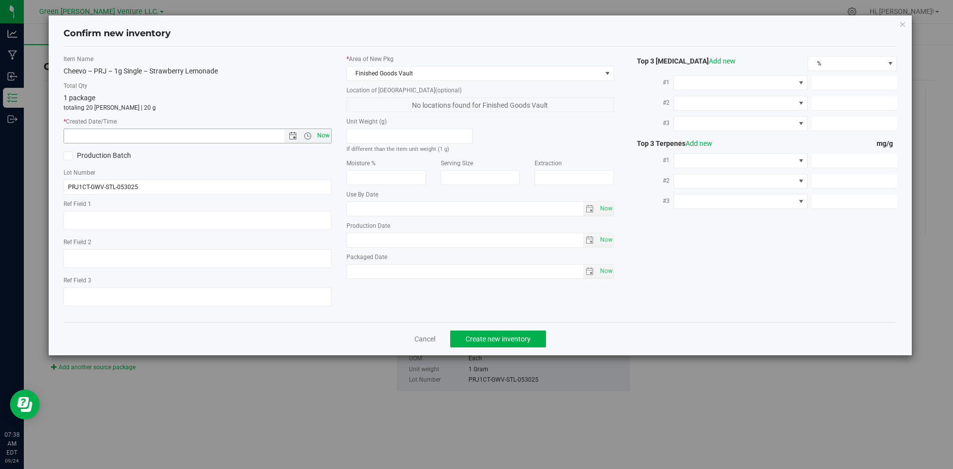
click at [325, 138] on span "Now" at bounding box center [323, 136] width 17 height 14
type input "[DATE] 7:38 AM"
click at [509, 335] on span "Create new inventory" at bounding box center [497, 339] width 65 height 8
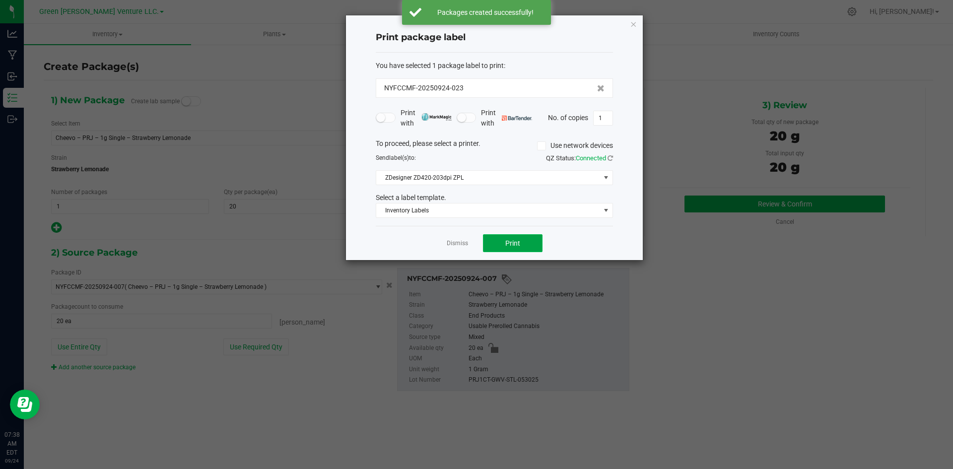
click at [512, 247] on span "Print" at bounding box center [512, 243] width 15 height 8
click at [453, 243] on link "Dismiss" at bounding box center [457, 243] width 21 height 8
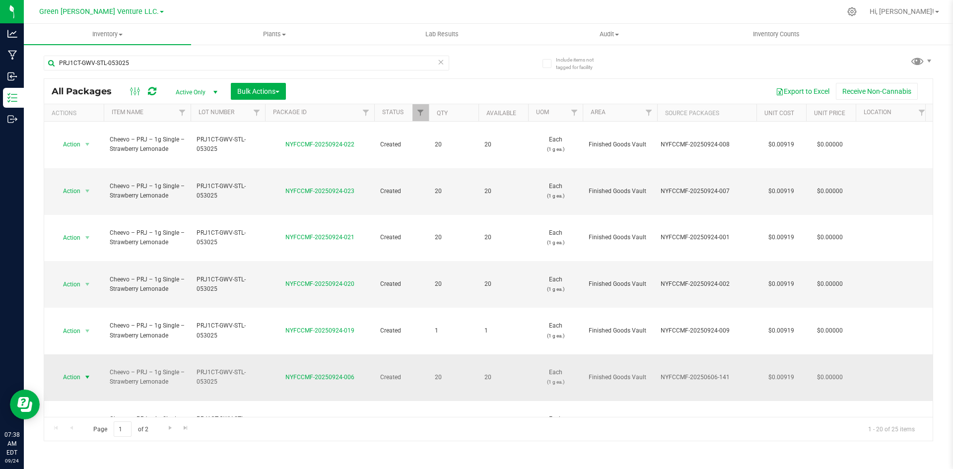
click at [82, 370] on span "select" at bounding box center [87, 377] width 12 height 14
click at [90, 302] on li "Create package" at bounding box center [87, 303] width 64 height 15
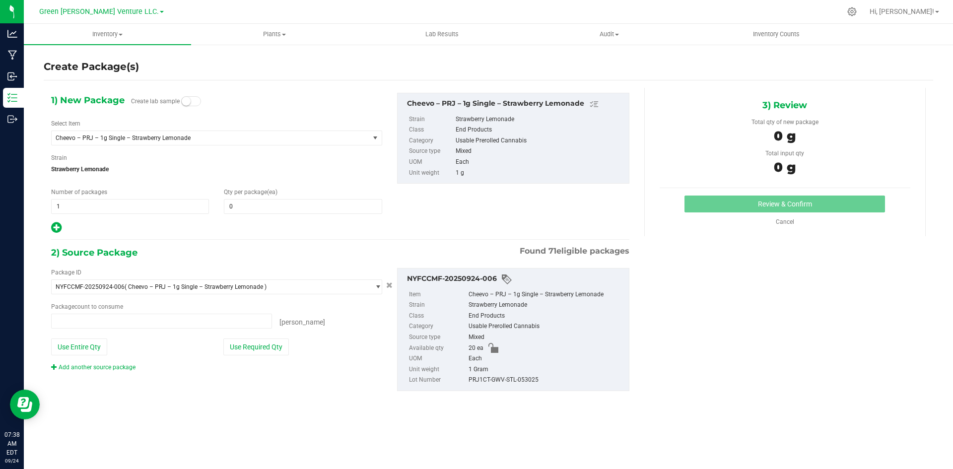
type input "0 ea"
click at [245, 205] on span at bounding box center [303, 206] width 158 height 15
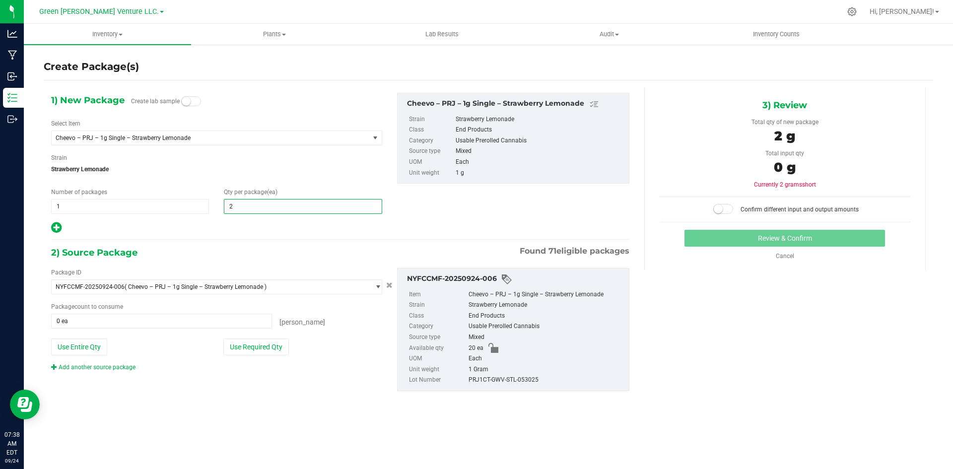
type input "20"
click at [194, 235] on div "1) New Package Create lab sample Select Item Cheevo – PRJ – 1g Single – Strawbe…" at bounding box center [340, 250] width 593 height 324
click at [245, 343] on button "Use Required Qty" at bounding box center [256, 346] width 66 height 17
type input "20 ea"
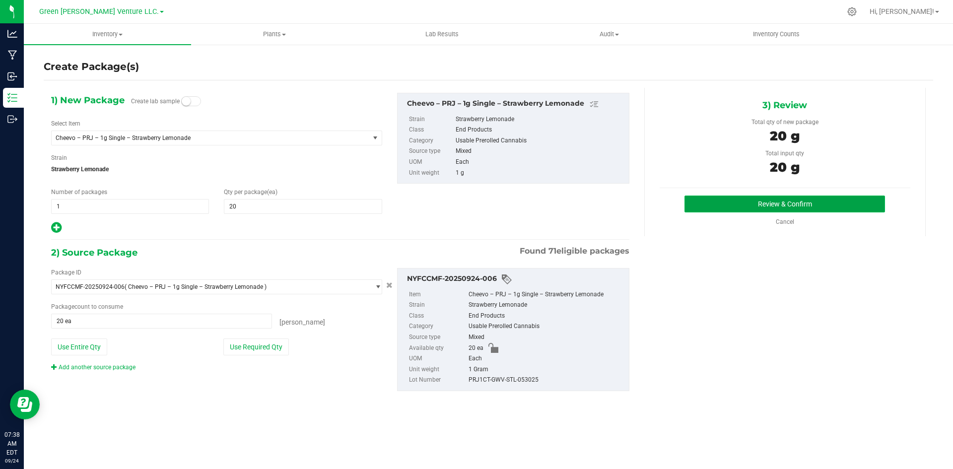
click at [770, 199] on button "Review & Confirm" at bounding box center [784, 204] width 200 height 17
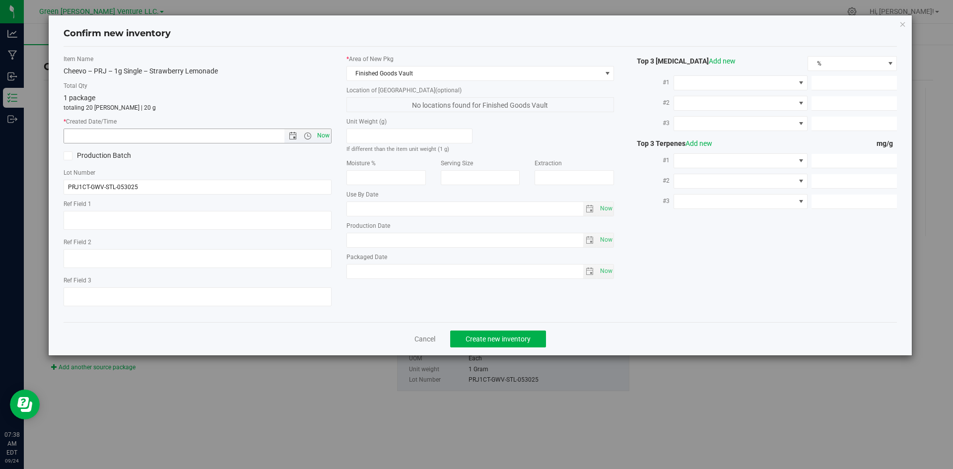
click at [321, 134] on span "Now" at bounding box center [323, 136] width 17 height 14
type input "[DATE] 7:38 AM"
click at [492, 339] on span "Create new inventory" at bounding box center [497, 339] width 65 height 8
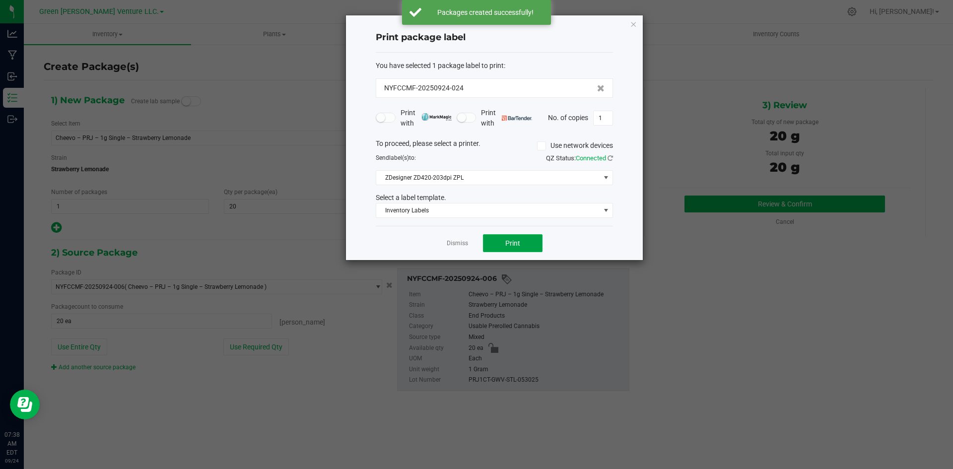
click at [519, 238] on button "Print" at bounding box center [513, 243] width 60 height 18
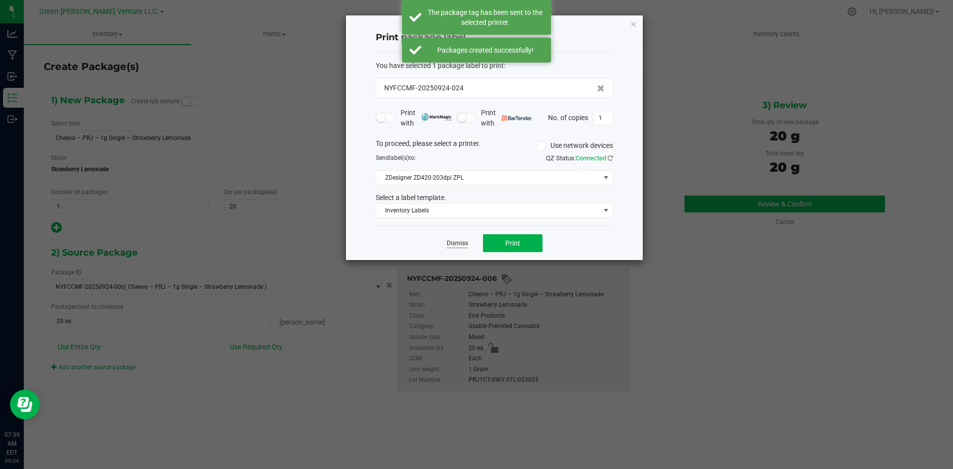
click at [461, 243] on link "Dismiss" at bounding box center [457, 243] width 21 height 8
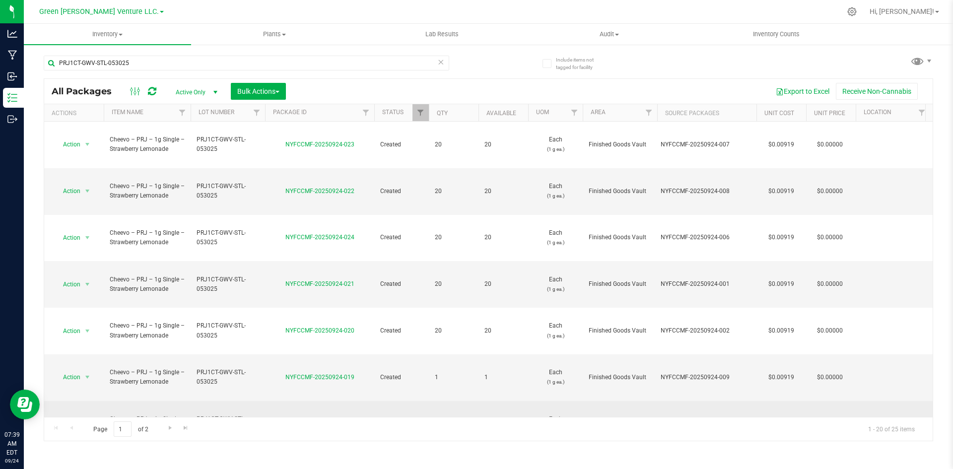
click at [83, 417] on span "select" at bounding box center [87, 424] width 12 height 14
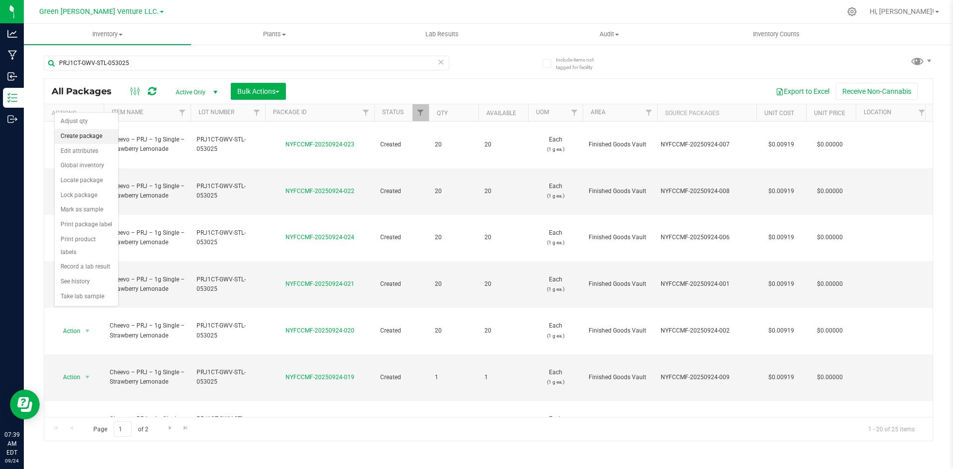
click at [90, 136] on li "Create package" at bounding box center [87, 136] width 64 height 15
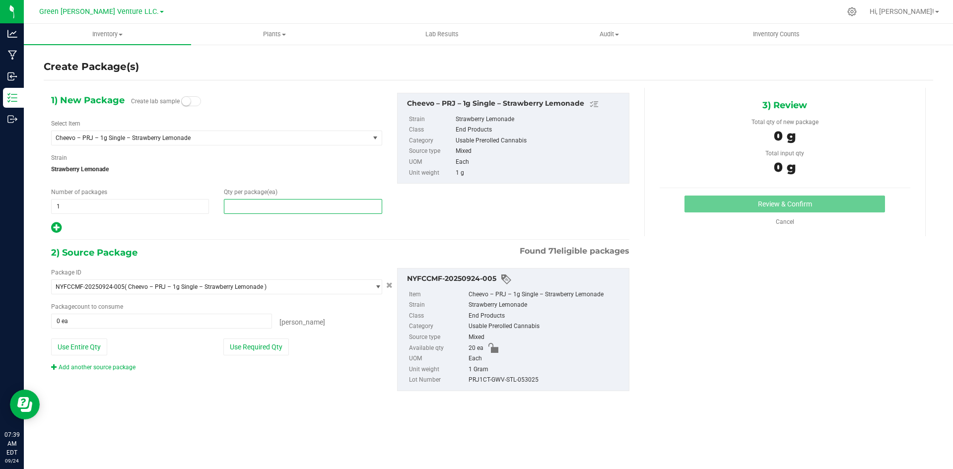
click at [290, 202] on span at bounding box center [303, 206] width 158 height 15
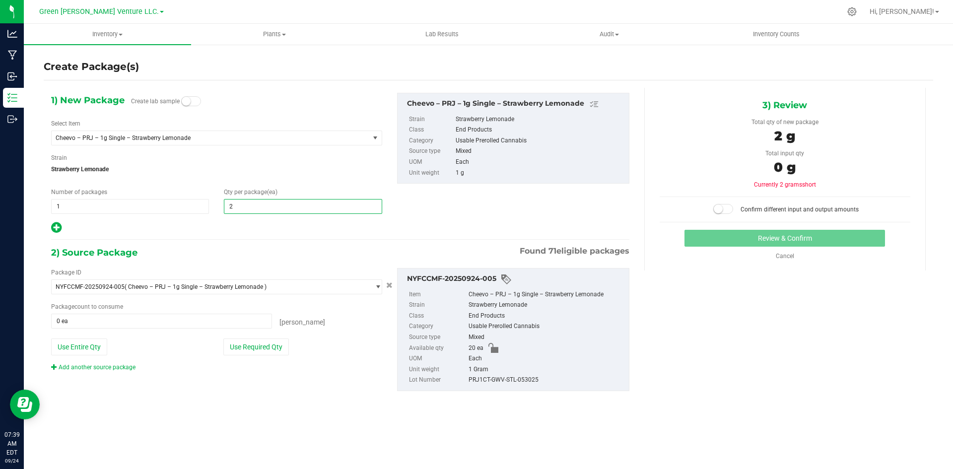
type input "20"
click at [267, 220] on div "1) New Package Create lab sample Select Item Cheevo – PRJ – 1g Single – Strawbe…" at bounding box center [217, 163] width 346 height 141
click at [254, 349] on button "Use Required Qty" at bounding box center [256, 346] width 66 height 17
type input "20 ea"
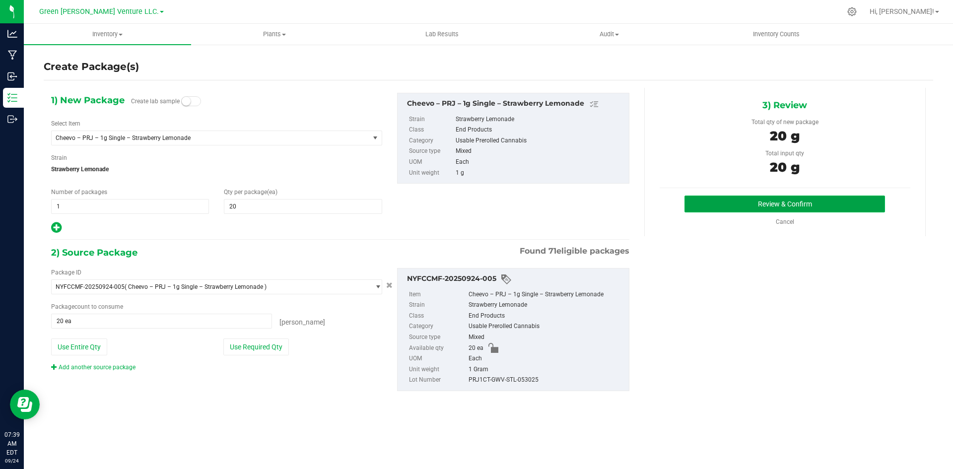
click at [775, 200] on button "Review & Confirm" at bounding box center [784, 204] width 200 height 17
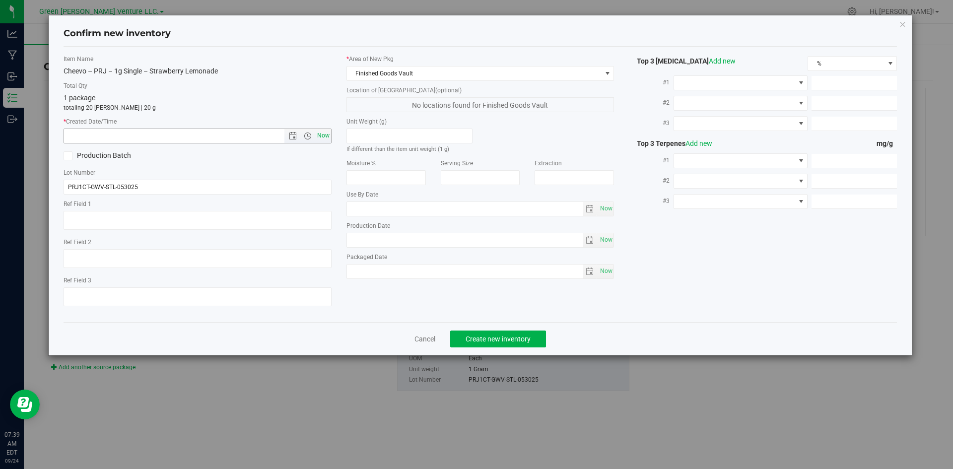
click at [329, 135] on span "Now" at bounding box center [323, 136] width 17 height 14
type input "[DATE] 7:39 AM"
click at [494, 335] on span "Create new inventory" at bounding box center [497, 339] width 65 height 8
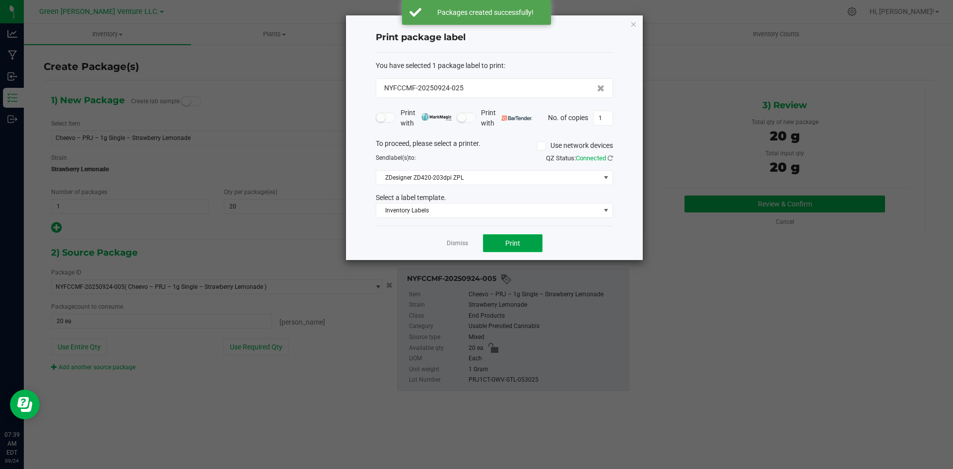
click at [507, 243] on span "Print" at bounding box center [512, 243] width 15 height 8
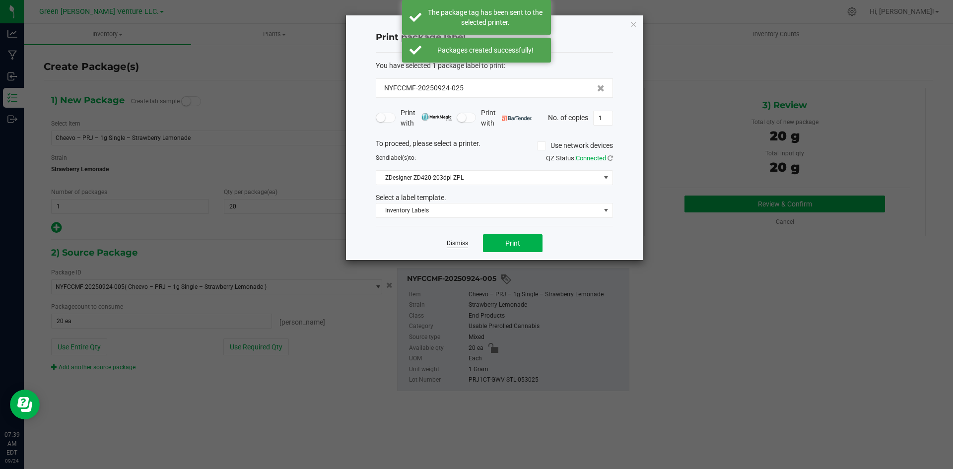
click at [458, 245] on link "Dismiss" at bounding box center [457, 243] width 21 height 8
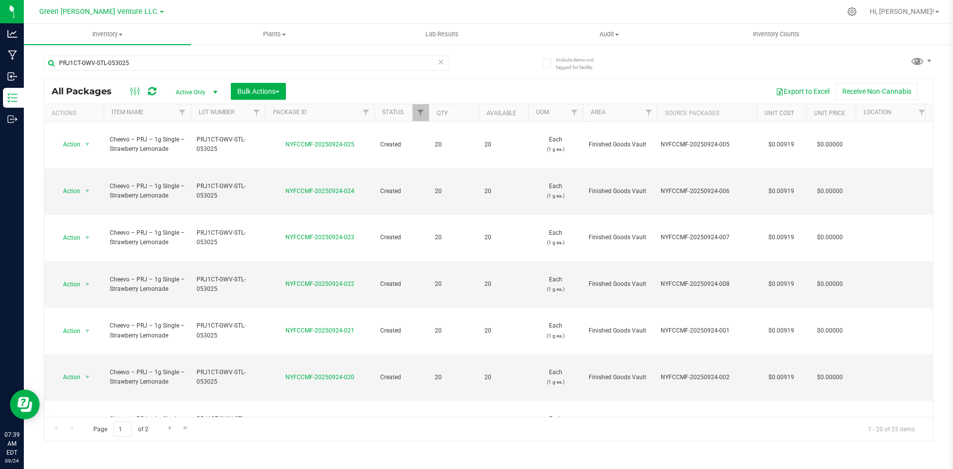
click at [71, 463] on span "Action" at bounding box center [67, 470] width 27 height 14
click at [97, 162] on li "Create package" at bounding box center [87, 163] width 64 height 15
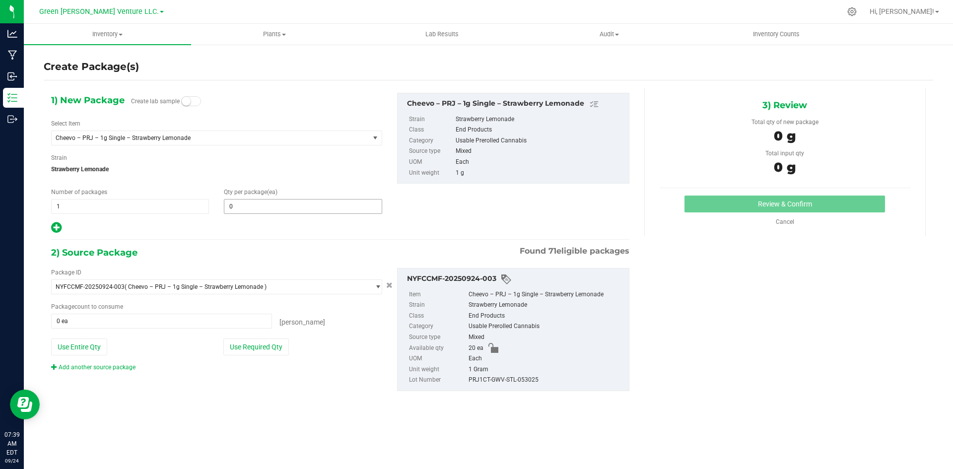
drag, startPoint x: 319, startPoint y: 190, endPoint x: 307, endPoint y: 201, distance: 16.9
click at [312, 198] on div "Qty per package (ea) 0 0" at bounding box center [302, 201] width 173 height 26
click at [304, 202] on span at bounding box center [303, 206] width 158 height 15
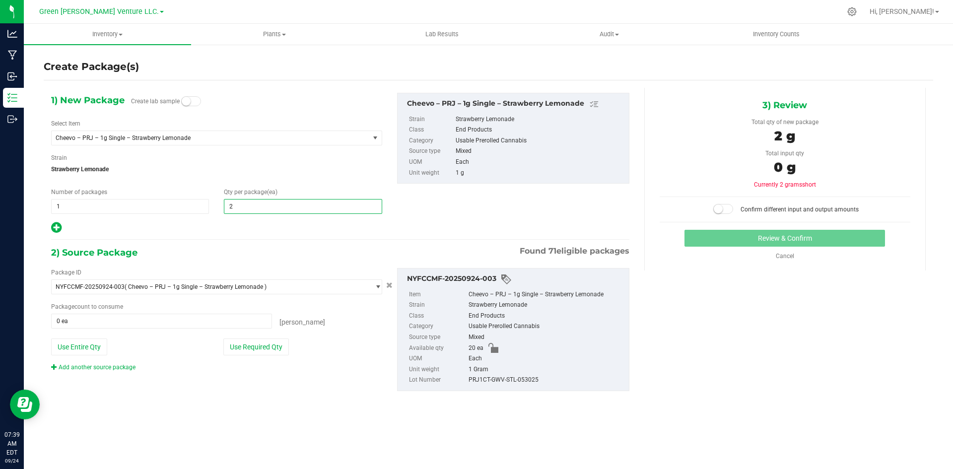
type input "20"
drag, startPoint x: 312, startPoint y: 241, endPoint x: 303, endPoint y: 248, distance: 10.9
click at [310, 241] on div "1) New Package Create lab sample Select Item Cheevo – PRJ – 1g Single – Strawbe…" at bounding box center [340, 250] width 593 height 324
click at [93, 350] on button "Use Entire Qty" at bounding box center [79, 346] width 56 height 17
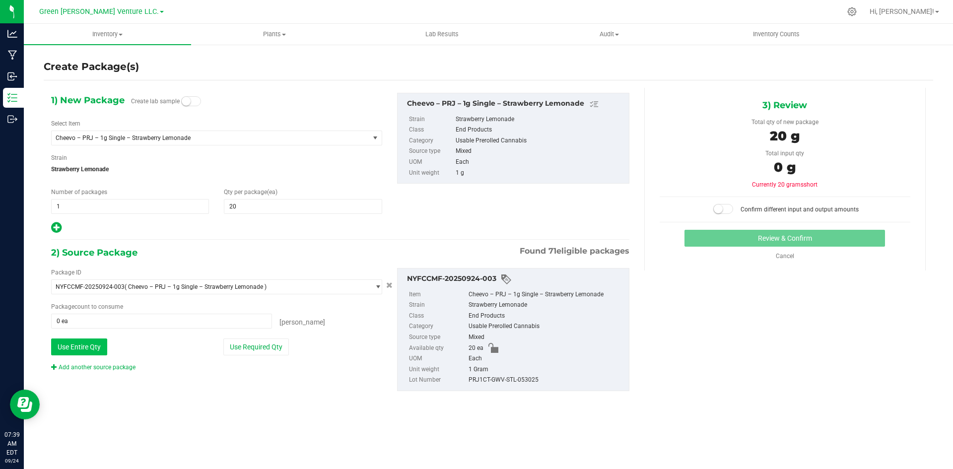
type input "20 ea"
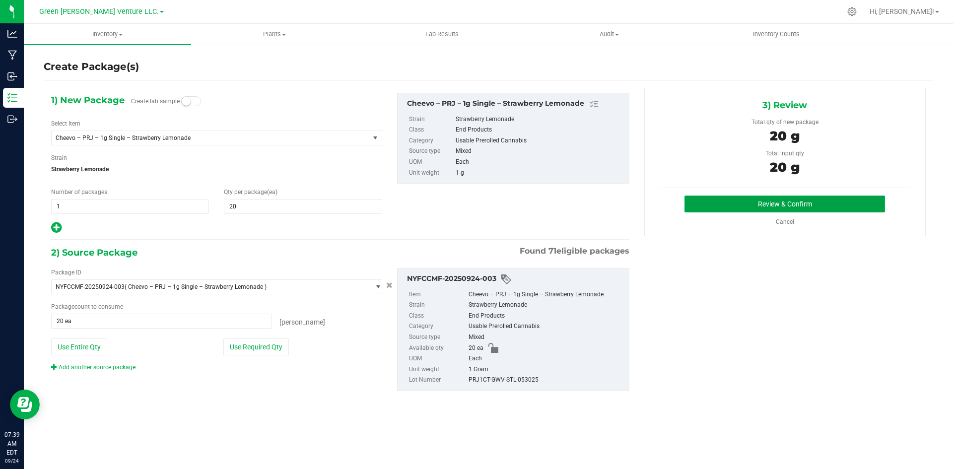
click at [783, 203] on button "Review & Confirm" at bounding box center [784, 204] width 200 height 17
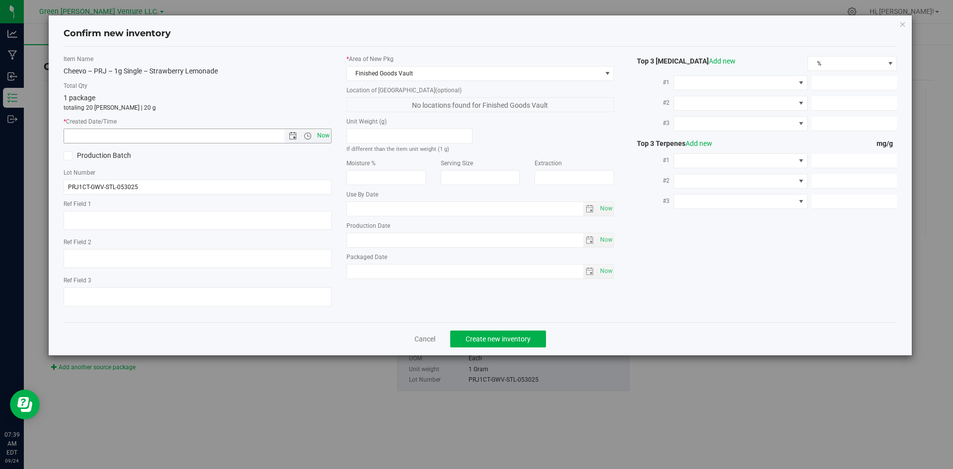
click at [327, 134] on span "Now" at bounding box center [323, 136] width 17 height 14
type input "[DATE] 7:39 AM"
click at [501, 341] on span "Create new inventory" at bounding box center [497, 339] width 65 height 8
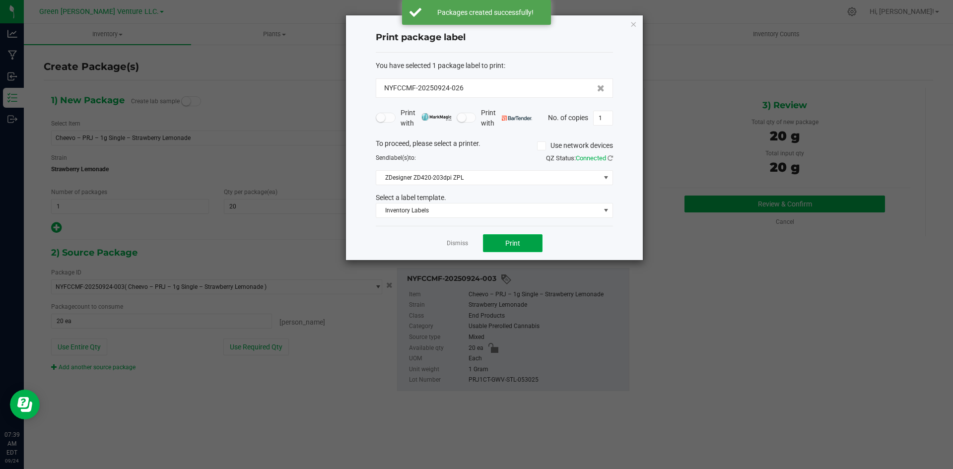
click at [503, 245] on button "Print" at bounding box center [513, 243] width 60 height 18
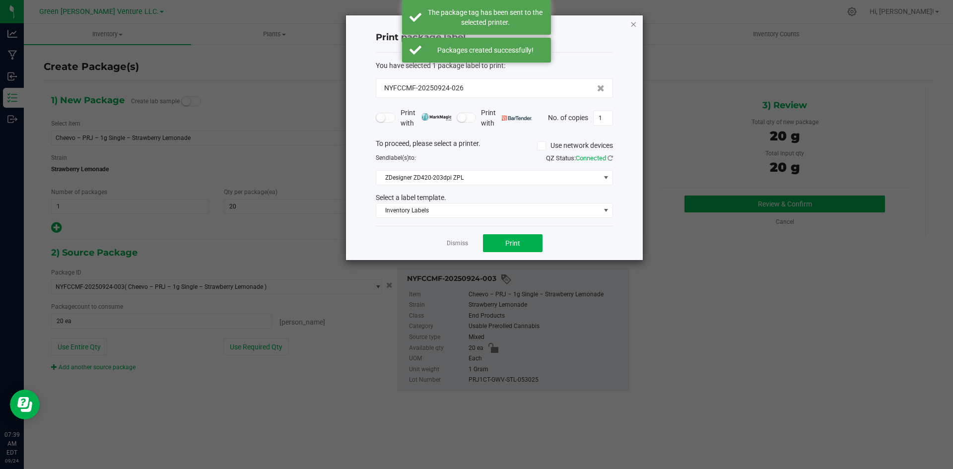
click at [634, 24] on icon "button" at bounding box center [633, 24] width 7 height 12
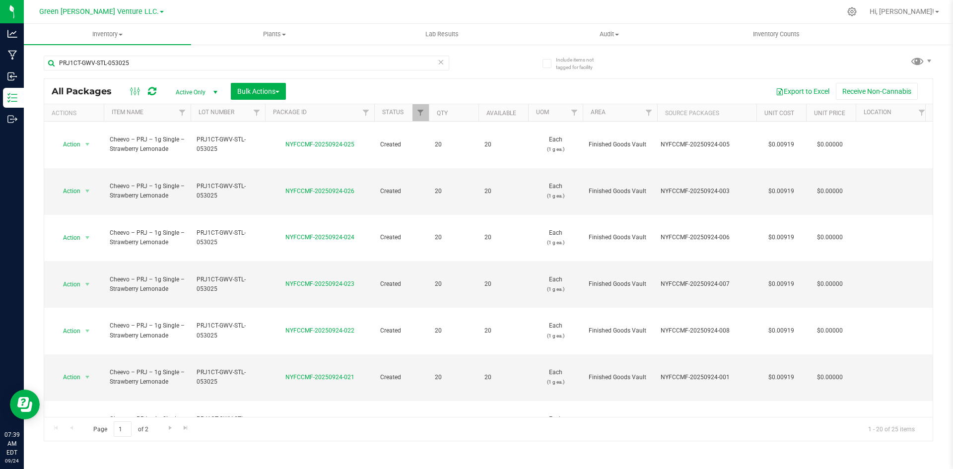
click at [96, 189] on li "Create package" at bounding box center [87, 191] width 64 height 15
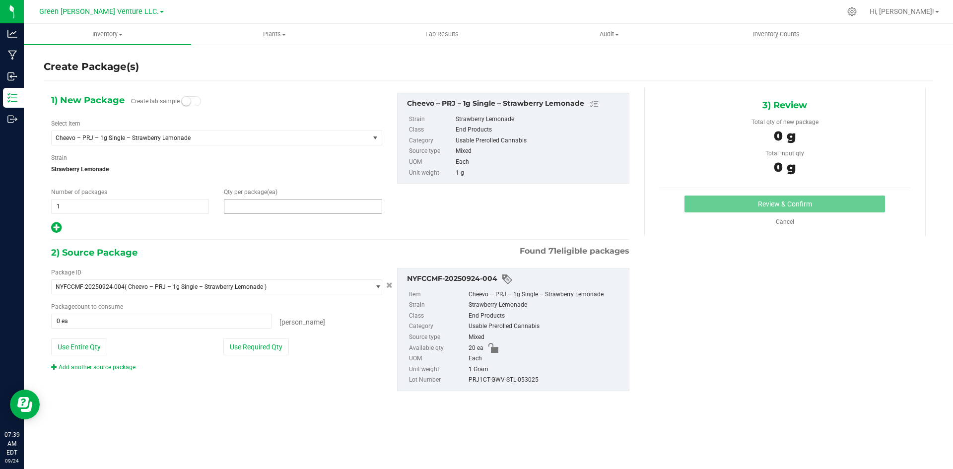
click at [262, 200] on span at bounding box center [303, 206] width 158 height 15
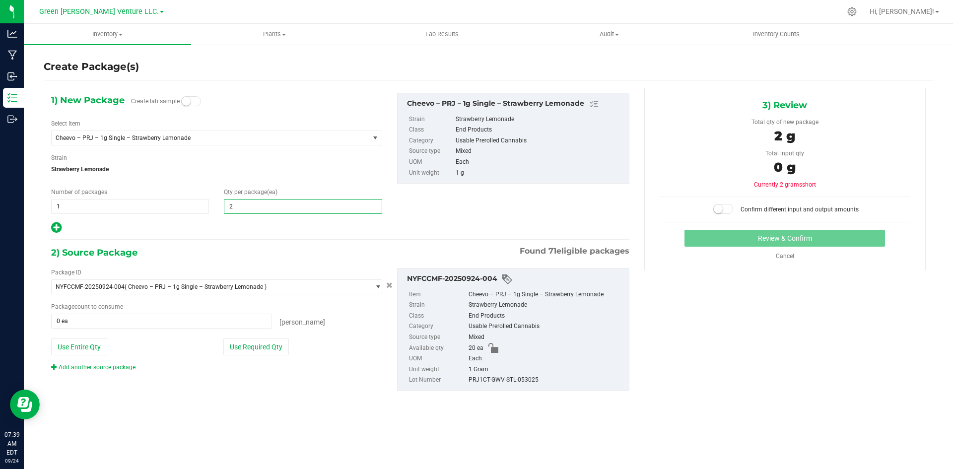
type input "20"
click at [297, 262] on div "Package ID NYFCCMF-20250924-004 ( Cheevo – PRJ – 1g Single – Strawberry Lemonad…" at bounding box center [340, 329] width 593 height 139
type input "20"
click at [265, 347] on button "Use Required Qty" at bounding box center [256, 346] width 66 height 17
type input "20 ea"
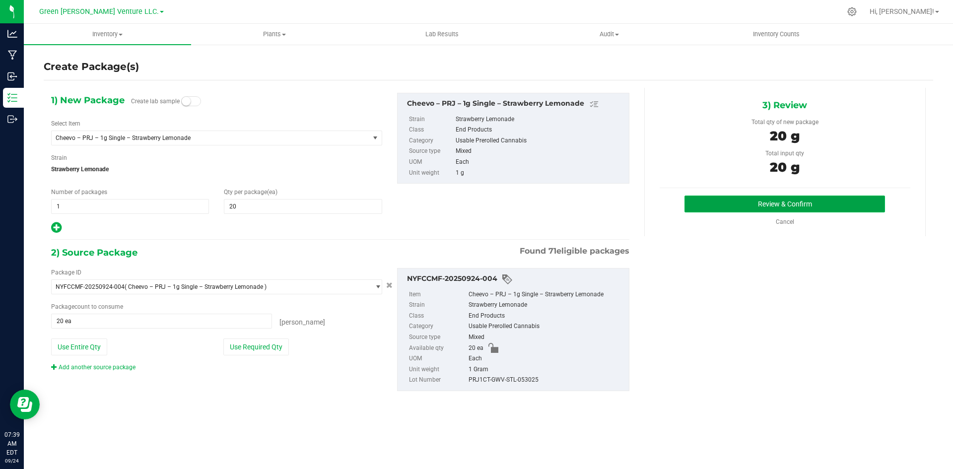
click at [814, 202] on button "Review & Confirm" at bounding box center [784, 204] width 200 height 17
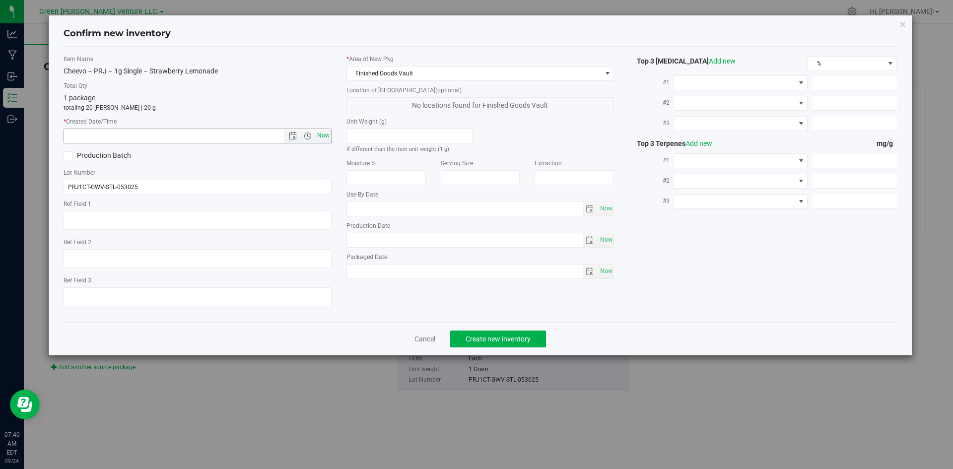
click at [329, 133] on span "Now" at bounding box center [323, 136] width 17 height 14
type input "[DATE] 7:40 AM"
click at [495, 338] on span "Create new inventory" at bounding box center [497, 339] width 65 height 8
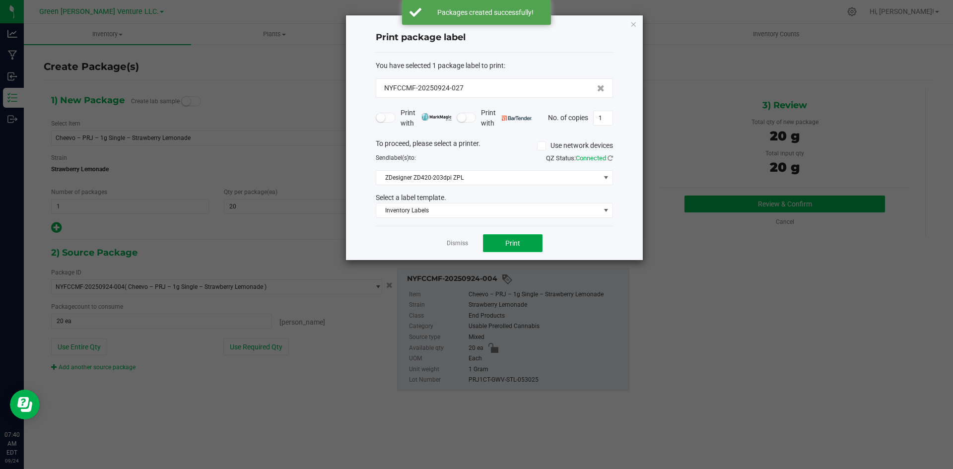
click at [504, 244] on button "Print" at bounding box center [513, 243] width 60 height 18
click at [461, 245] on link "Dismiss" at bounding box center [457, 243] width 21 height 8
